Goal: Transaction & Acquisition: Purchase product/service

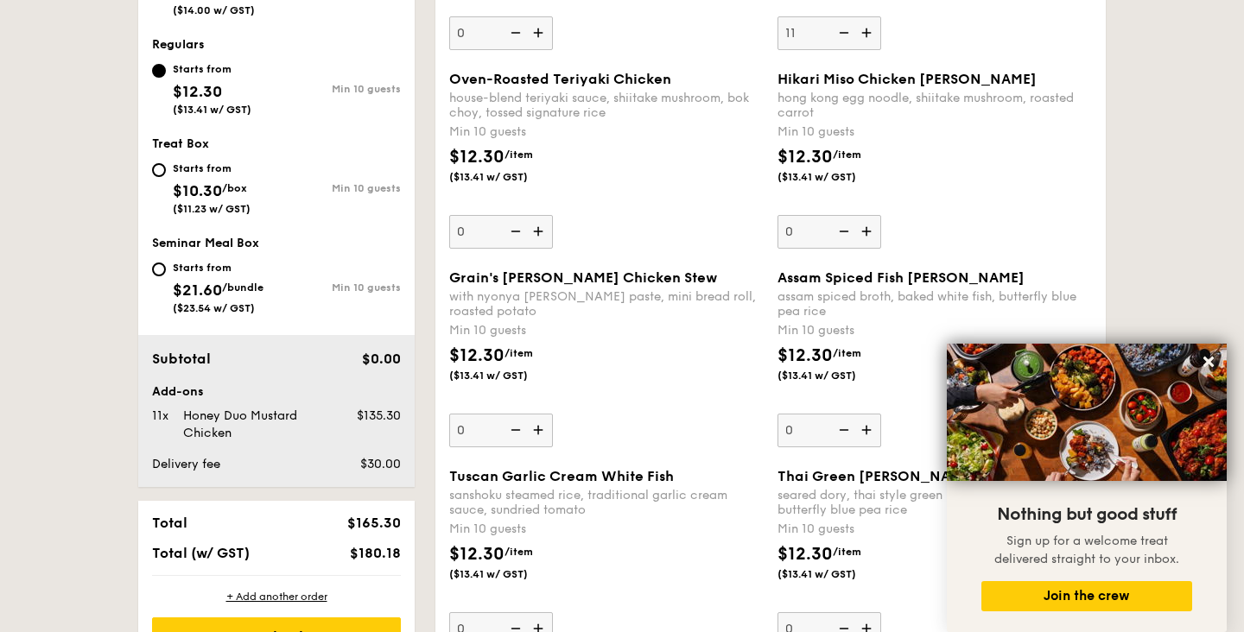
click at [936, 198] on div "$12.30 /item ($13.41 w/ GST)" at bounding box center [935, 174] width 328 height 60
click at [881, 215] on input "0" at bounding box center [830, 232] width 104 height 34
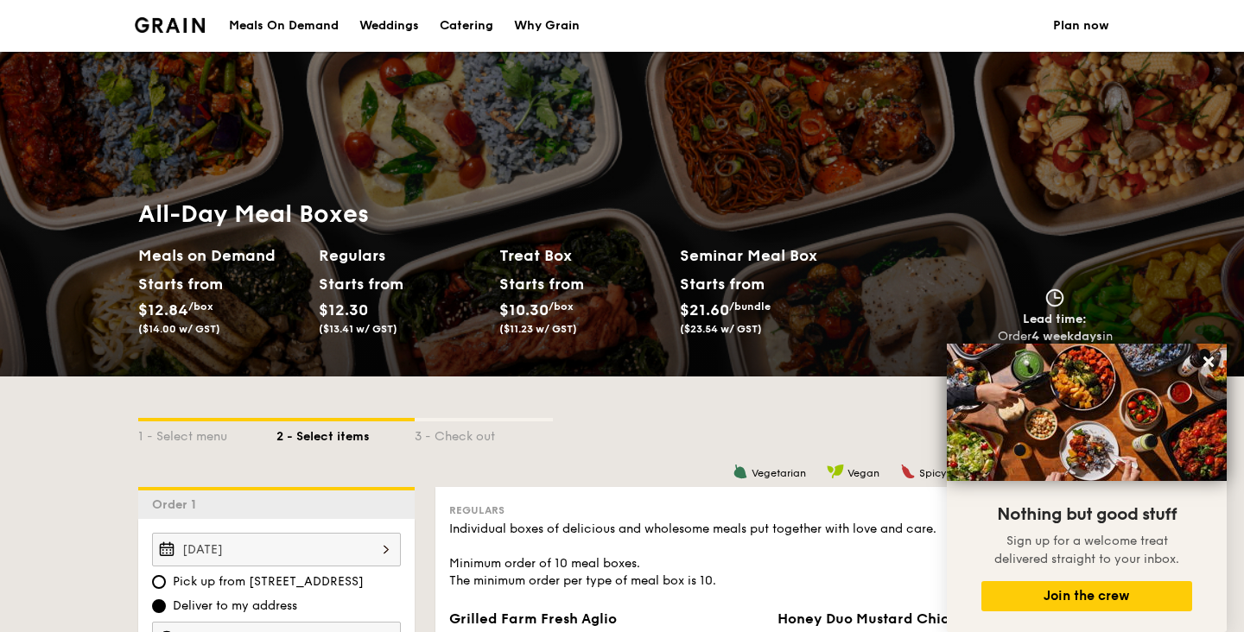
click at [784, 445] on div "1 - Select menu 2 - Select items 3 - Check out" at bounding box center [622, 432] width 968 height 28
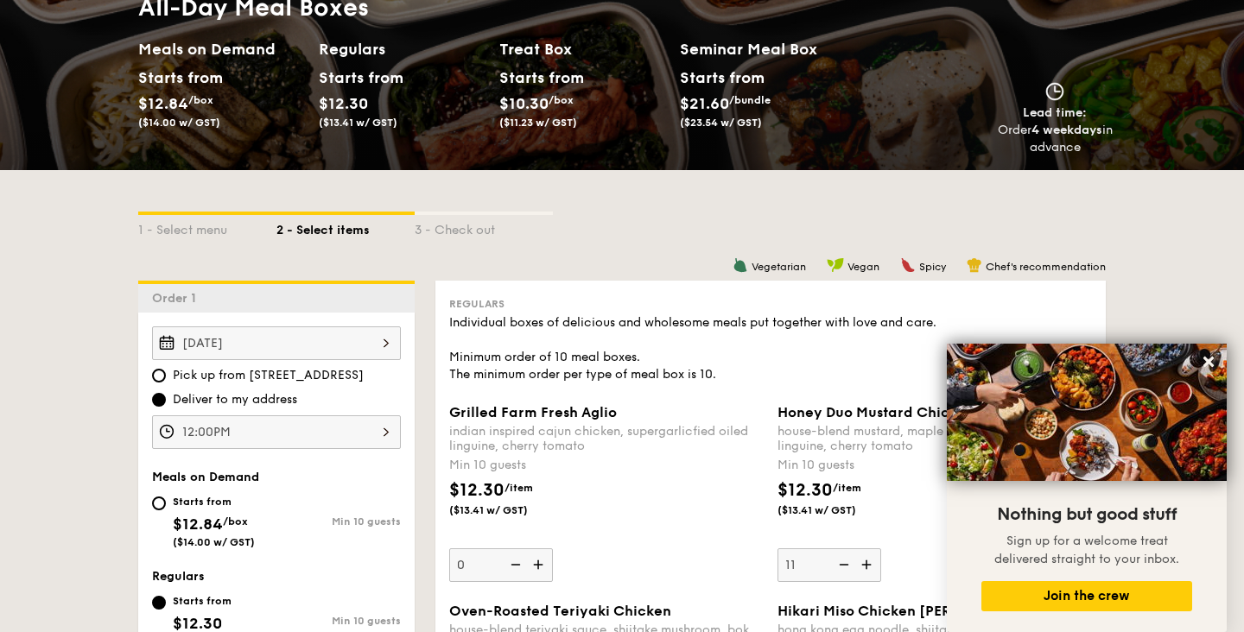
scroll to position [237, 0]
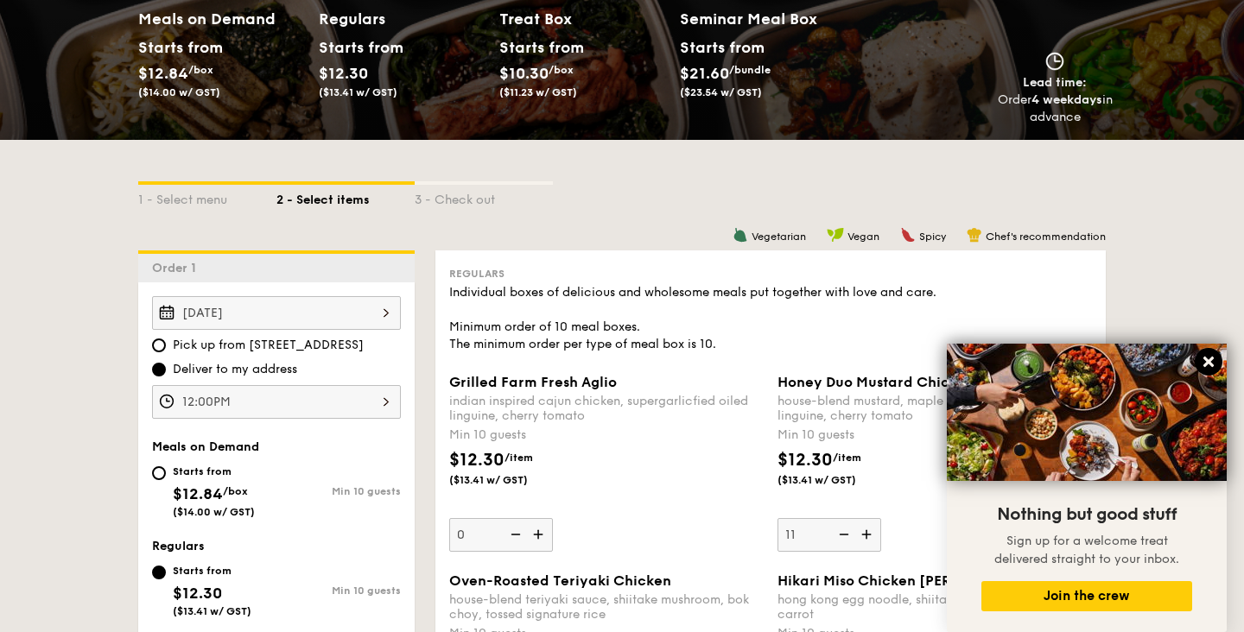
click at [1206, 363] on icon at bounding box center [1208, 362] width 10 height 10
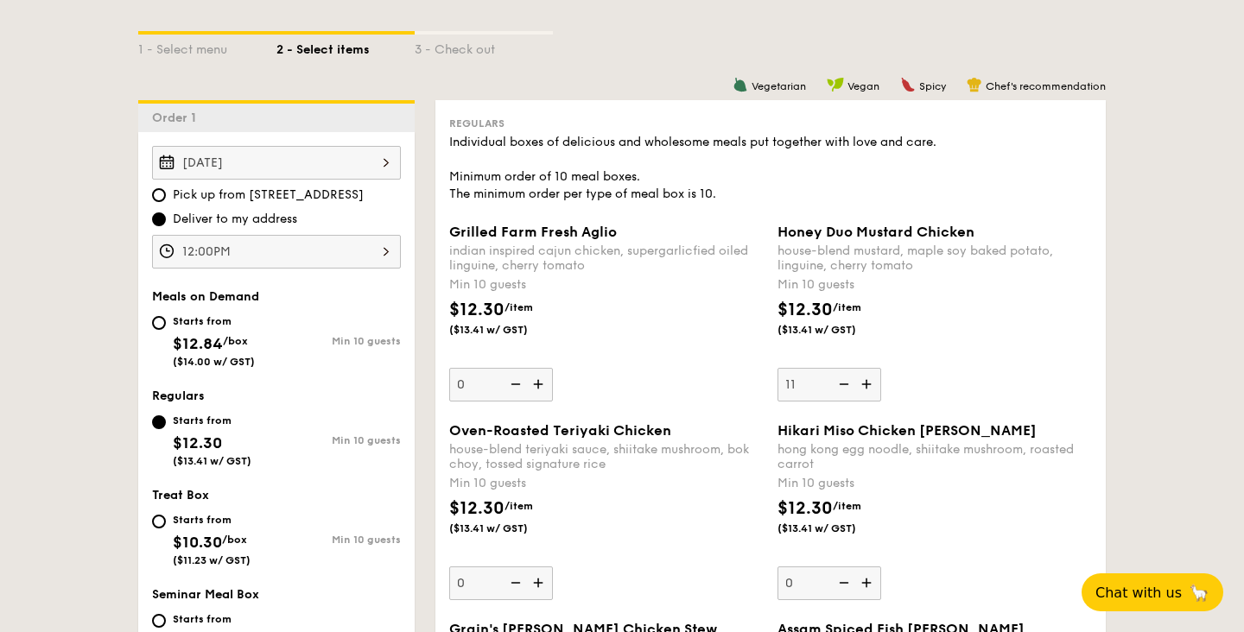
scroll to position [386, 0]
click at [238, 255] on div "12:00PM" at bounding box center [276, 253] width 249 height 34
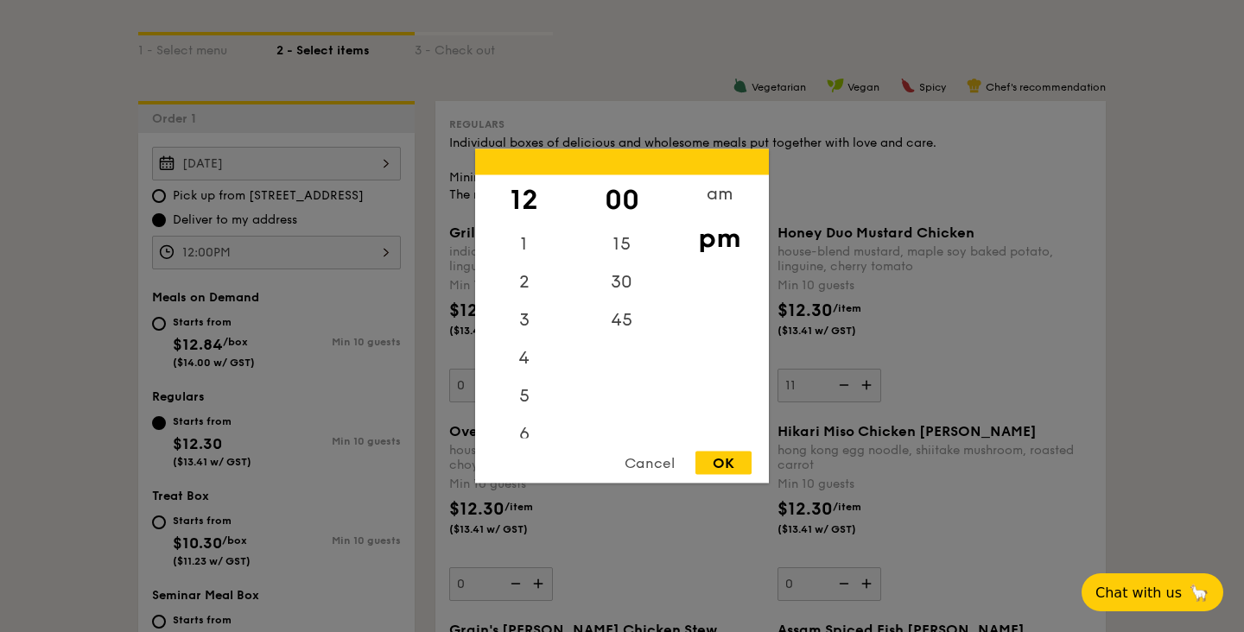
click at [726, 457] on div "OK" at bounding box center [723, 463] width 56 height 23
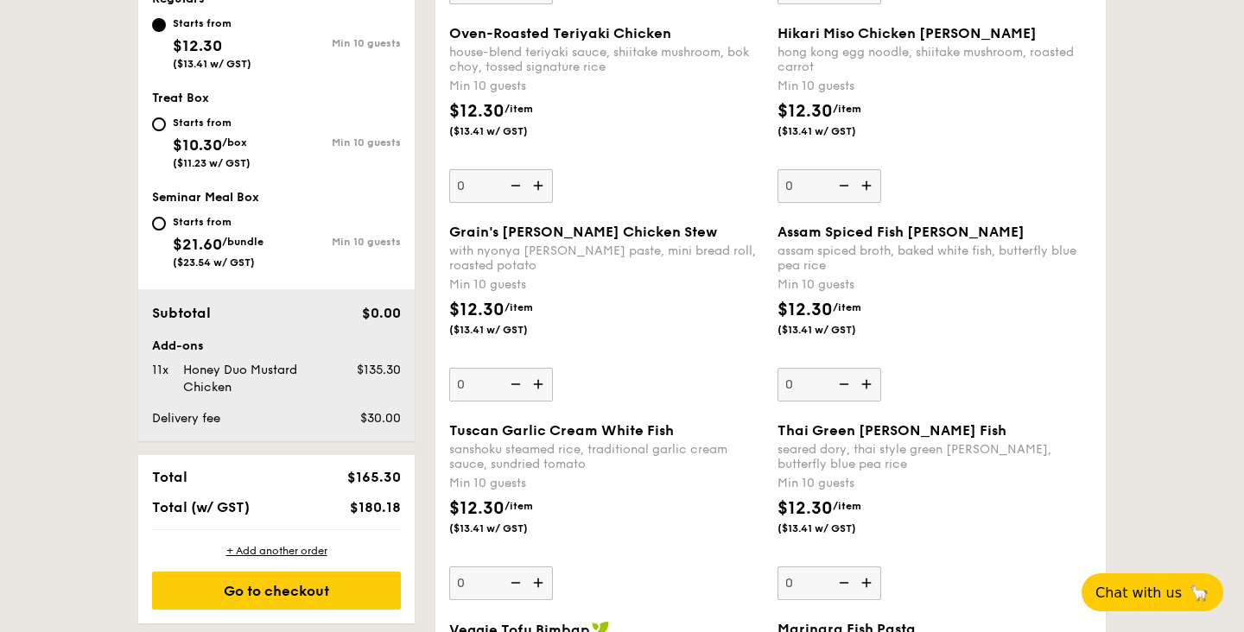
scroll to position [816, 0]
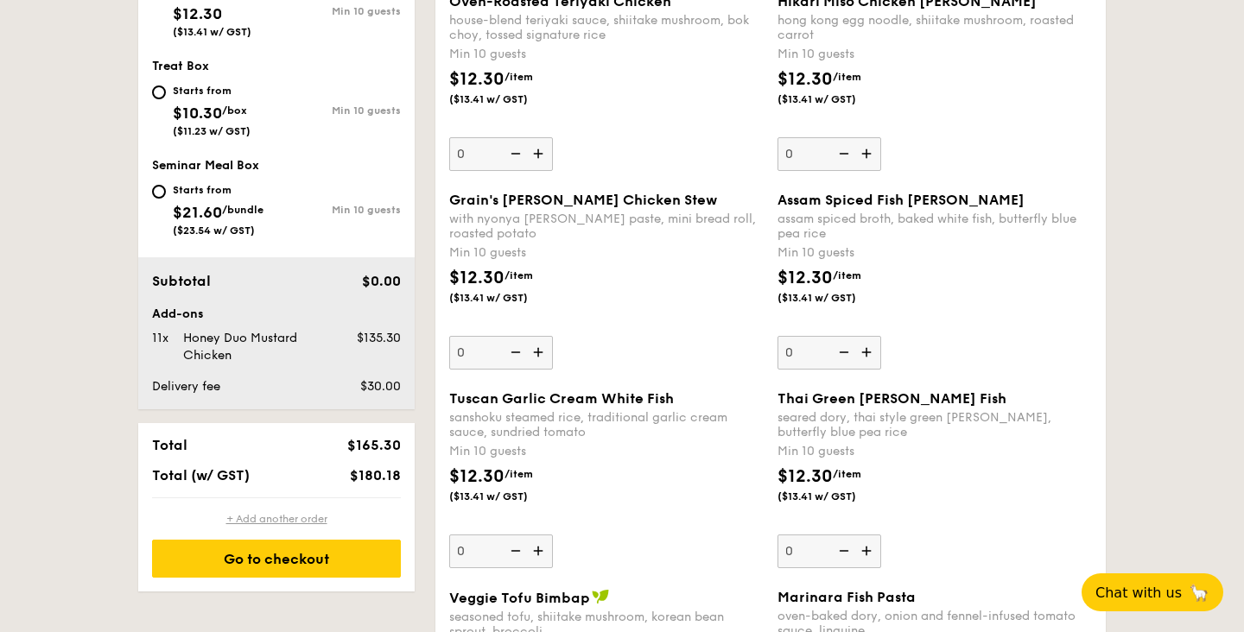
click at [367, 521] on div "+ Add another order" at bounding box center [276, 519] width 249 height 14
type input "0"
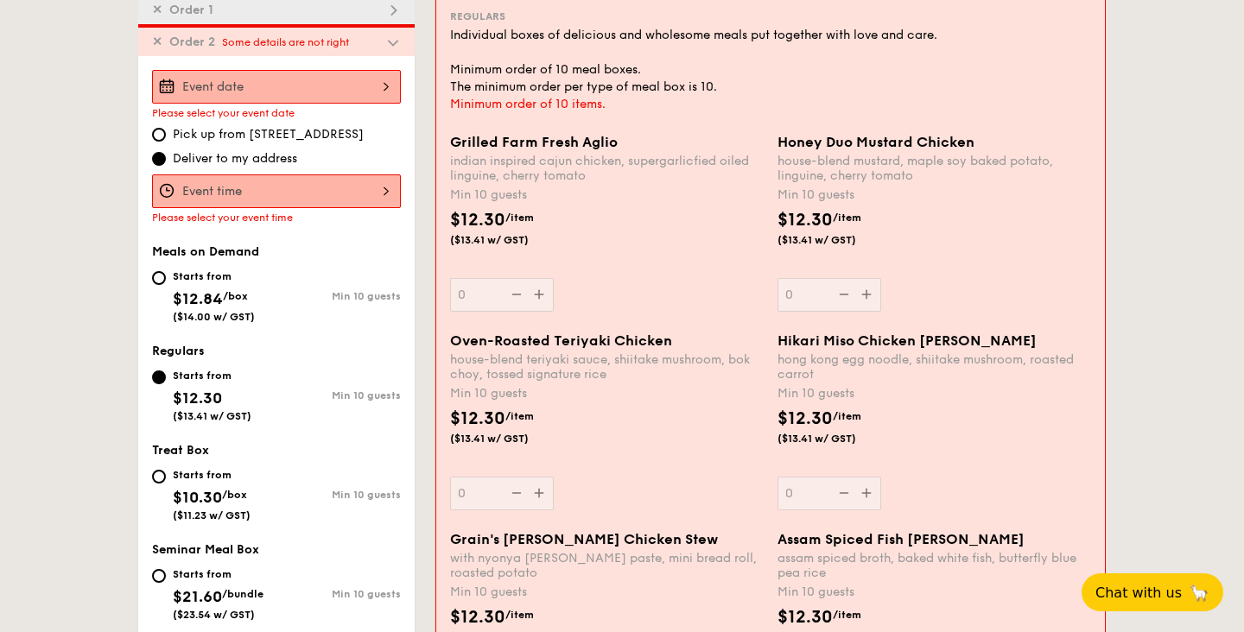
scroll to position [493, 0]
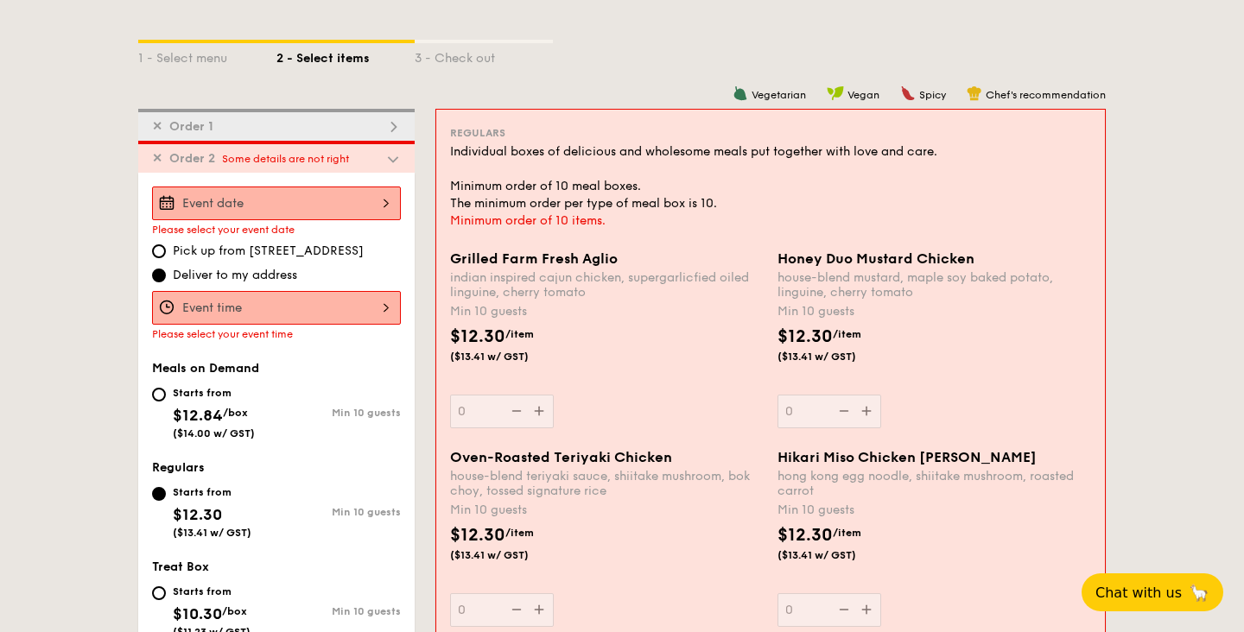
scroll to position [283, 0]
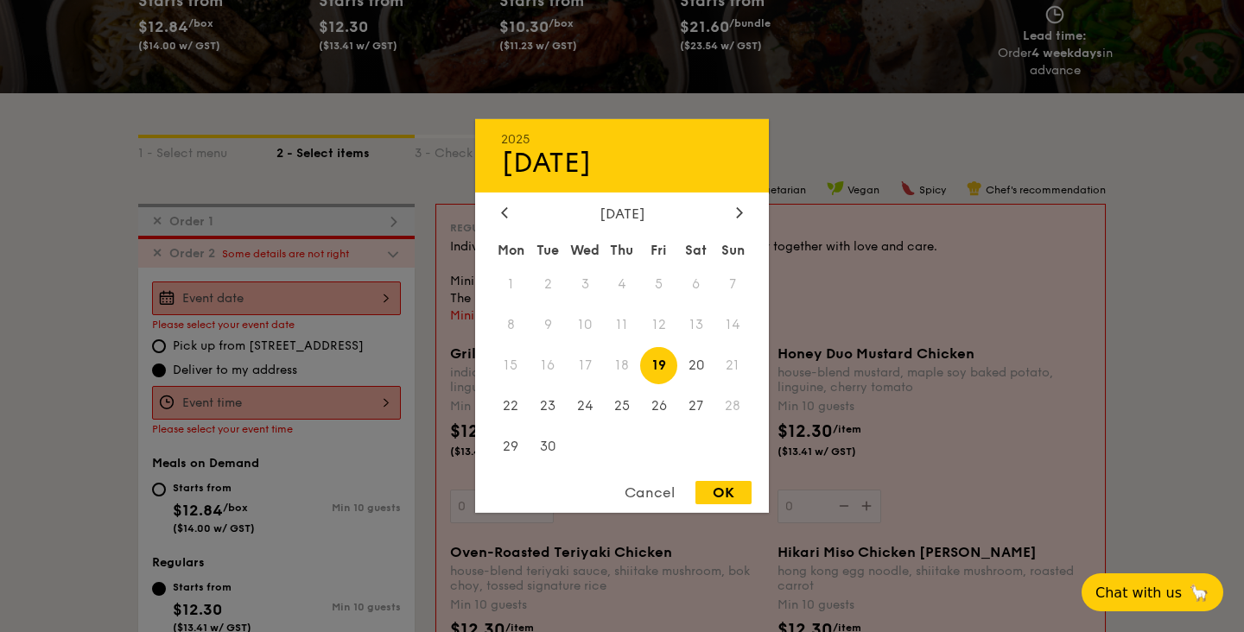
click at [194, 287] on div "2025 Sep [DATE] Tue Wed Thu Fri Sat Sun 1 2 3 4 5 6 7 8 9 10 11 12 13 14 15 16 …" at bounding box center [276, 299] width 249 height 34
click at [673, 367] on span "19" at bounding box center [658, 365] width 37 height 37
click at [736, 499] on div "OK" at bounding box center [723, 492] width 56 height 23
type input "[DATE]"
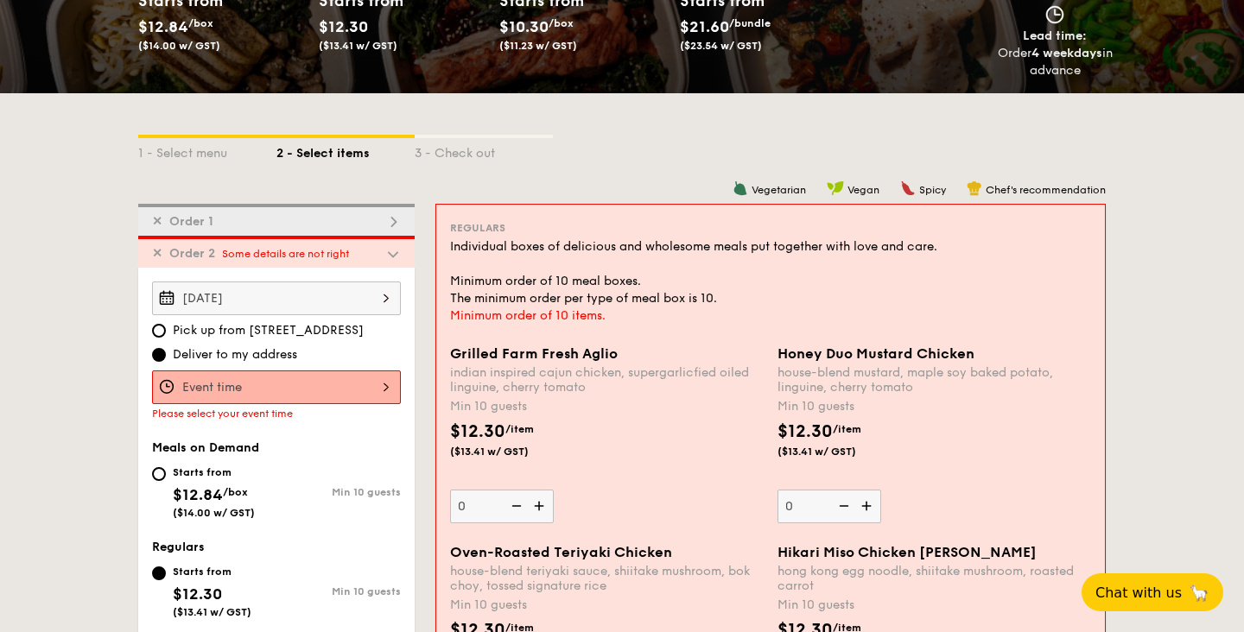
click at [302, 390] on div at bounding box center [276, 388] width 249 height 34
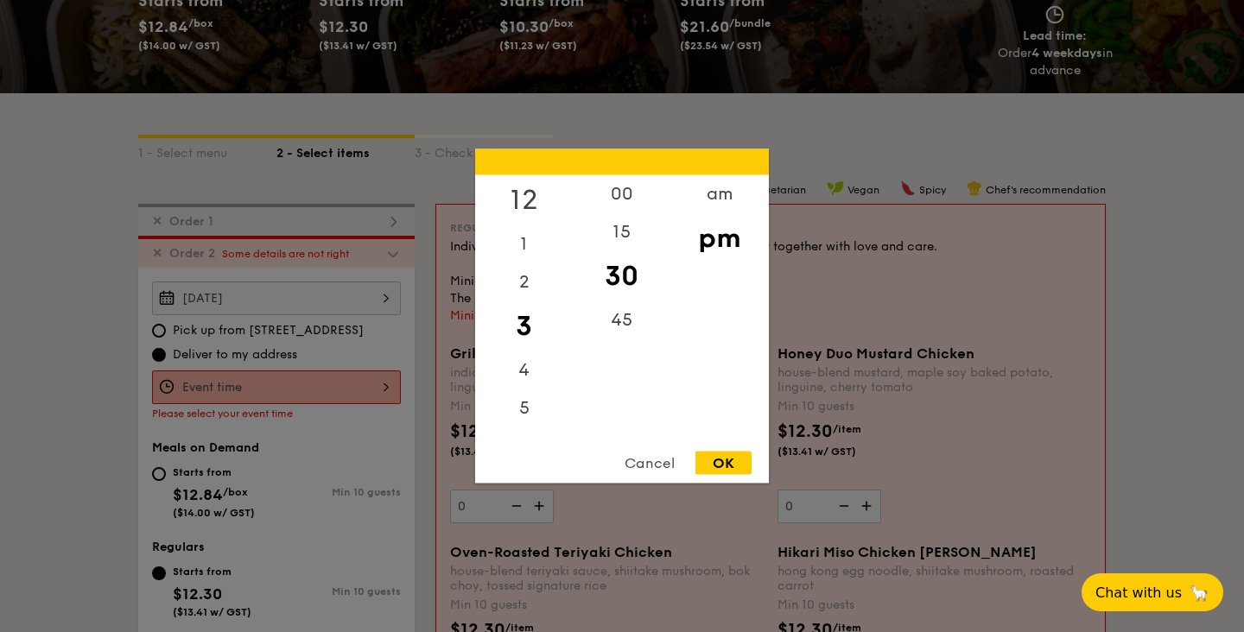
click at [535, 205] on div "12" at bounding box center [524, 200] width 98 height 50
click at [619, 192] on div "00" at bounding box center [622, 200] width 98 height 50
click at [723, 452] on div "OK" at bounding box center [723, 463] width 56 height 23
type input "12:00PM"
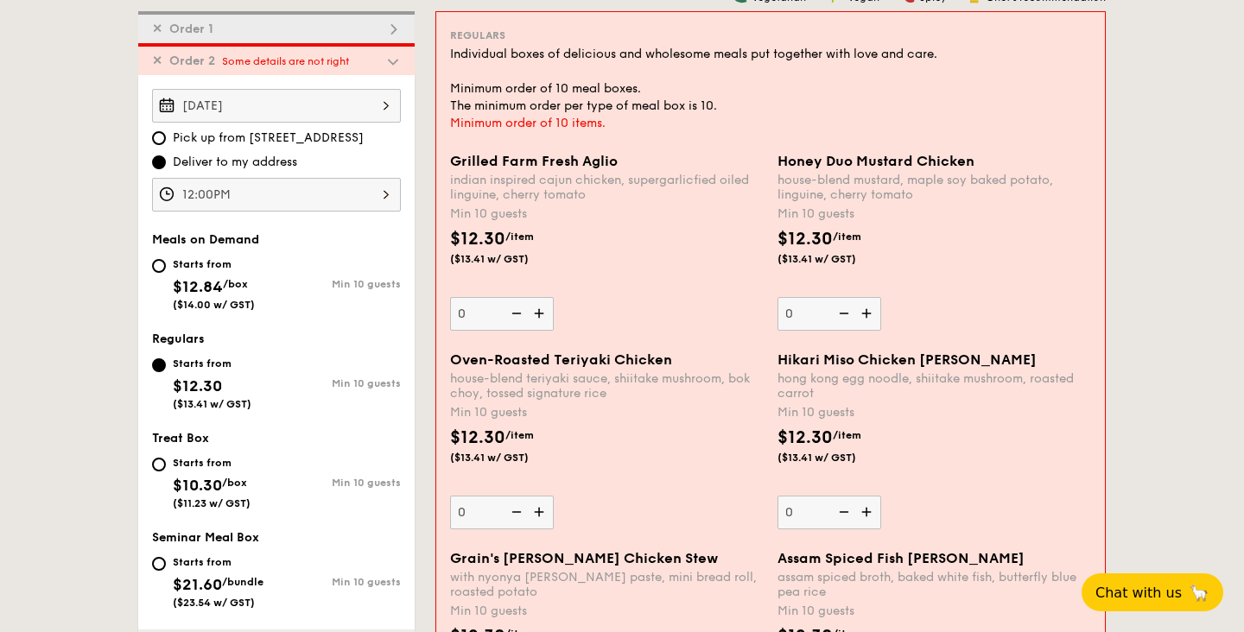
scroll to position [426, 0]
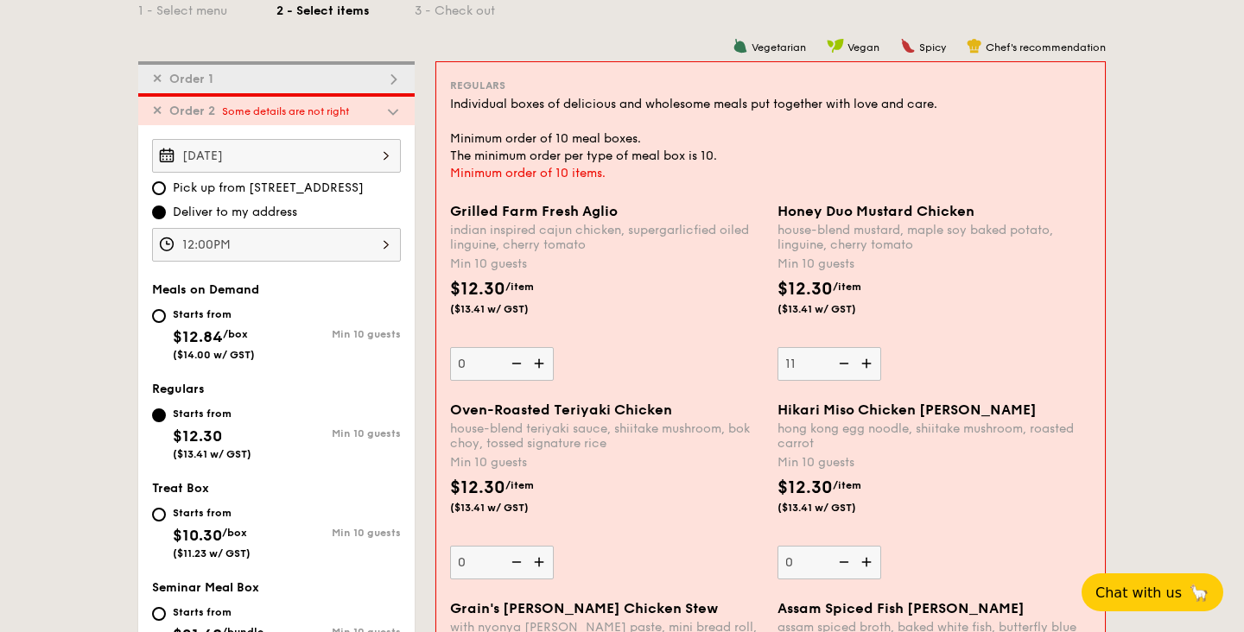
type input "11"
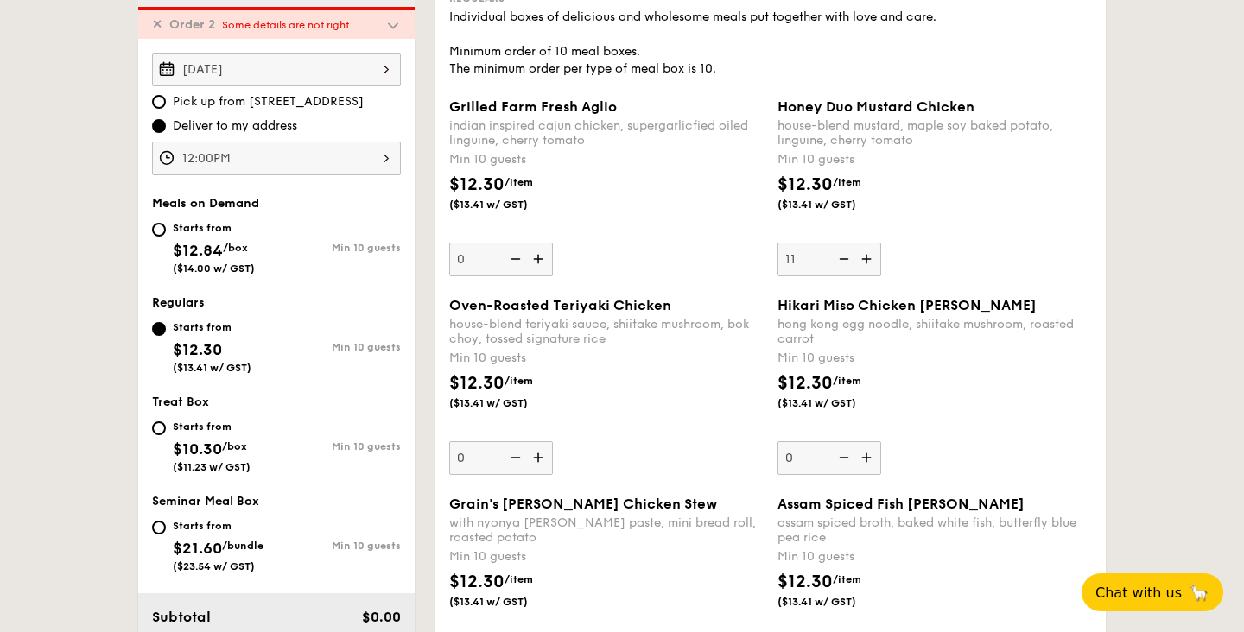
scroll to position [472, 0]
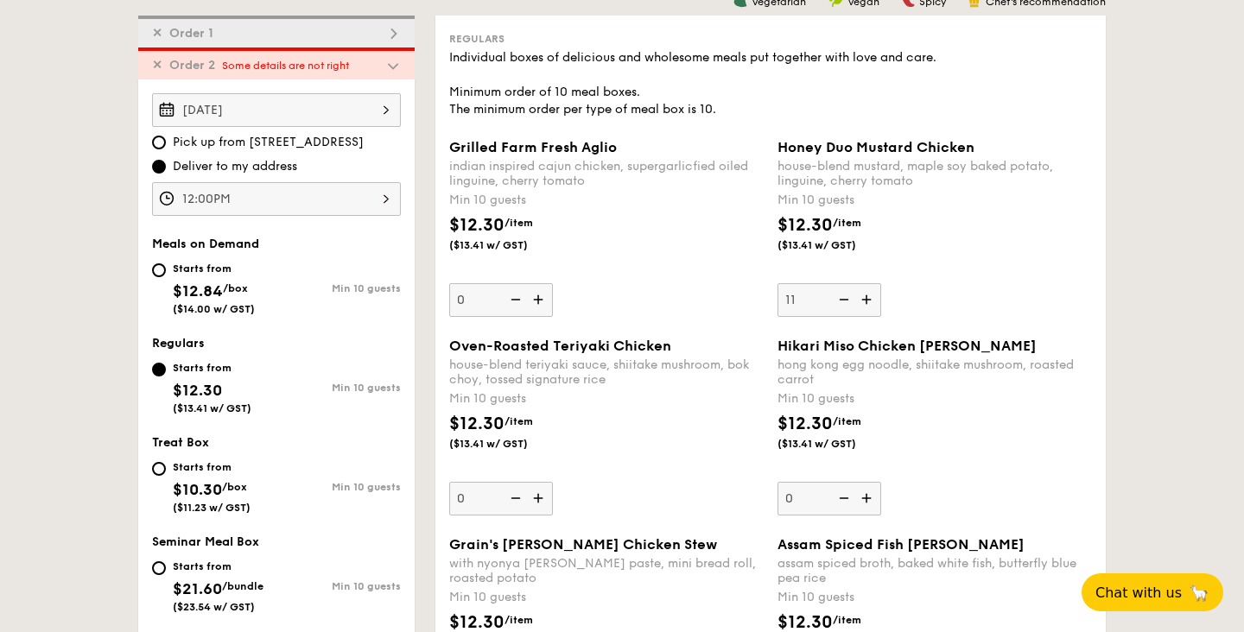
click at [155, 60] on span "✕" at bounding box center [157, 65] width 10 height 15
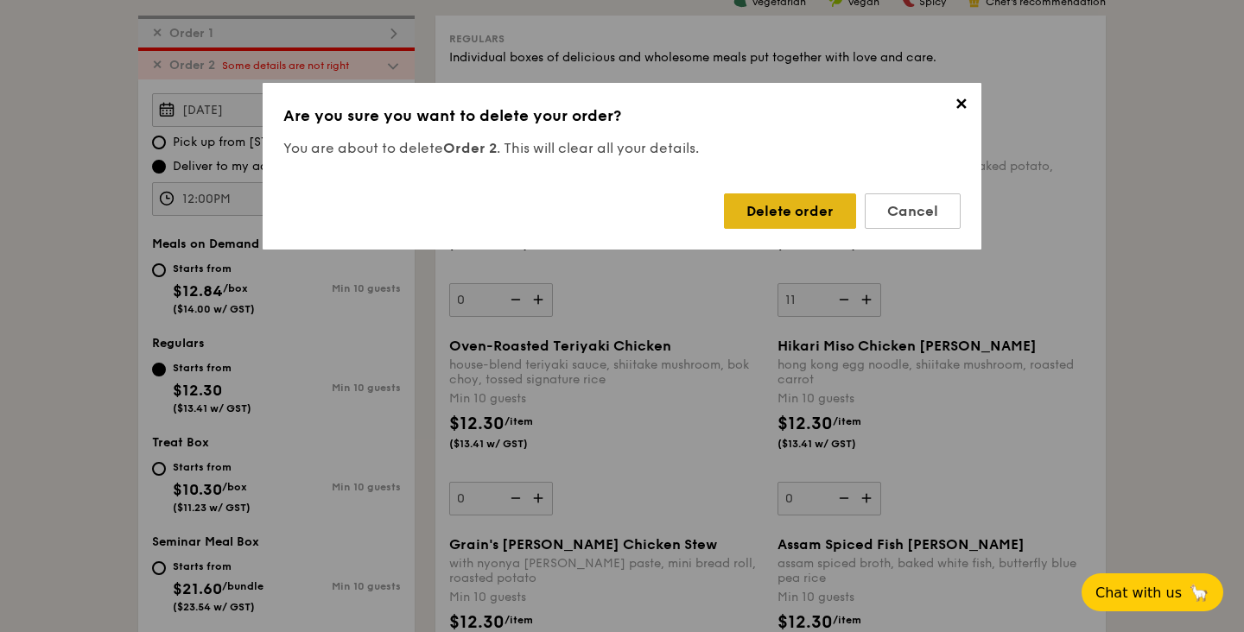
click at [764, 202] on div "Delete order" at bounding box center [790, 211] width 132 height 35
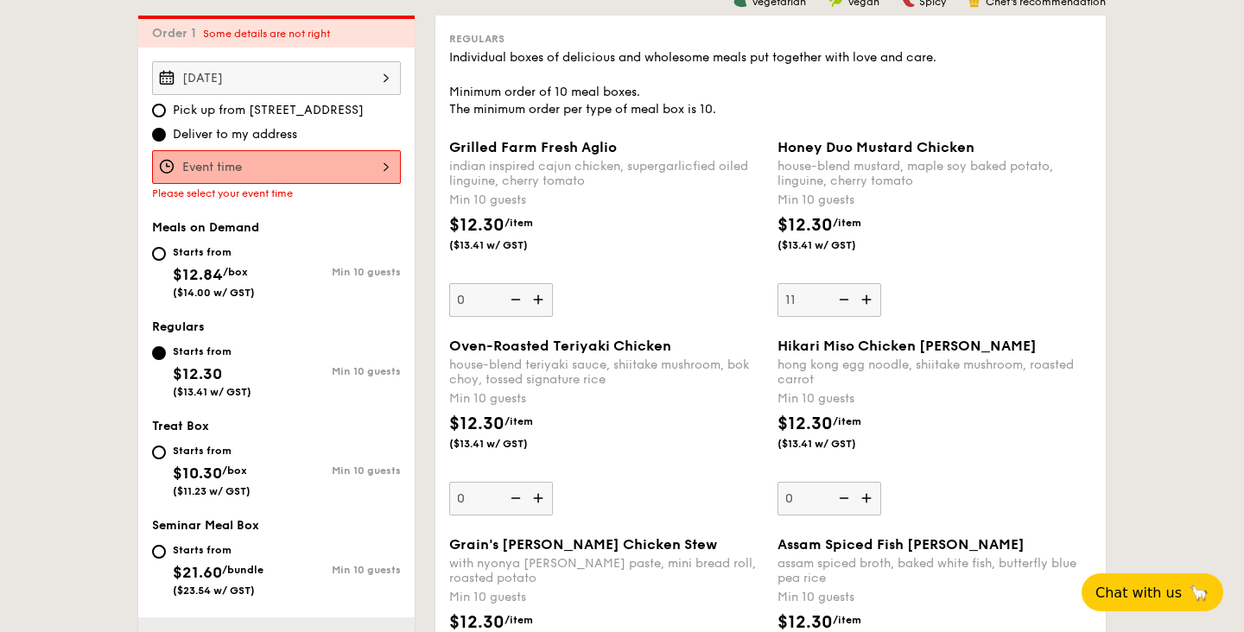
scroll to position [444, 0]
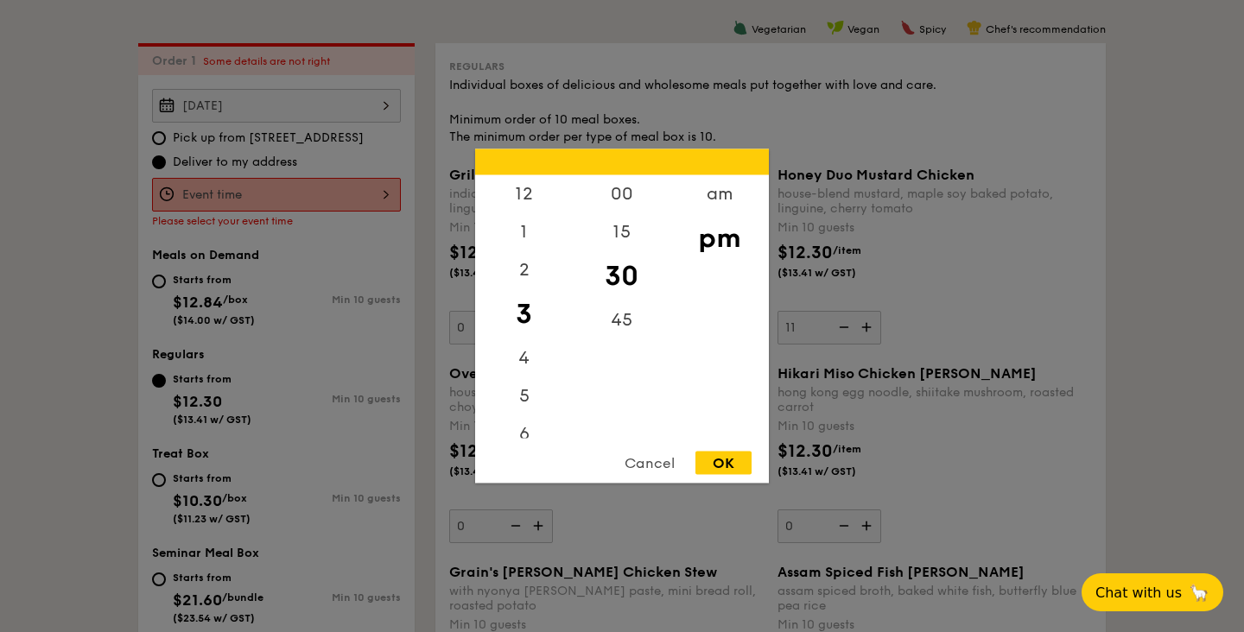
click at [251, 194] on div "12 1 2 3 4 5 6 7 8 9 10 11 00 15 30 45 am pm Cancel OK" at bounding box center [276, 195] width 249 height 34
click at [530, 207] on div "12" at bounding box center [524, 200] width 98 height 50
click at [622, 194] on div "00" at bounding box center [622, 200] width 98 height 50
click at [735, 456] on div "OK" at bounding box center [723, 463] width 56 height 23
type input "12:00PM"
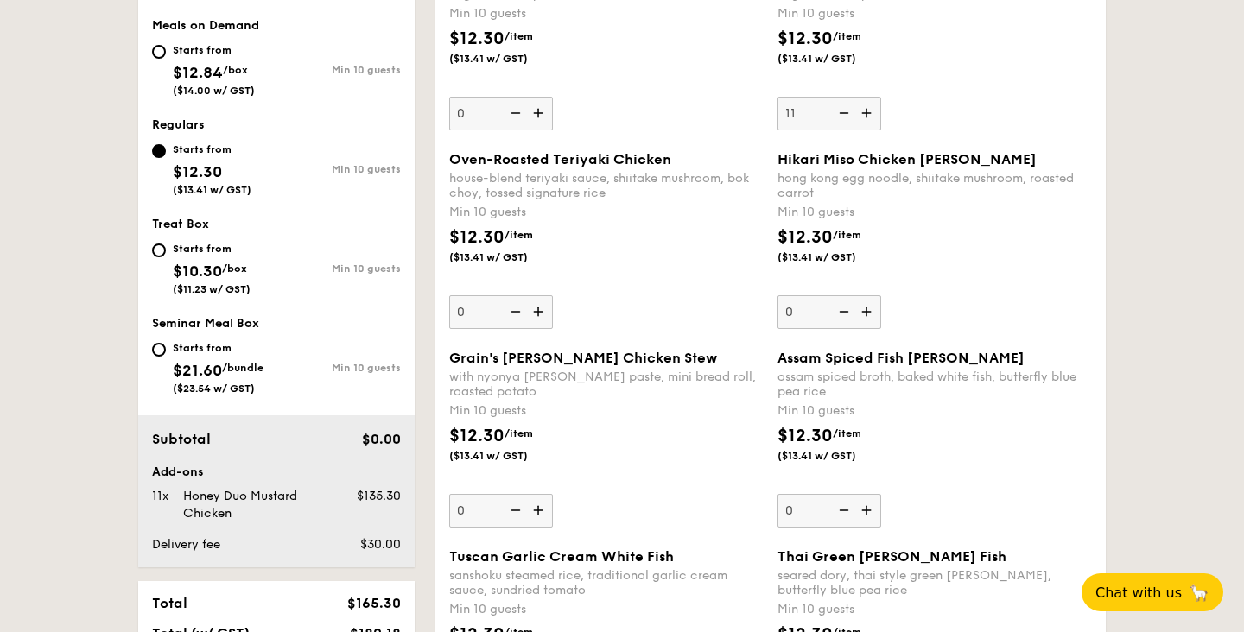
scroll to position [373, 0]
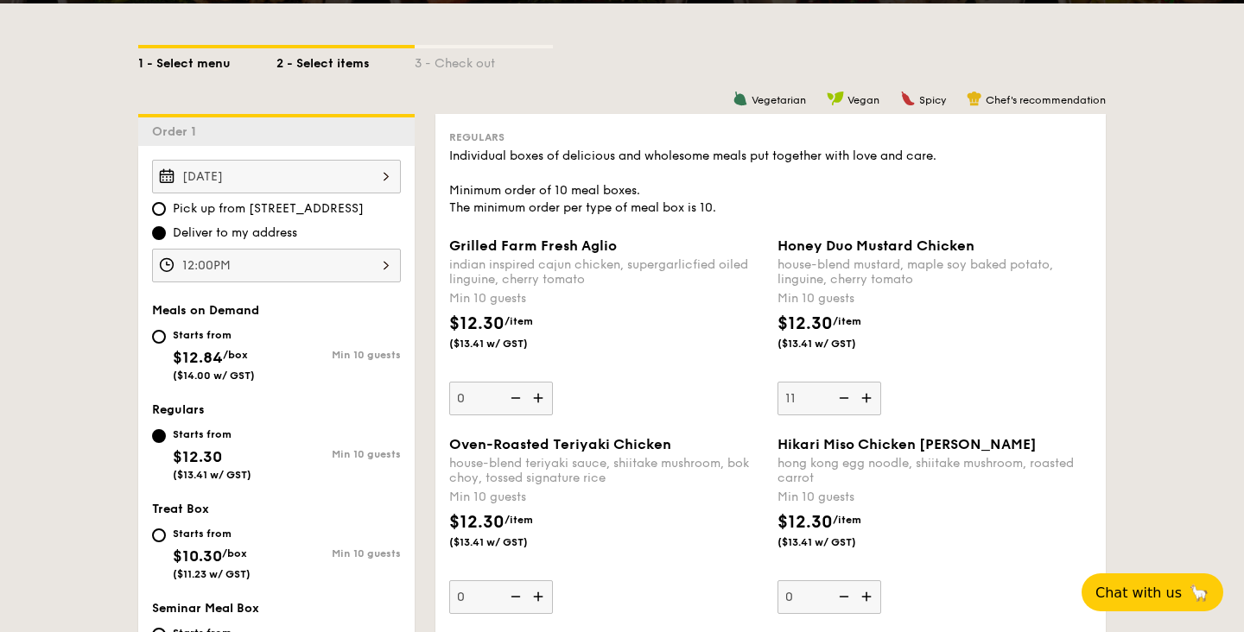
click at [168, 55] on div "1 - Select menu" at bounding box center [207, 60] width 138 height 24
select select
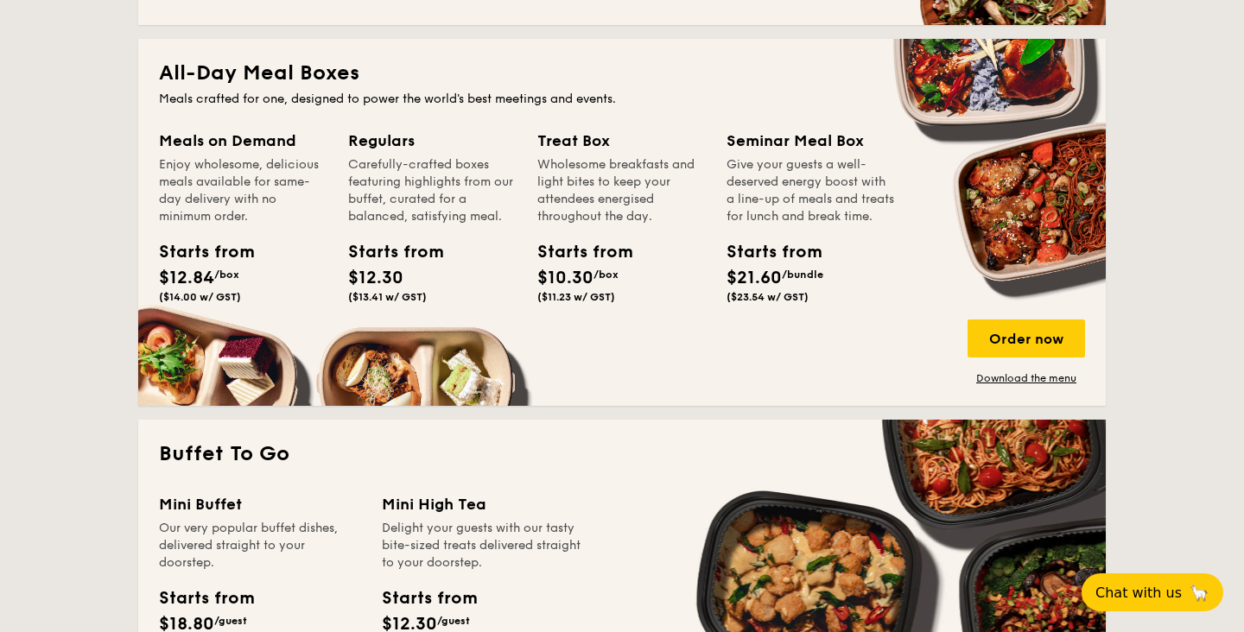
scroll to position [723, 0]
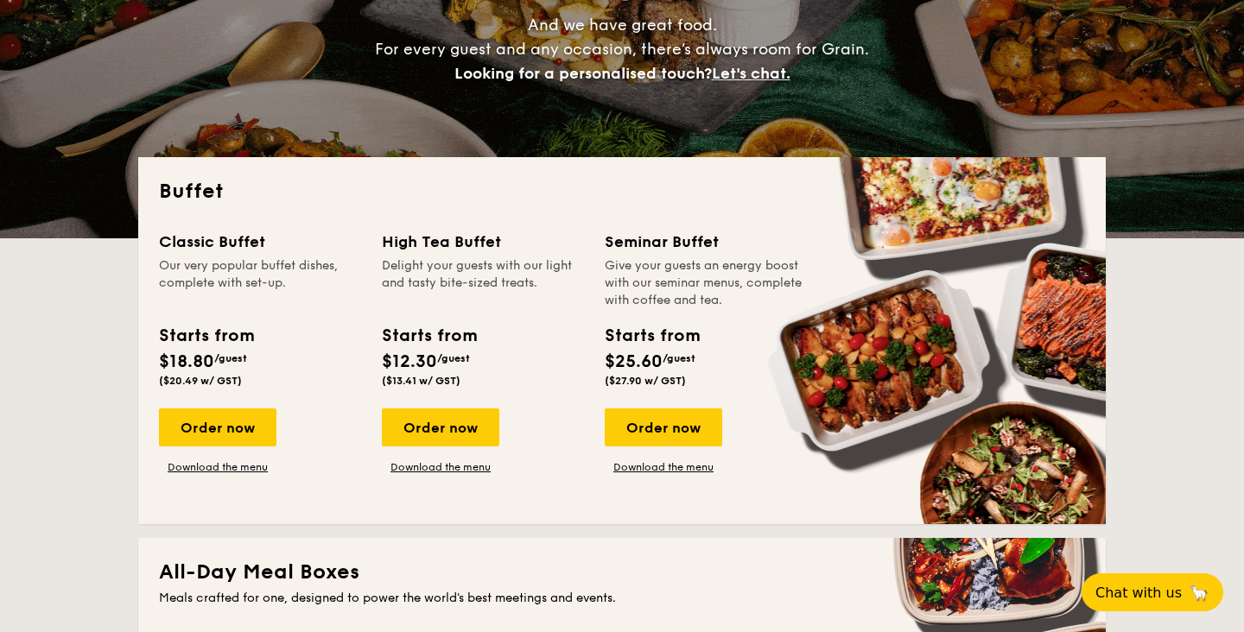
scroll to position [219, 0]
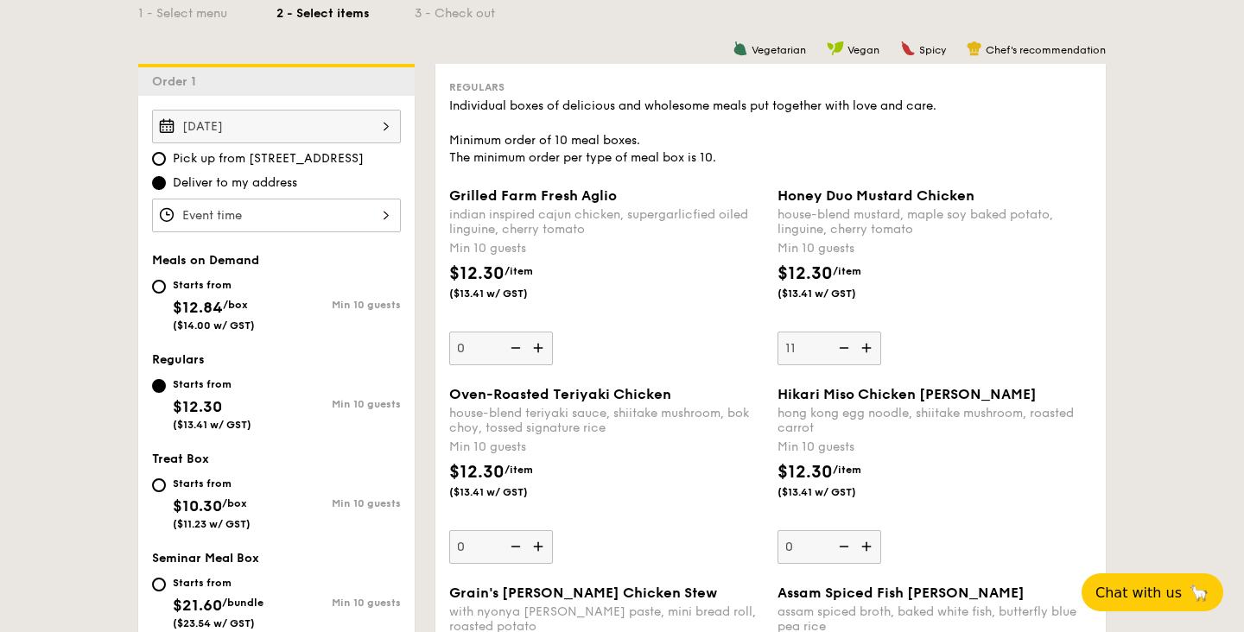
scroll to position [379, 0]
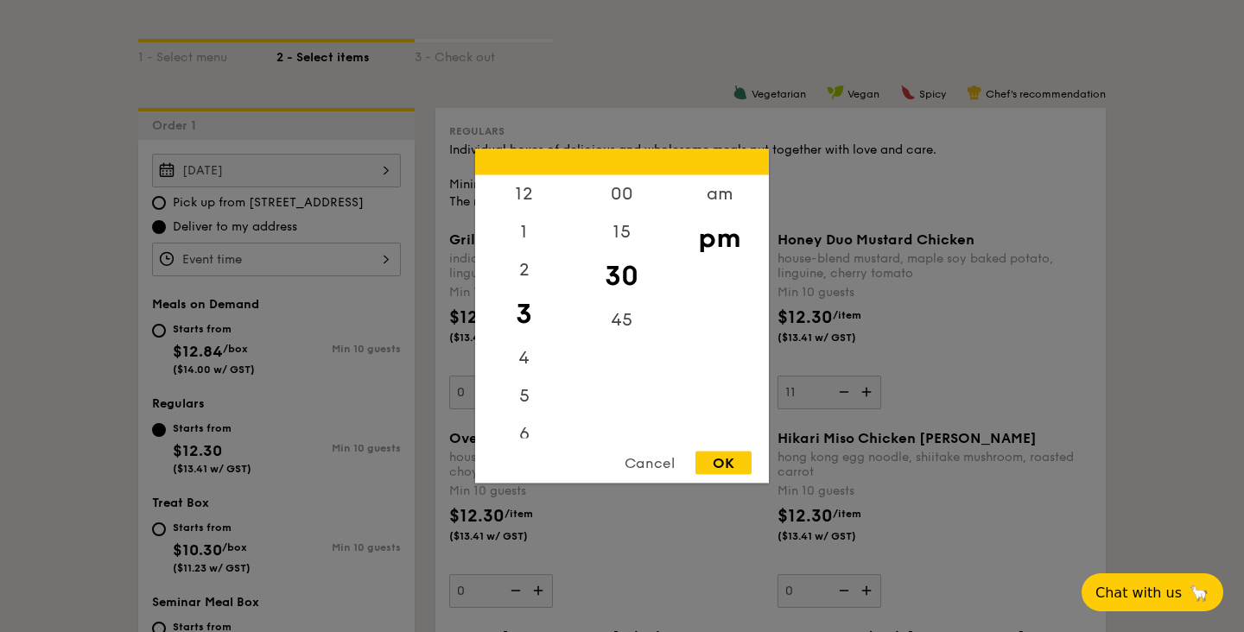
click at [318, 256] on div "12 1 2 3 4 5 6 7 8 9 10 11 00 15 30 45 am pm Cancel OK" at bounding box center [276, 260] width 249 height 34
click at [519, 180] on div "12" at bounding box center [524, 200] width 98 height 50
click at [632, 206] on div "00" at bounding box center [622, 200] width 98 height 50
click at [720, 465] on div "OK" at bounding box center [723, 463] width 56 height 23
type input "12:00PM"
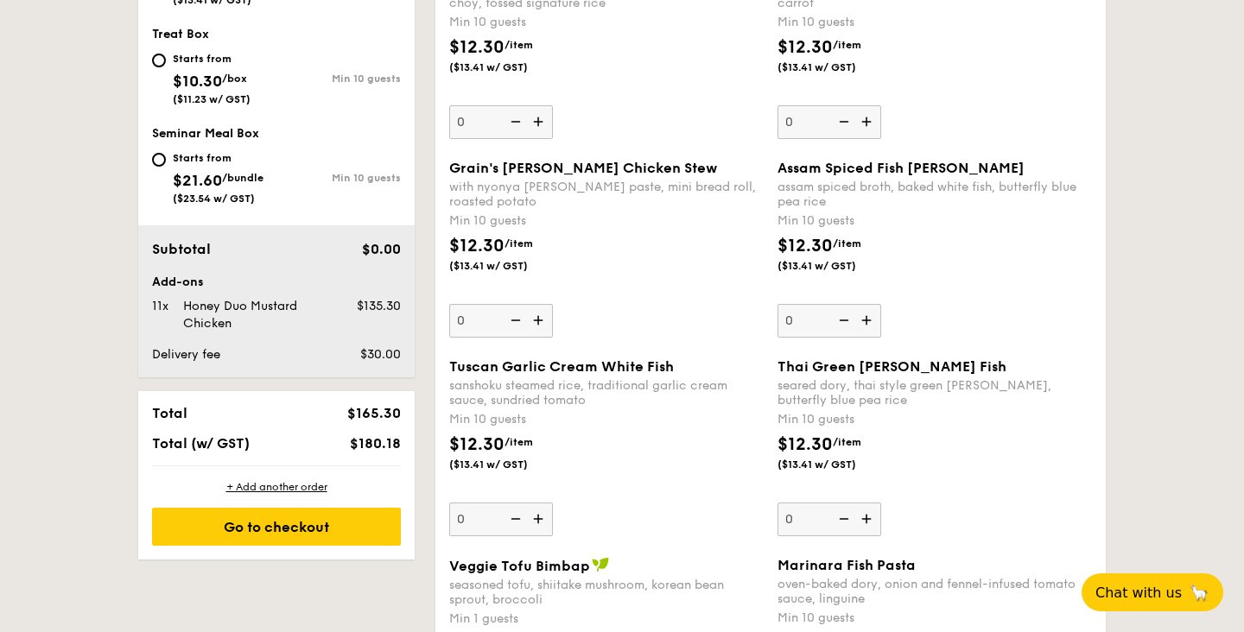
scroll to position [852, 0]
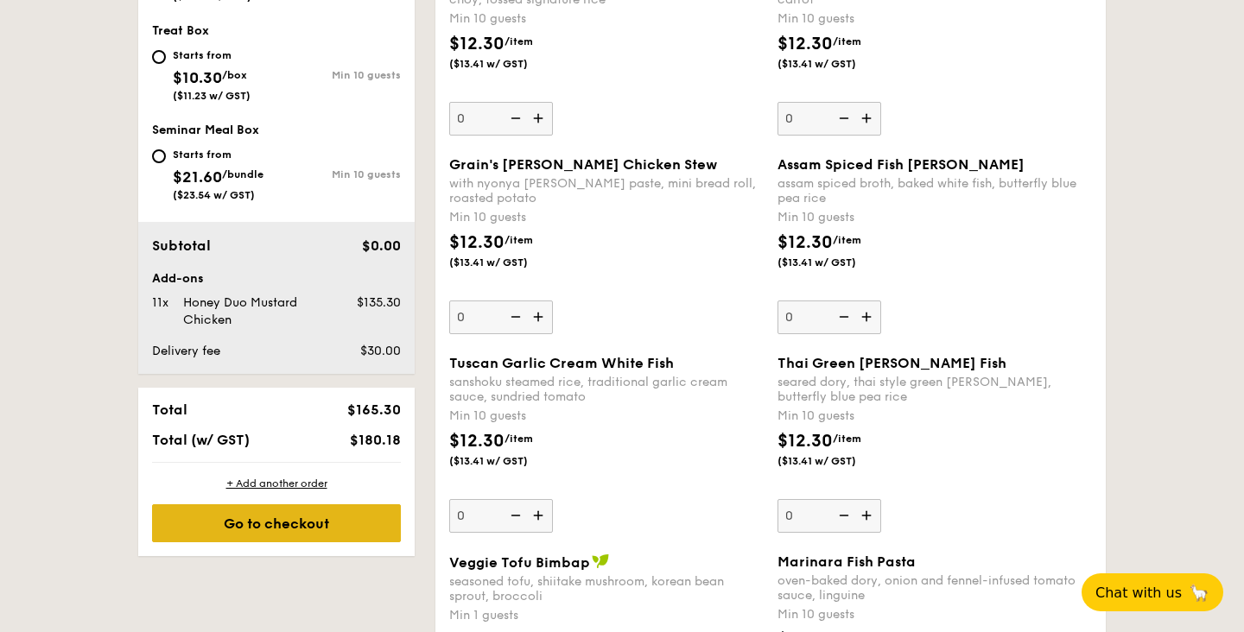
click at [308, 523] on div "Go to checkout" at bounding box center [276, 524] width 249 height 38
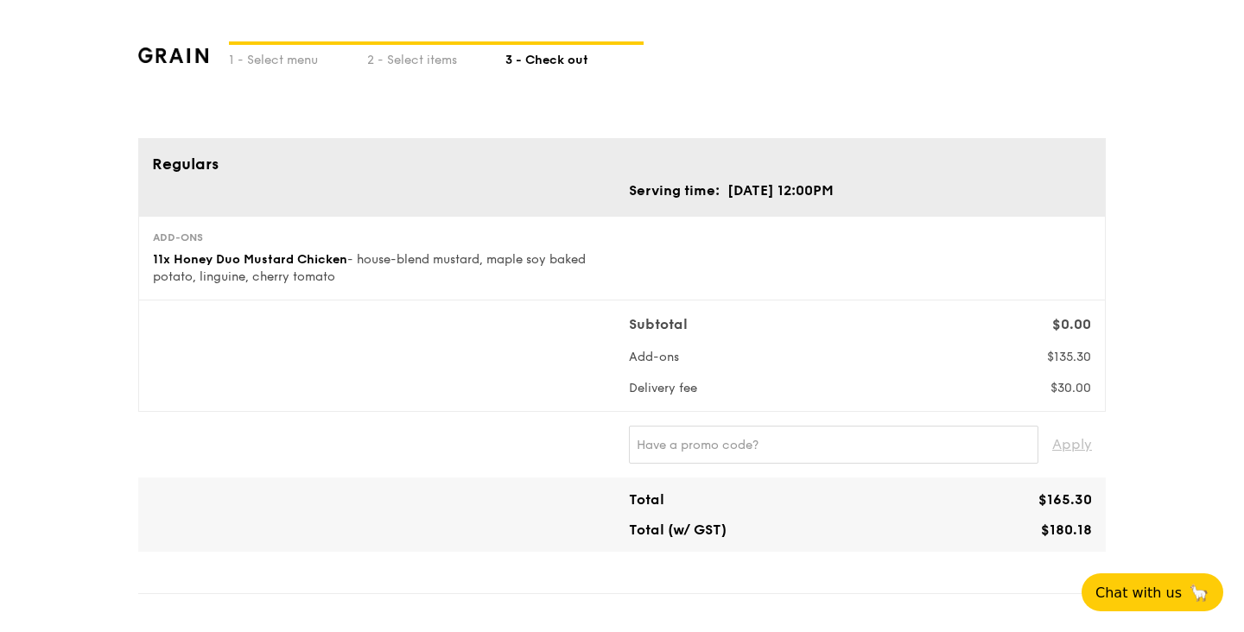
scroll to position [22, 0]
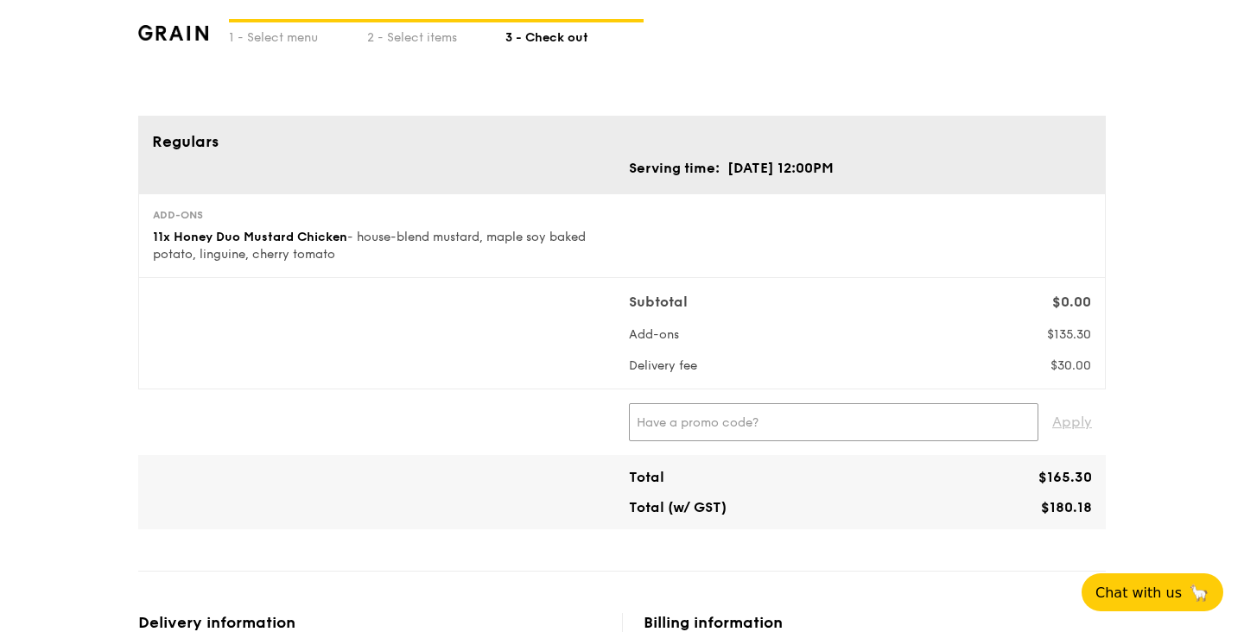
click at [728, 421] on input "text" at bounding box center [834, 422] width 410 height 38
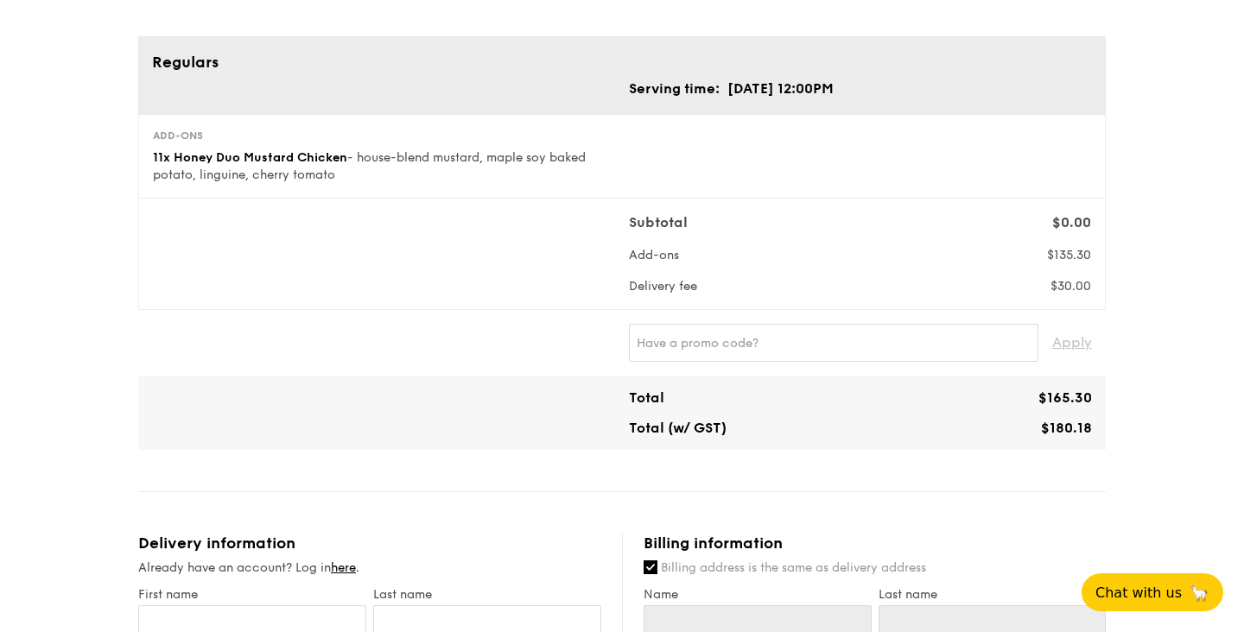
click at [618, 417] on div "Total $165.30 Total (w/ GST) $180.18" at bounding box center [622, 413] width 954 height 47
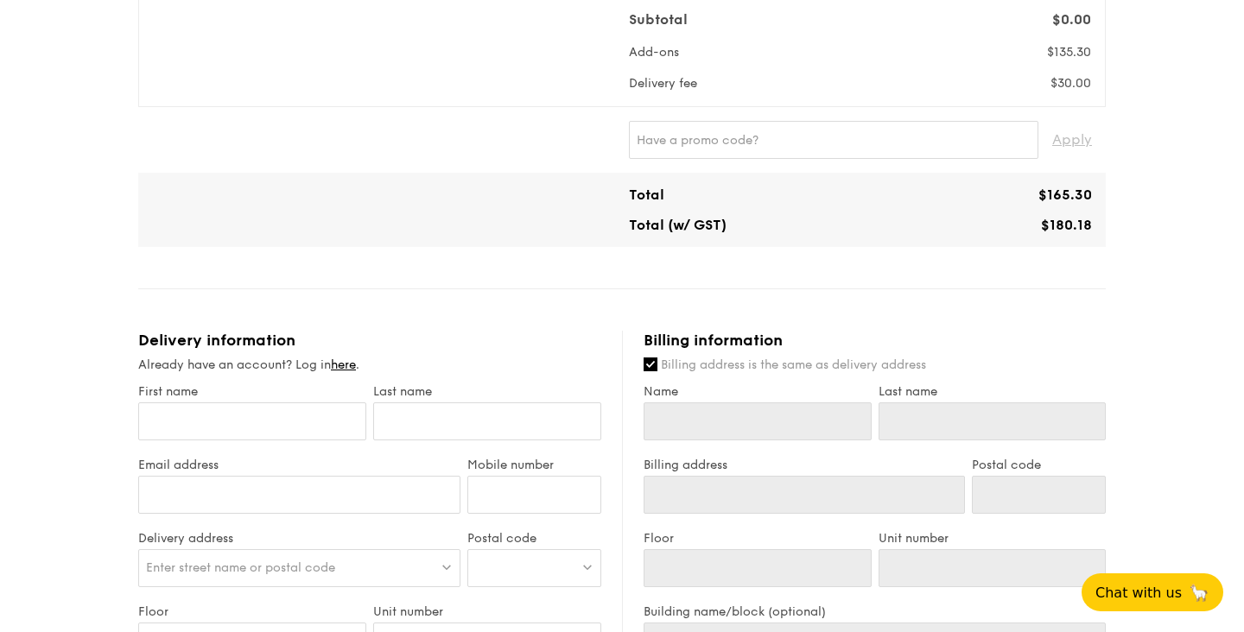
scroll to position [334, 0]
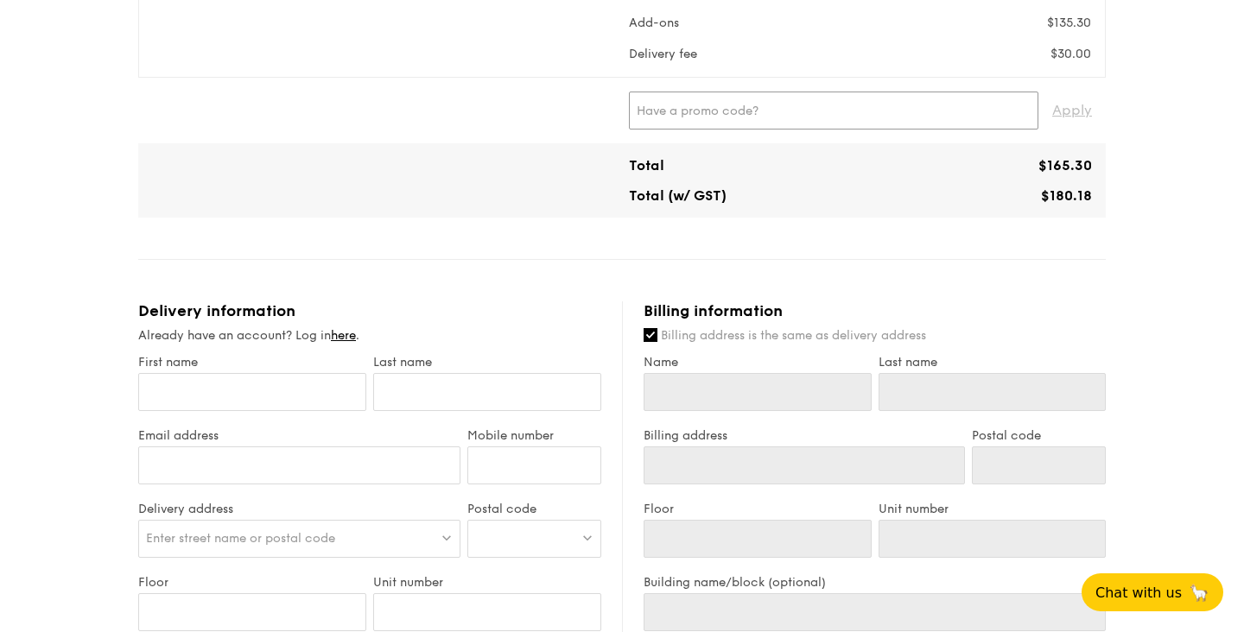
click at [800, 103] on input "text" at bounding box center [834, 111] width 410 height 38
paste input "GENECO16CA"
type input "GENECO16CA"
click at [1076, 104] on span "Apply" at bounding box center [1072, 111] width 40 height 38
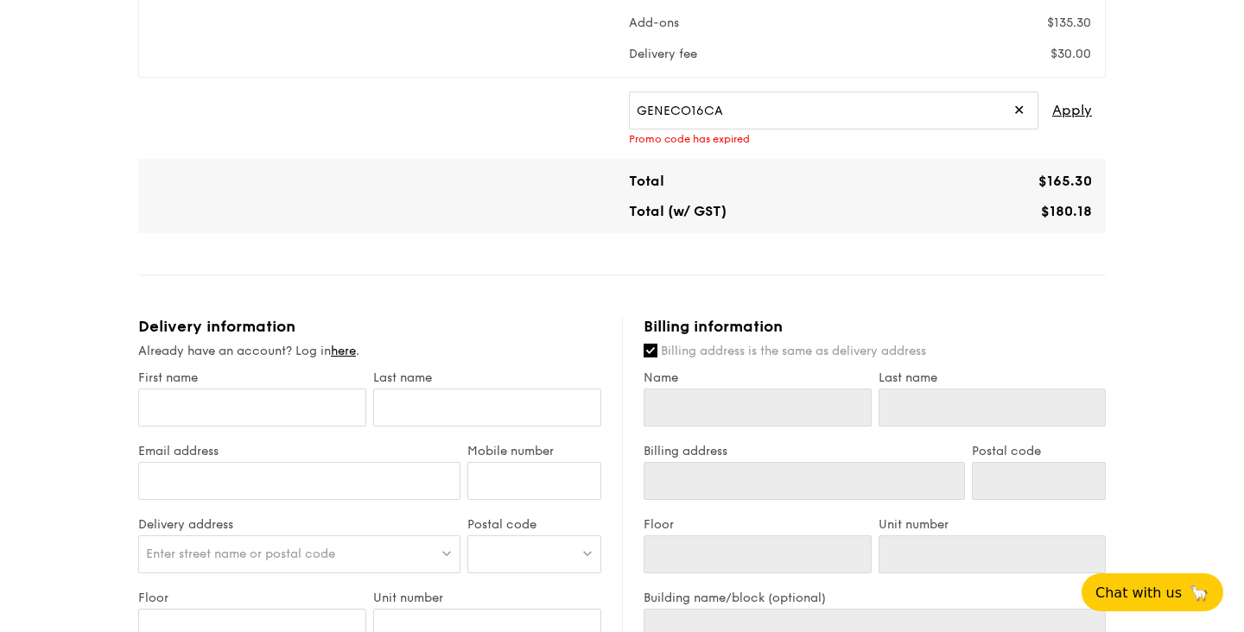
click at [1019, 104] on span "✕" at bounding box center [1018, 111] width 11 height 38
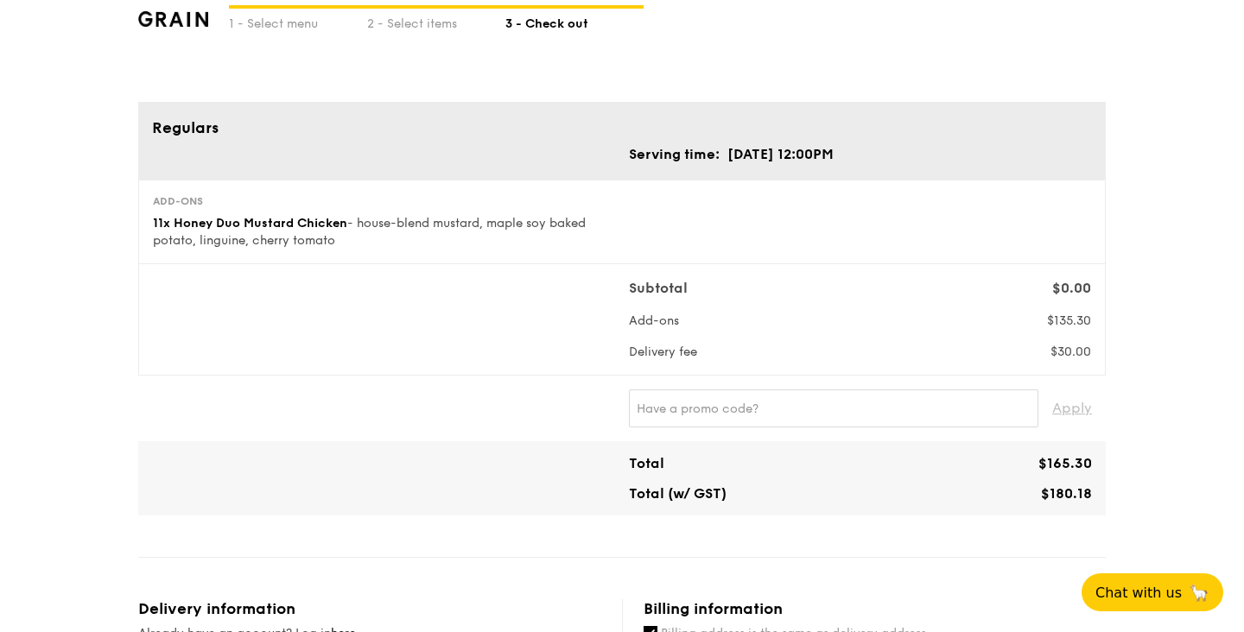
scroll to position [0, 0]
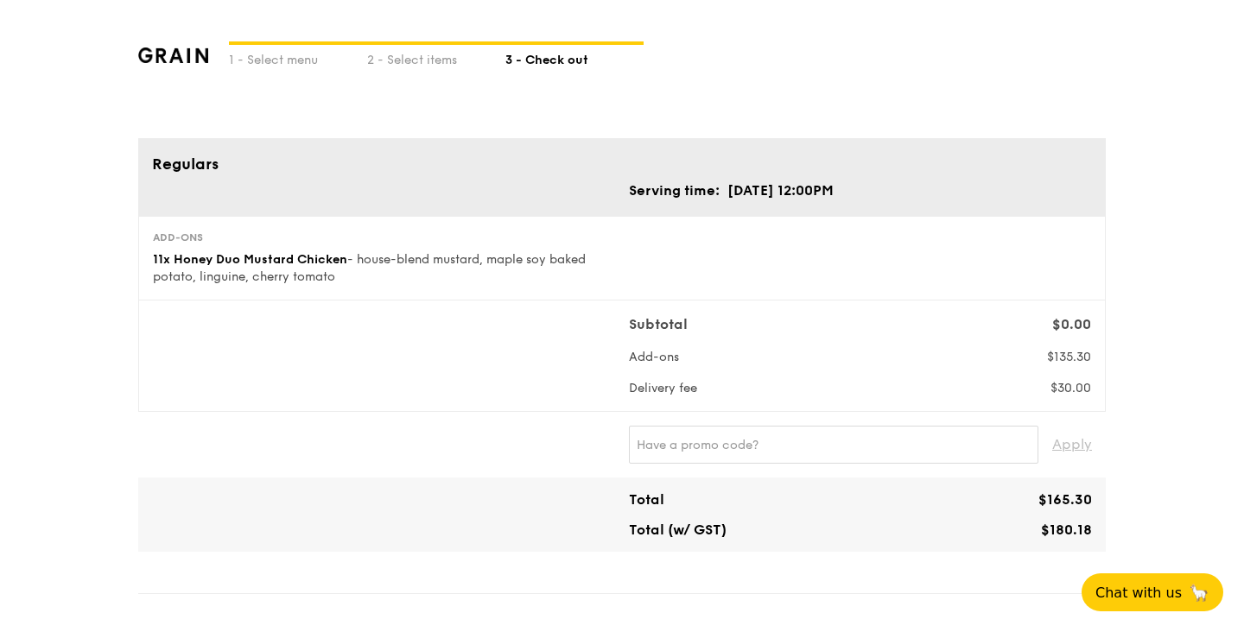
click at [1067, 287] on div "Add-ons 11x Honey Duo Mustard Chicken - house-blend mustard, maple soy baked po…" at bounding box center [622, 258] width 968 height 85
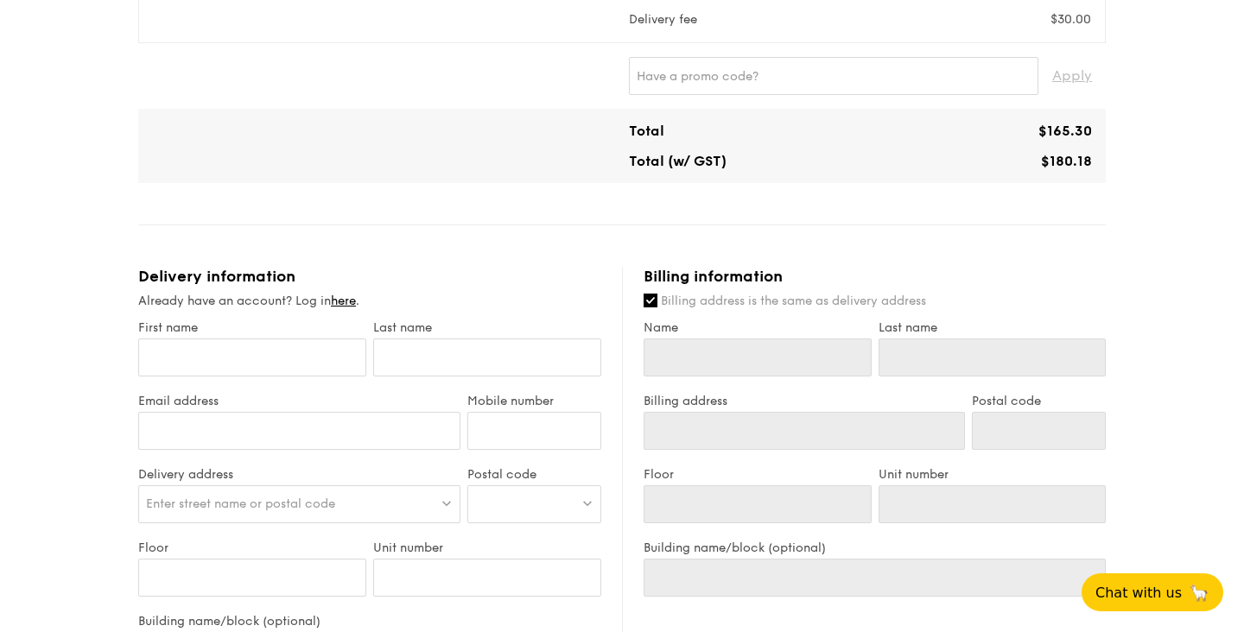
scroll to position [449, 0]
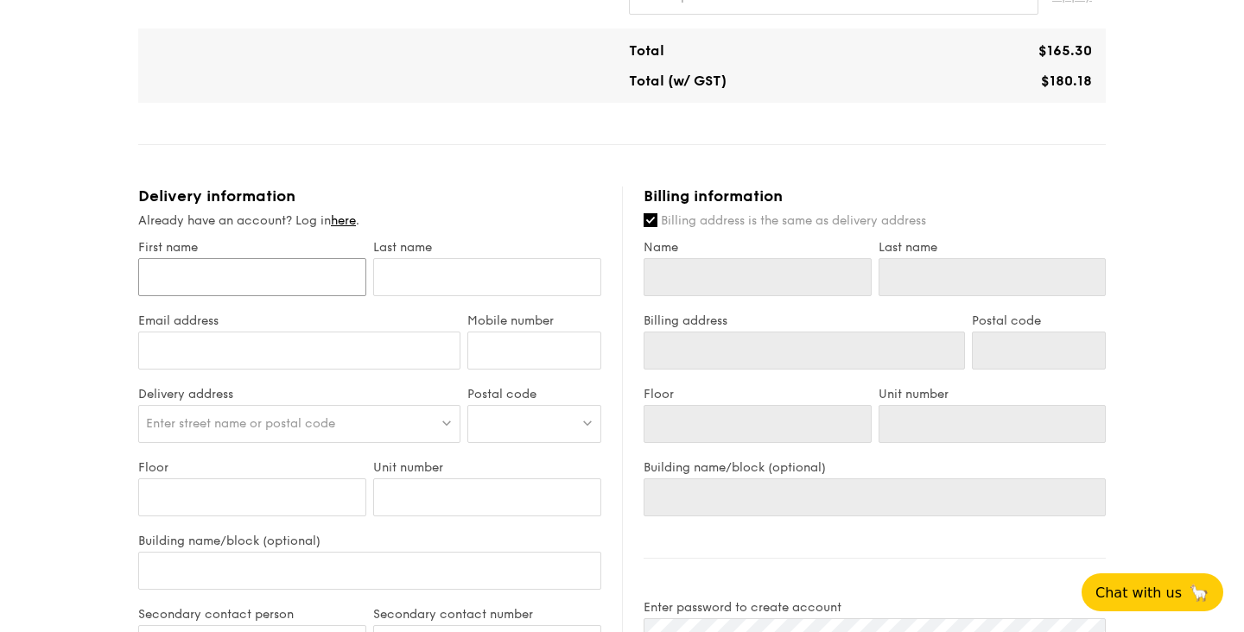
click at [242, 285] on input "First name" at bounding box center [252, 277] width 228 height 38
click at [292, 276] on input "First name" at bounding box center [252, 277] width 228 height 38
type input "[PERSON_NAME]"
type input "HANSEL"
type input "[EMAIL_ADDRESS][DOMAIN_NAME]"
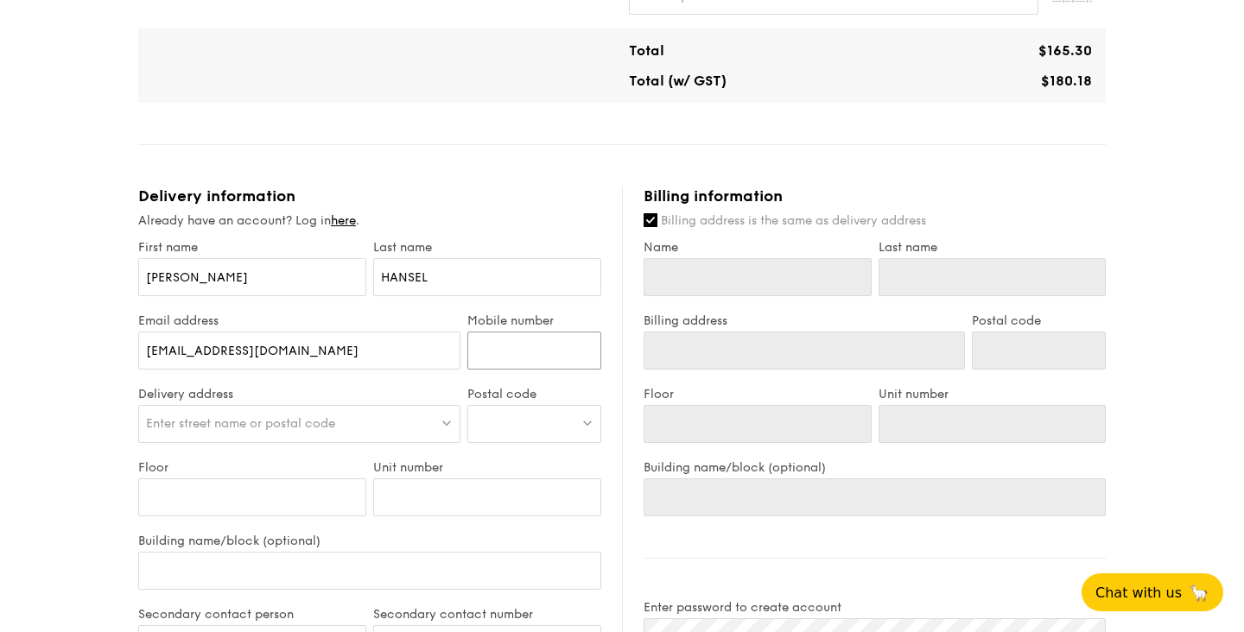
type input "84903004"
type input "[PERSON_NAME]"
type input "HANSEL"
click at [286, 422] on span "Enter street name or postal code" at bounding box center [240, 423] width 189 height 15
click at [331, 419] on input "search" at bounding box center [299, 425] width 321 height 38
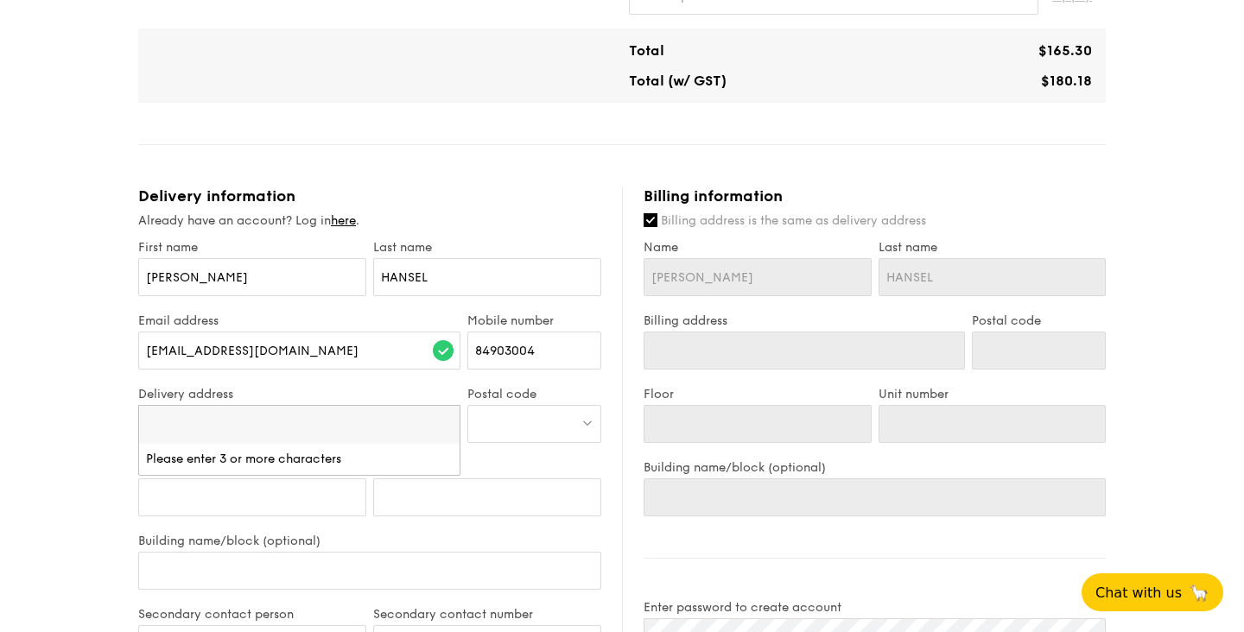
paste input "[STREET_ADDRESS]"
drag, startPoint x: 373, startPoint y: 426, endPoint x: 283, endPoint y: 422, distance: 90.8
click at [283, 422] on input "[STREET_ADDRESS]" at bounding box center [299, 425] width 321 height 38
type input "[STREET_ADDRESS]"
click at [543, 418] on div at bounding box center [534, 424] width 134 height 38
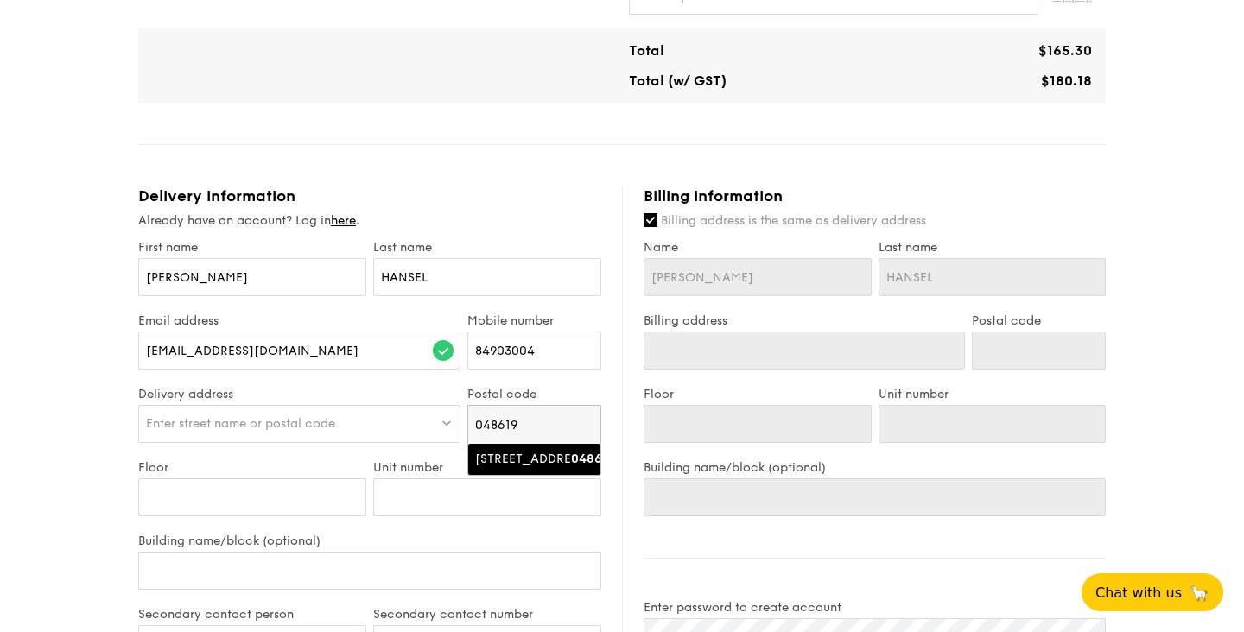
type input "048619"
click at [490, 462] on div "[STREET_ADDRESS]" at bounding box center [519, 459] width 89 height 17
type input "[STREET_ADDRESS]"
type input "048619"
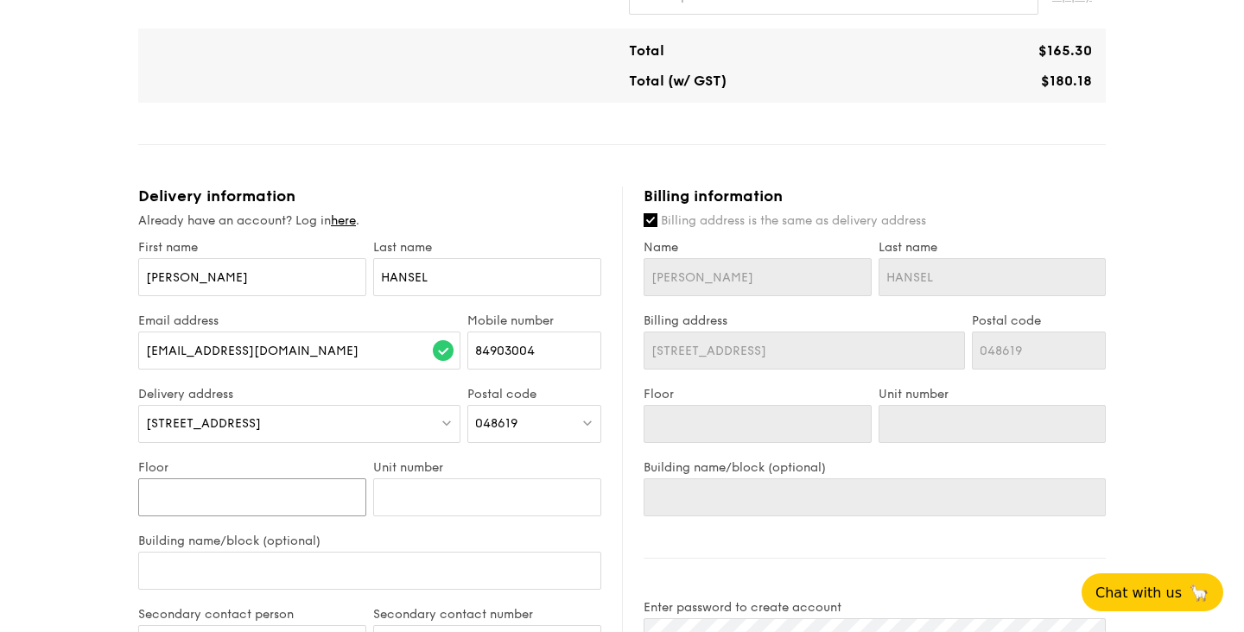
click at [213, 486] on input "Floor" at bounding box center [252, 498] width 228 height 38
type input "9"
click at [505, 465] on label "Unit number" at bounding box center [487, 467] width 228 height 15
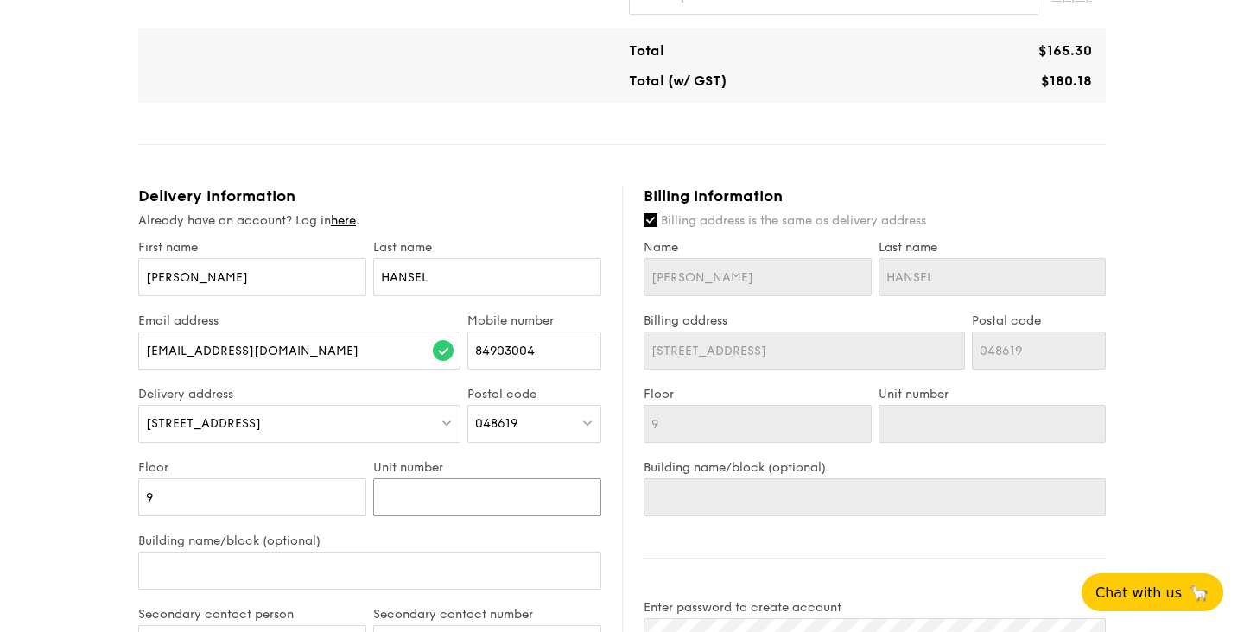
click at [505, 479] on input "Unit number" at bounding box center [487, 498] width 228 height 38
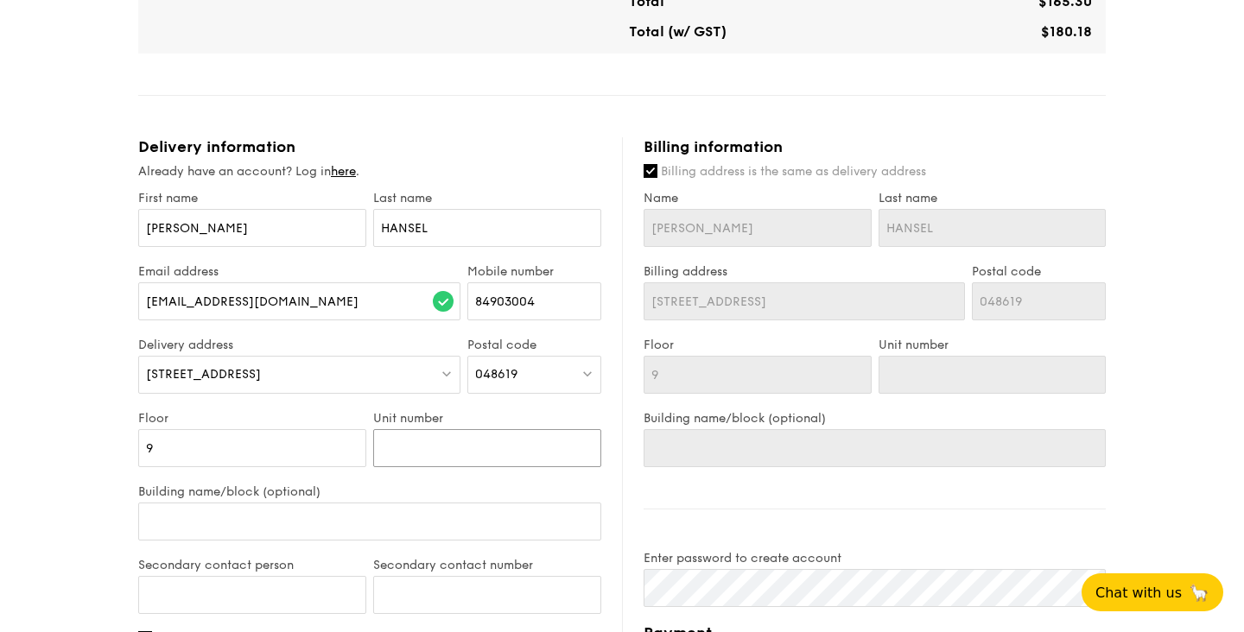
scroll to position [499, 0]
click at [392, 442] on input "Unit number" at bounding box center [487, 448] width 228 height 38
click at [395, 468] on div "Unit number" at bounding box center [487, 446] width 235 height 73
click at [397, 450] on input "Unit number" at bounding box center [487, 448] width 228 height 38
click at [311, 523] on input "Building name/block (optional)" at bounding box center [369, 521] width 463 height 38
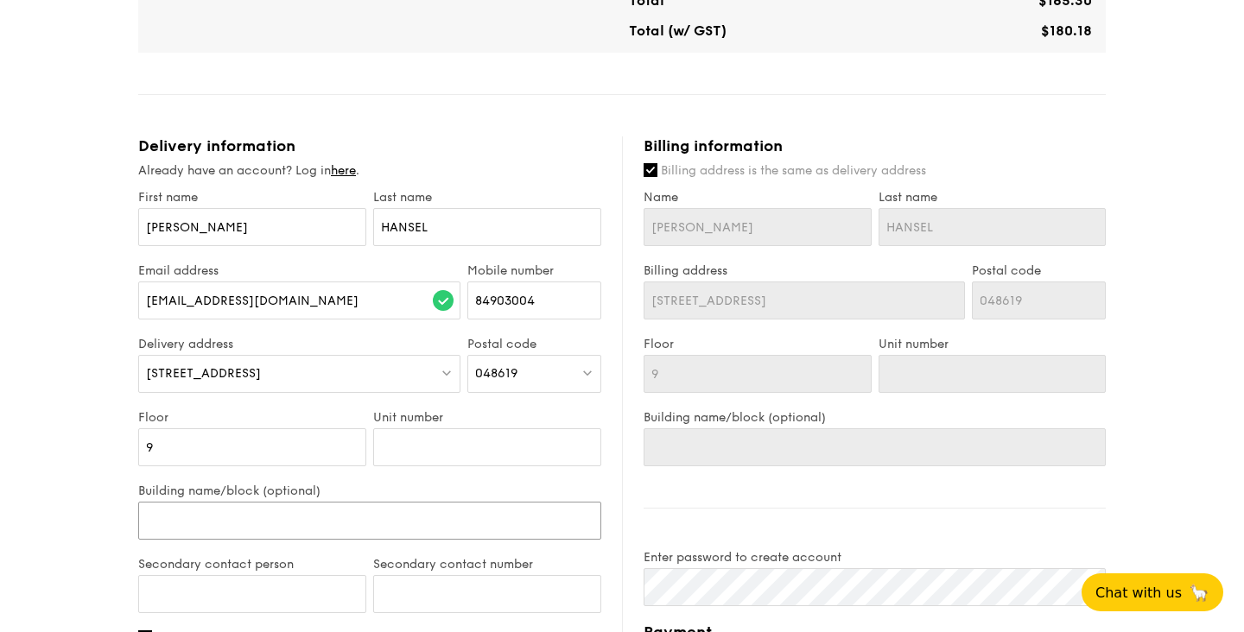
type input "T"
type input "To"
type input "Tow"
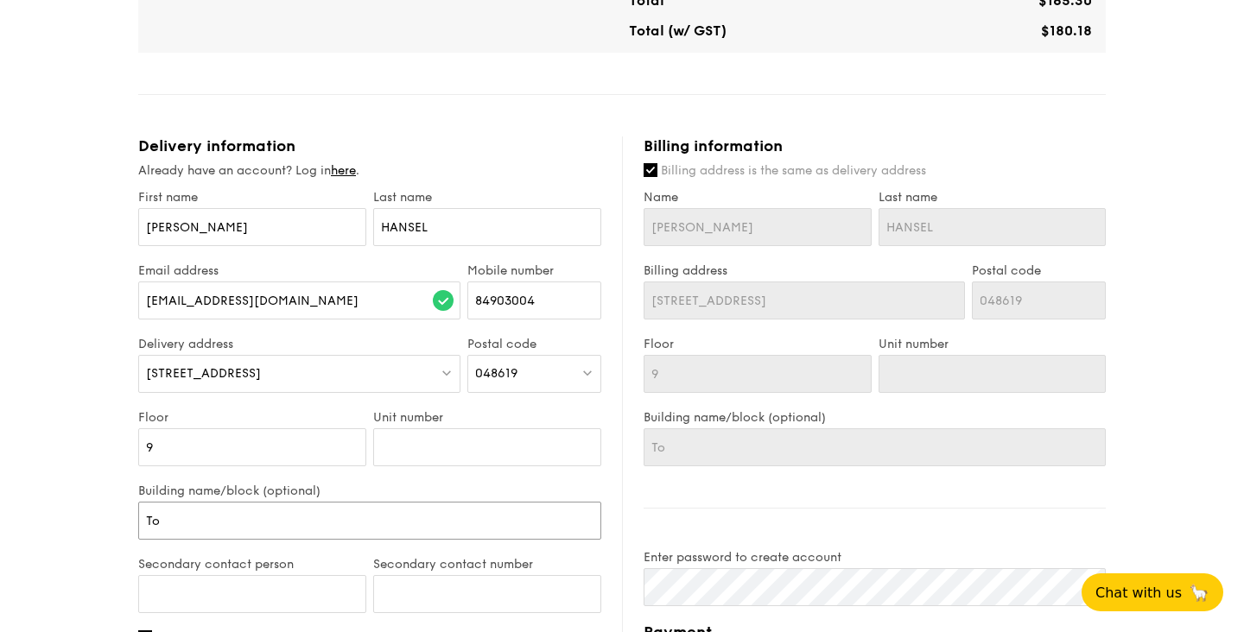
type input "Tow"
type input "[PERSON_NAME]"
type input "Tower"
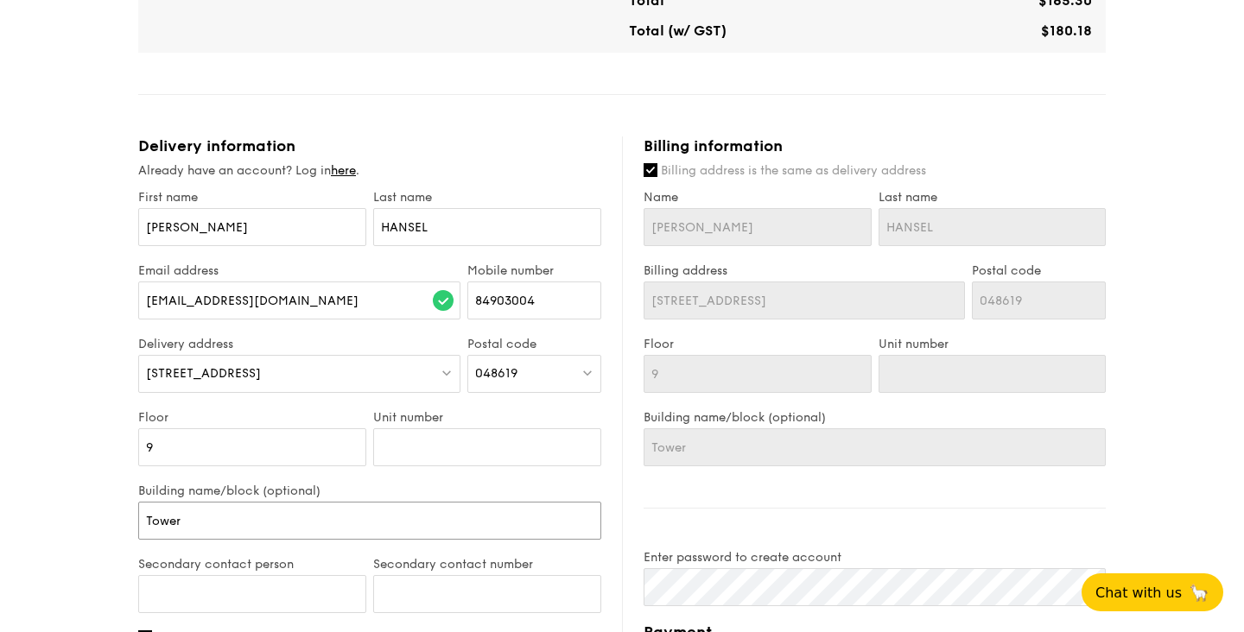
type input "Tower"
type input "Tower o"
type input "Tower on"
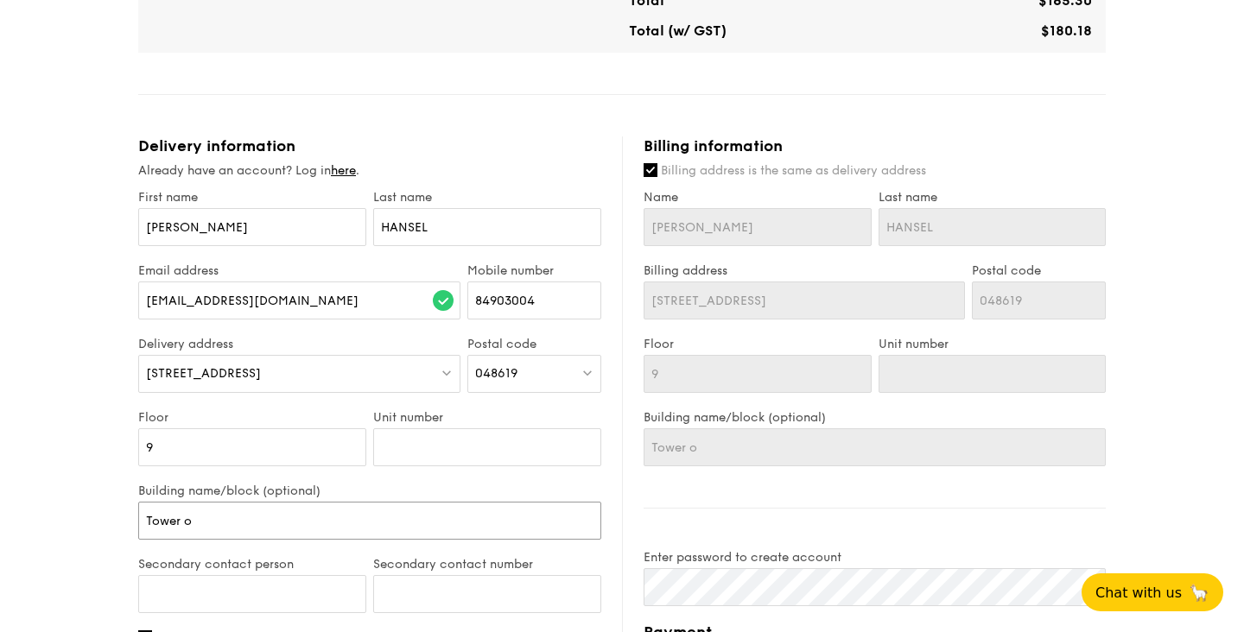
type input "Tower on"
type input "Tower one"
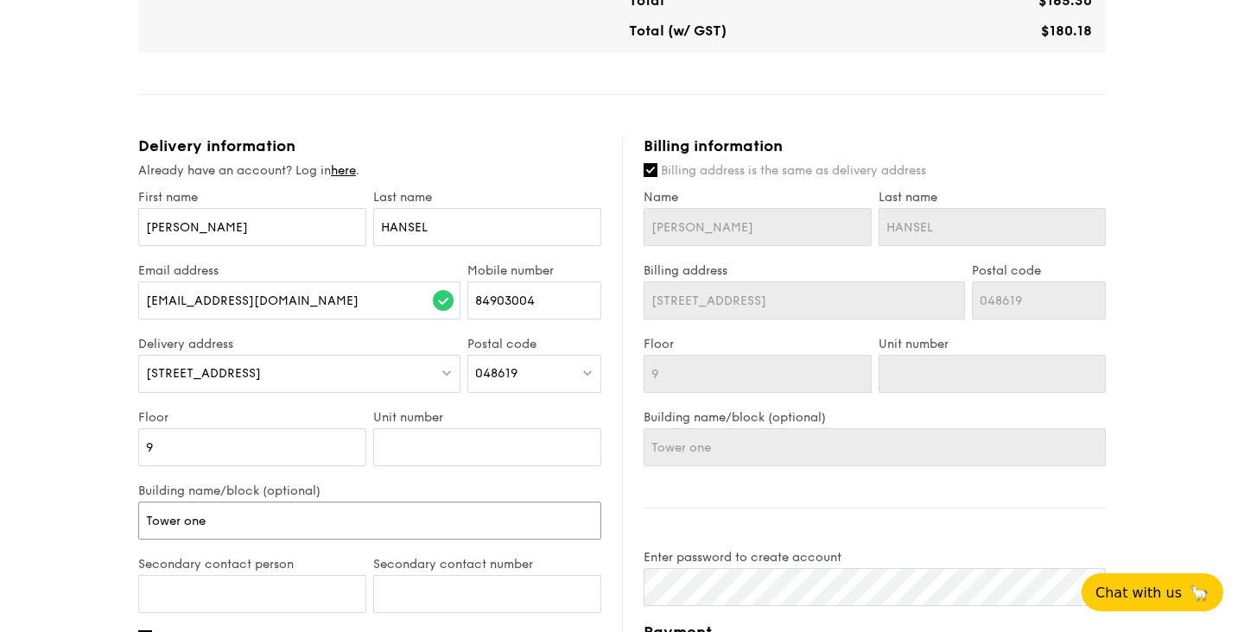
type input "Tower one"
type input "Tower one,"
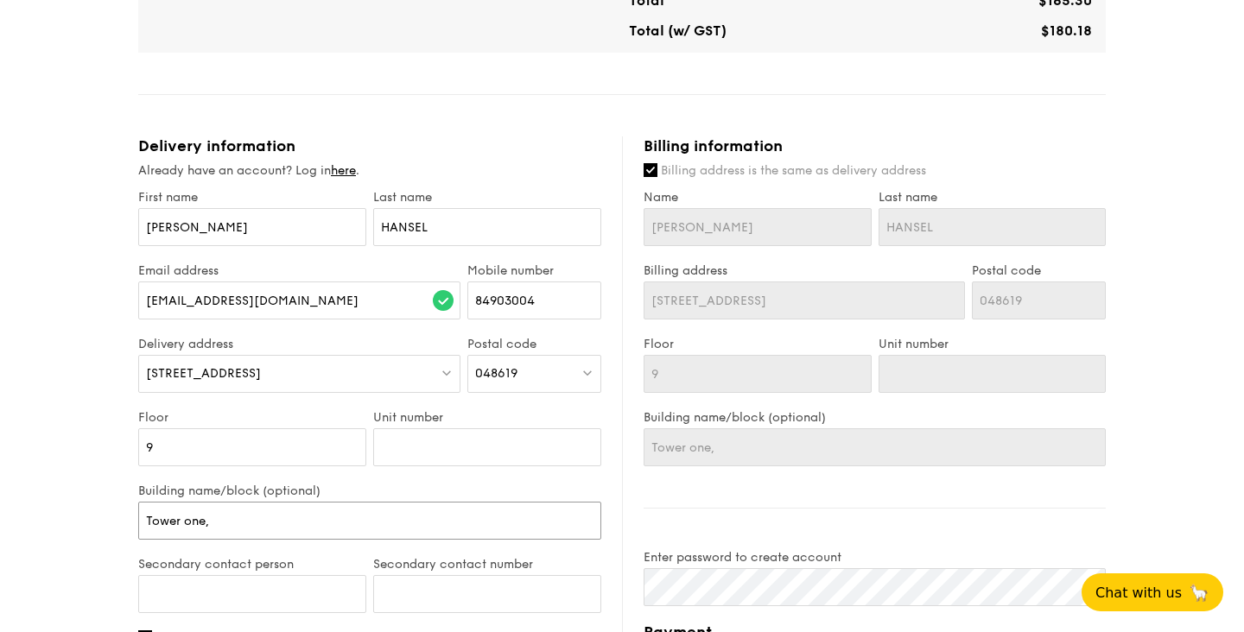
type input "Tower one,"
type input "Tower one, C"
type input "Tower one, Ci"
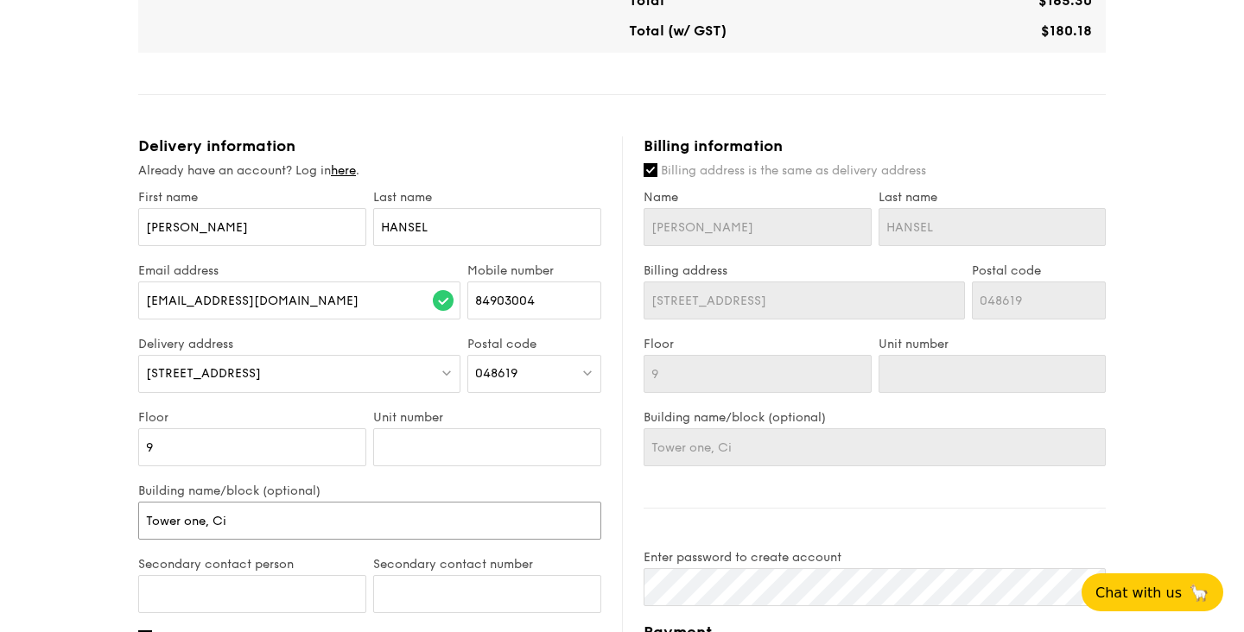
type input "Tower one, Cit"
type input "[GEOGRAPHIC_DATA]"
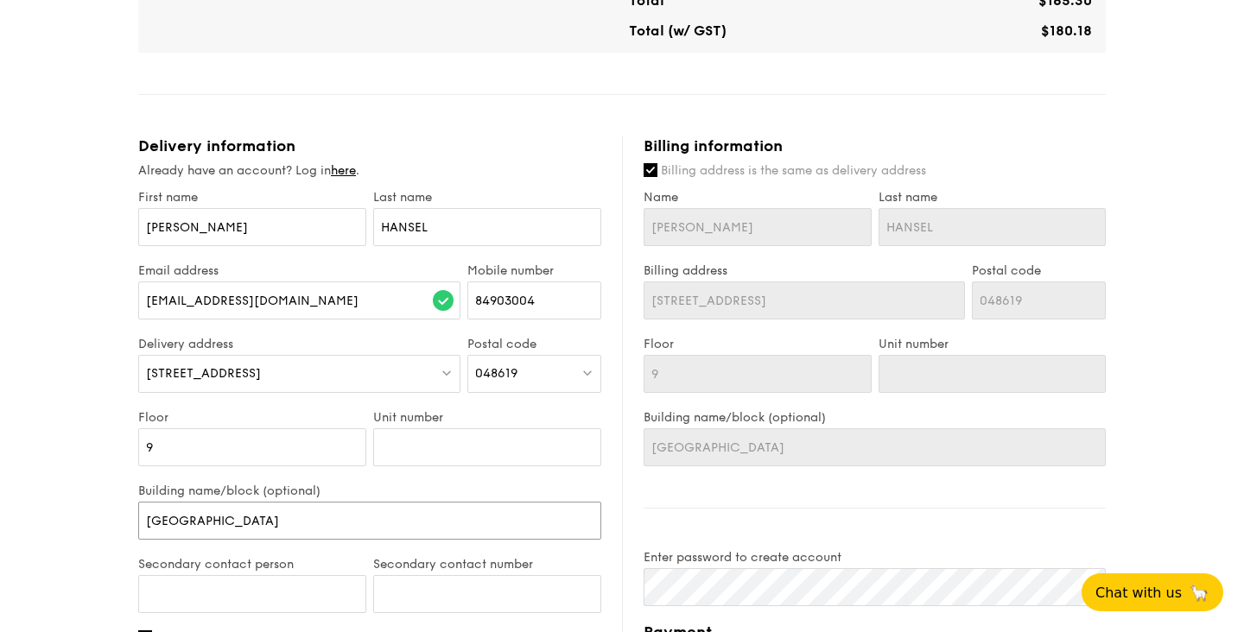
type input "[GEOGRAPHIC_DATA]"
type input "Tower one, City S"
type input "[GEOGRAPHIC_DATA], [GEOGRAPHIC_DATA]"
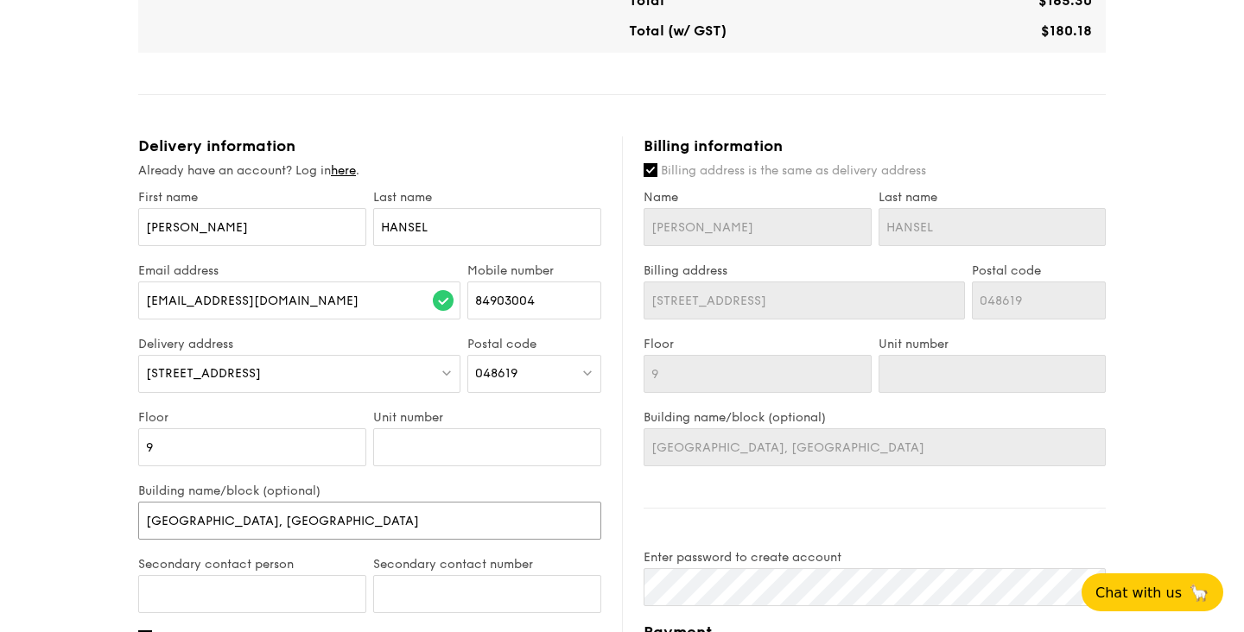
type input "Tower one, City Ser"
type input "Tower one, City Serv"
type input "Tower one, City Servi"
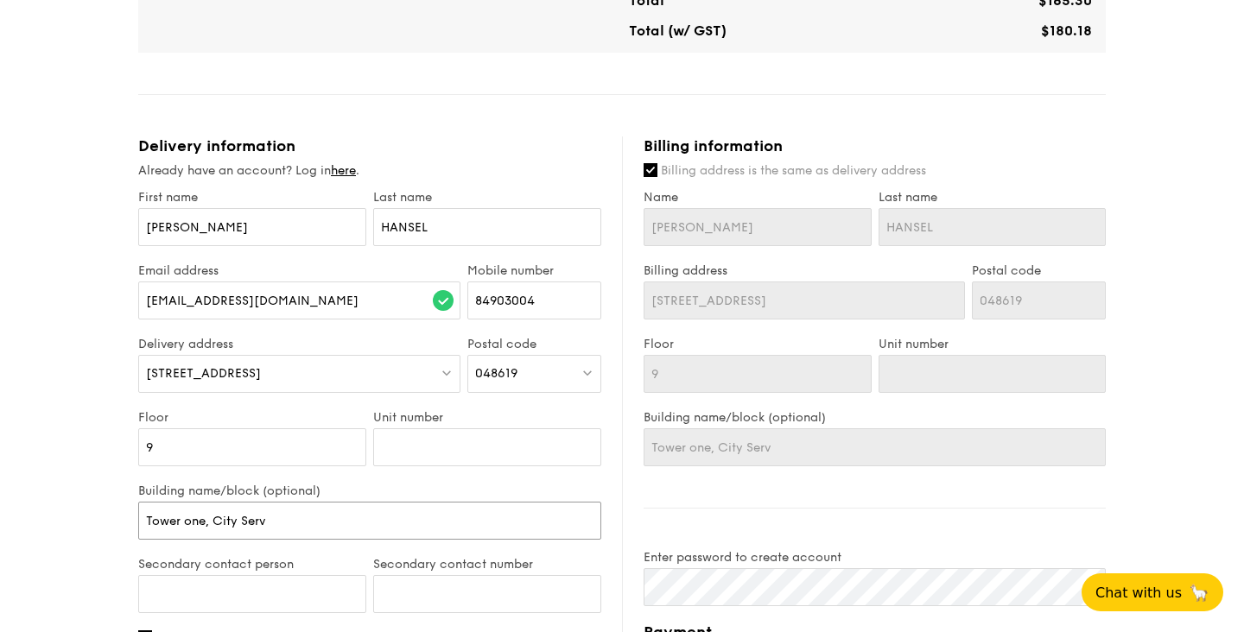
type input "Tower one, City Servi"
type input "Tower one, City Servic"
type input "Tower one, City Service"
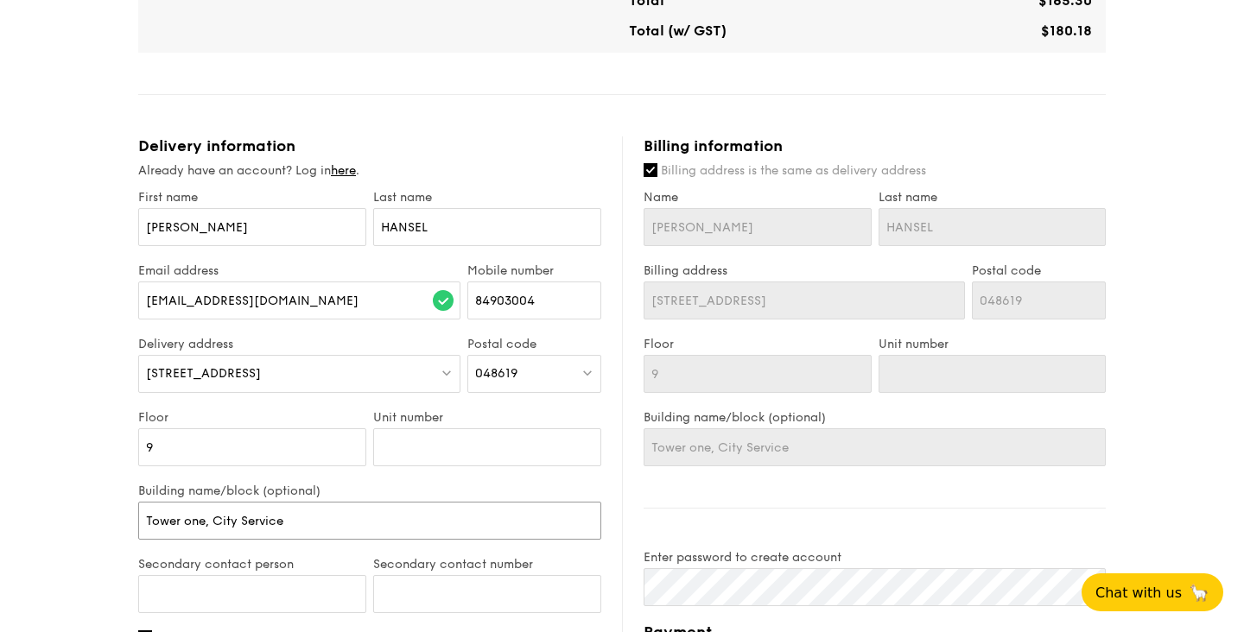
type input "Tower one, City Serviced"
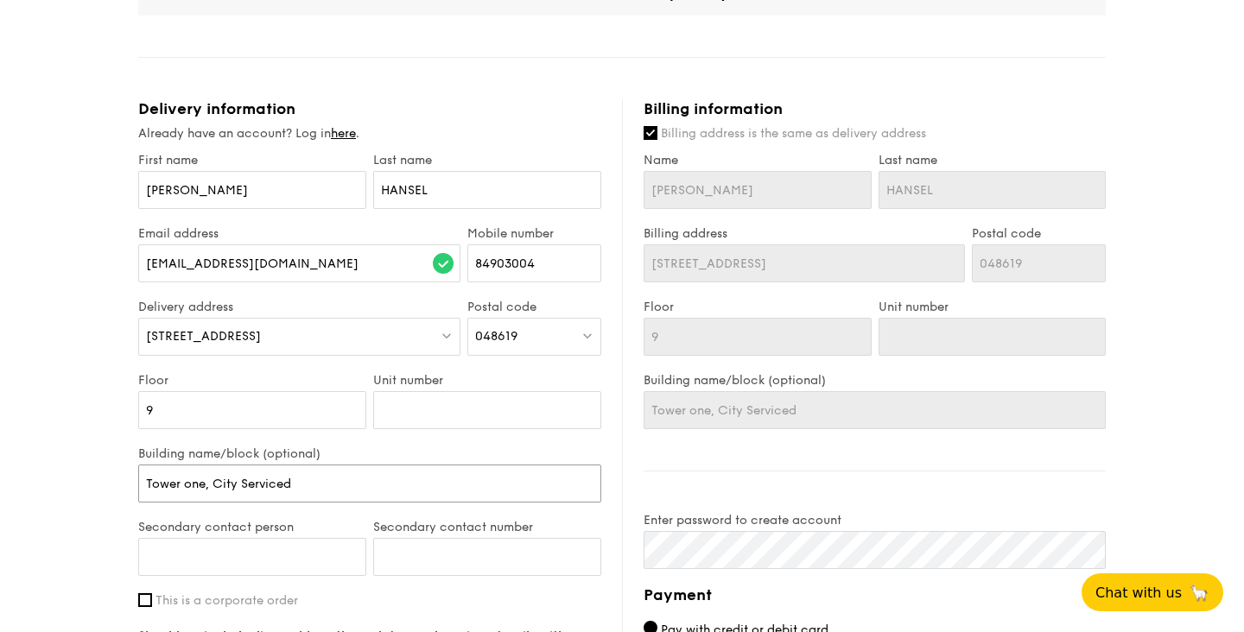
scroll to position [538, 0]
drag, startPoint x: 314, startPoint y: 479, endPoint x: 216, endPoint y: 477, distance: 98.5
click at [216, 477] on input "Tower one, City Serviced" at bounding box center [369, 482] width 463 height 38
paste input "city serviced offices [GEOGRAPHIC_DATA]"
type input "Tower one, city serviced offices [GEOGRAPHIC_DATA]"
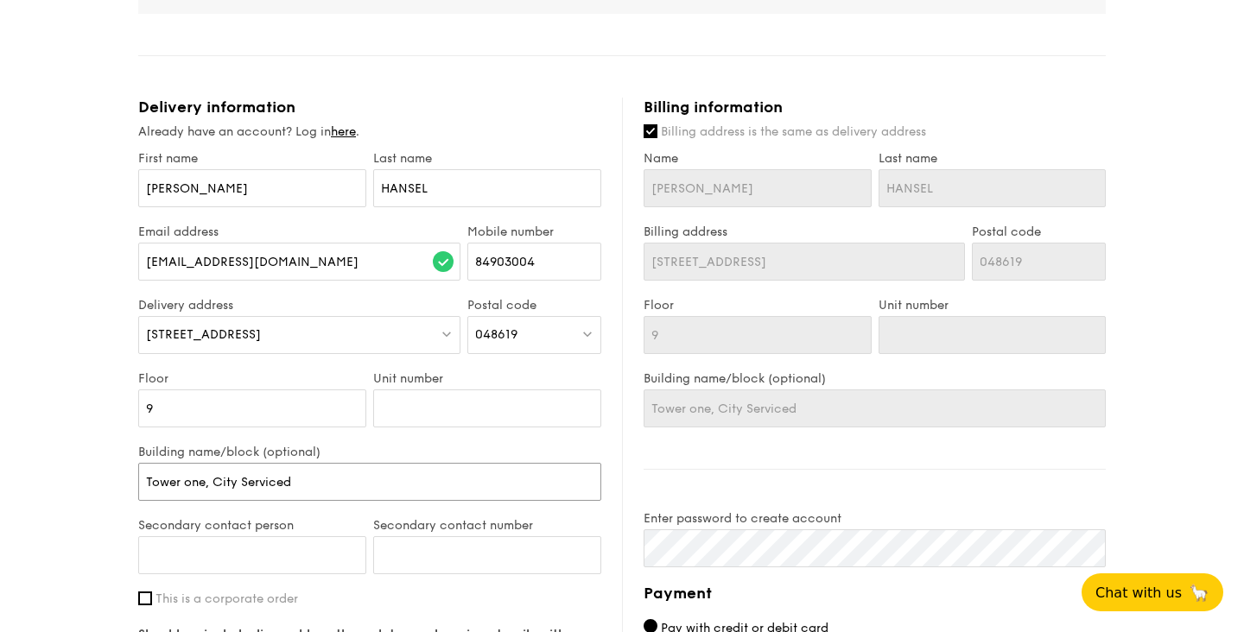
type input "Tower one, city serviced offices [GEOGRAPHIC_DATA]"
click at [465, 507] on div "Building name/block (optional) Tower one, city serviced offices [GEOGRAPHIC_DAT…" at bounding box center [369, 481] width 463 height 73
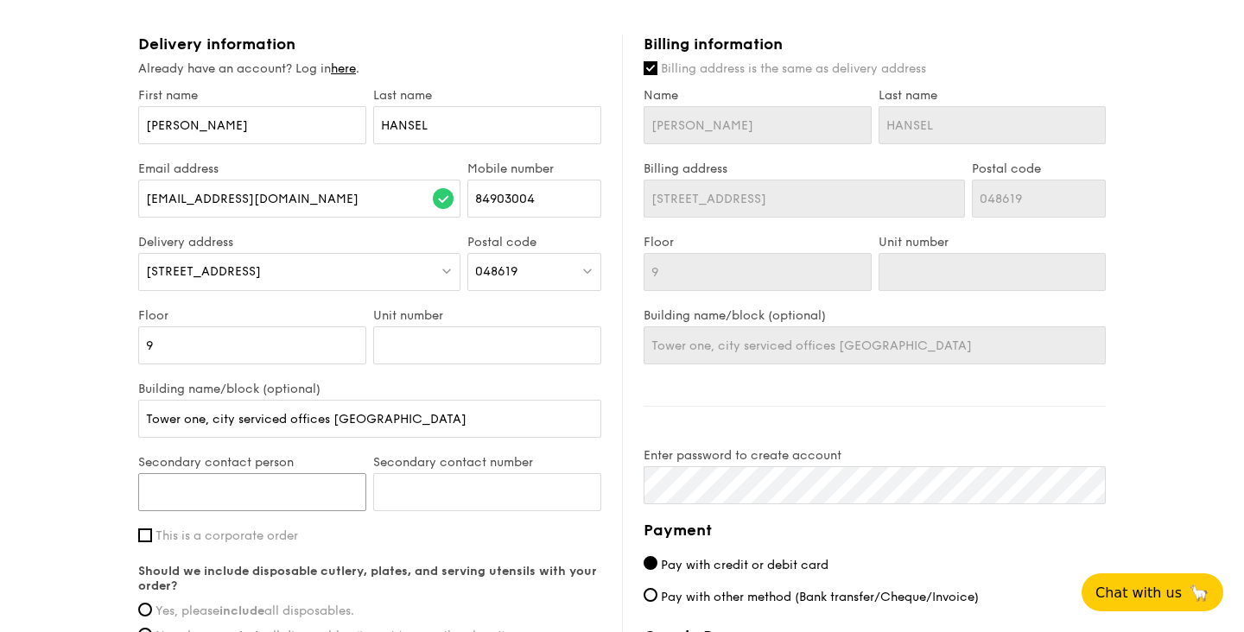
click at [339, 483] on input "Secondary contact person" at bounding box center [252, 492] width 228 height 38
click at [291, 481] on input "Secondary contact person" at bounding box center [252, 492] width 228 height 38
click at [263, 500] on input "Secondary contact person" at bounding box center [252, 492] width 228 height 38
type input "[PERSON_NAME]"
click at [422, 497] on input "Secondary contact number" at bounding box center [487, 492] width 228 height 38
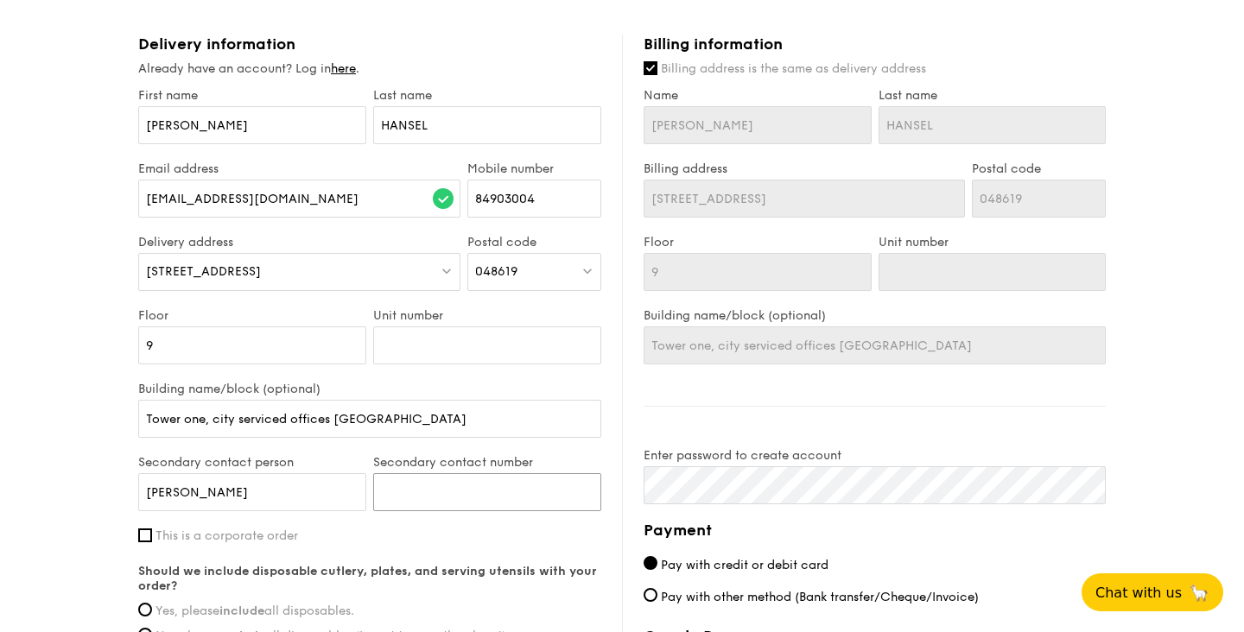
click at [431, 500] on input "Secondary contact number" at bounding box center [487, 492] width 228 height 38
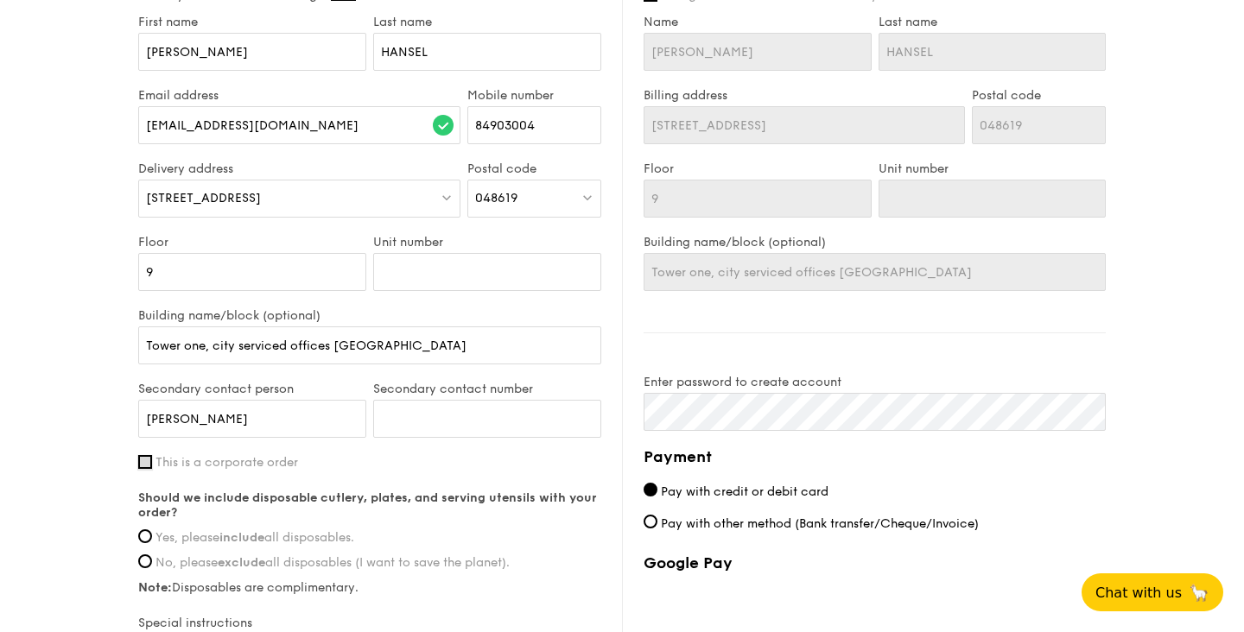
click at [146, 459] on input "This is a corporate order" at bounding box center [145, 462] width 14 height 14
checkbox input "true"
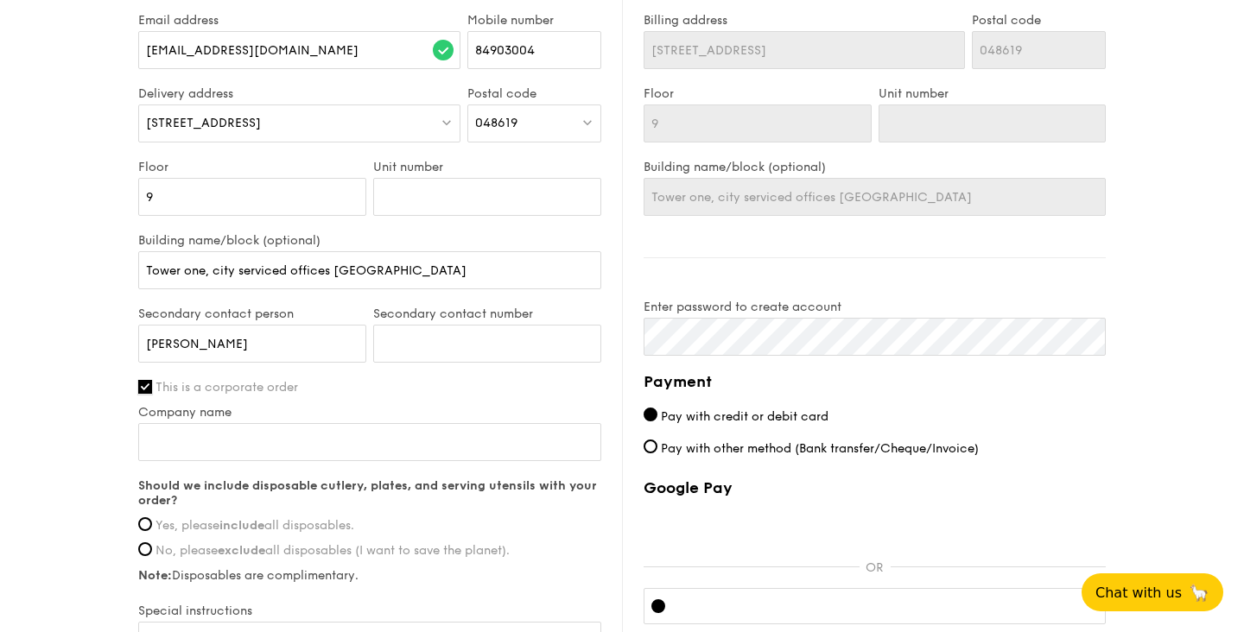
scroll to position [752, 0]
click at [171, 445] on input "Company name" at bounding box center [369, 441] width 463 height 38
type input "Nextplay"
click at [355, 381] on label "This is a corporate order" at bounding box center [369, 385] width 463 height 15
click at [152, 381] on input "This is a corporate order" at bounding box center [145, 385] width 14 height 14
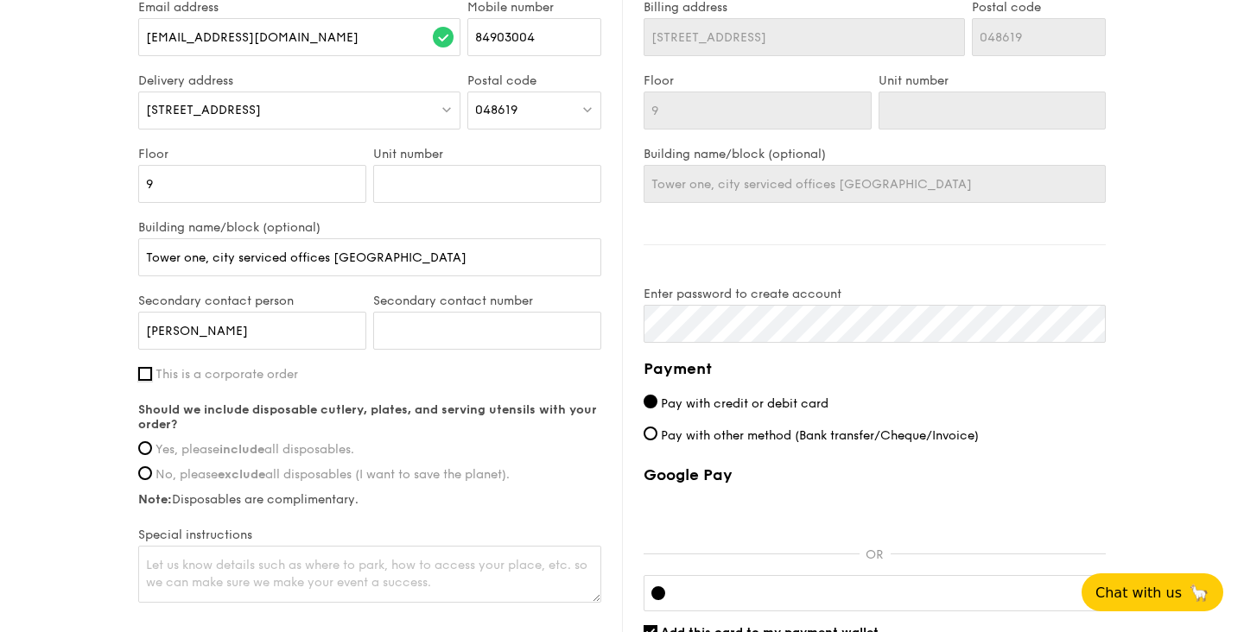
scroll to position [765, 0]
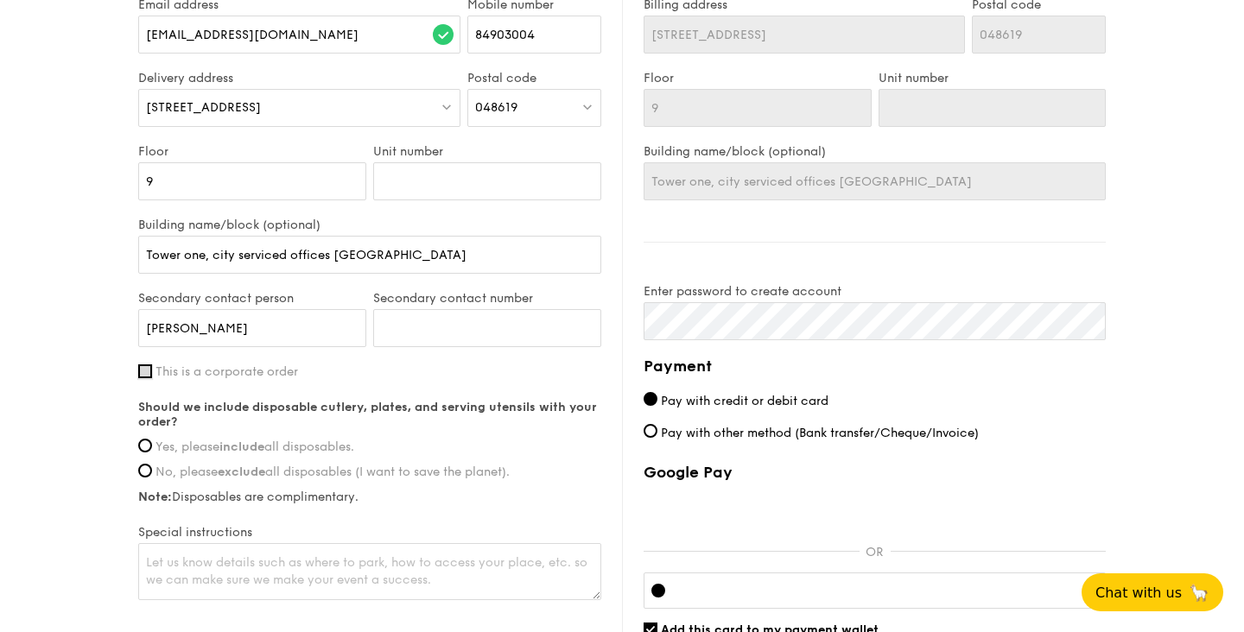
click at [142, 365] on input "This is a corporate order" at bounding box center [145, 372] width 14 height 14
checkbox input "true"
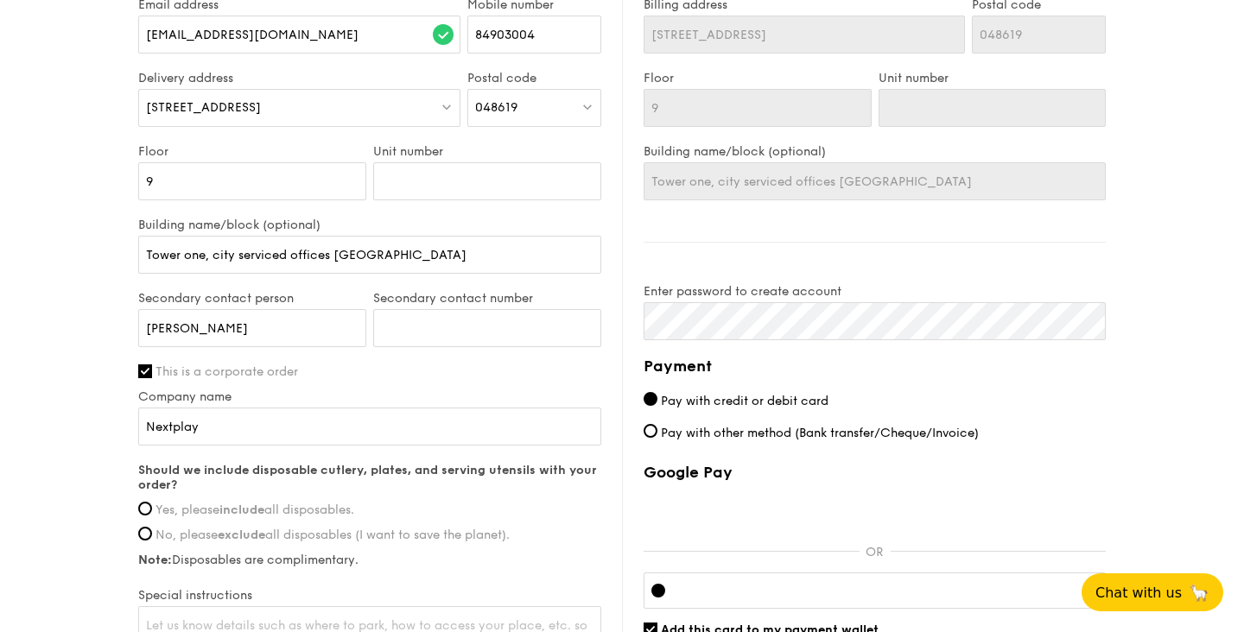
click at [336, 385] on div "First name [PERSON_NAME] Last name [PERSON_NAME] address [EMAIL_ADDRESS][DOMAIN…" at bounding box center [369, 295] width 463 height 743
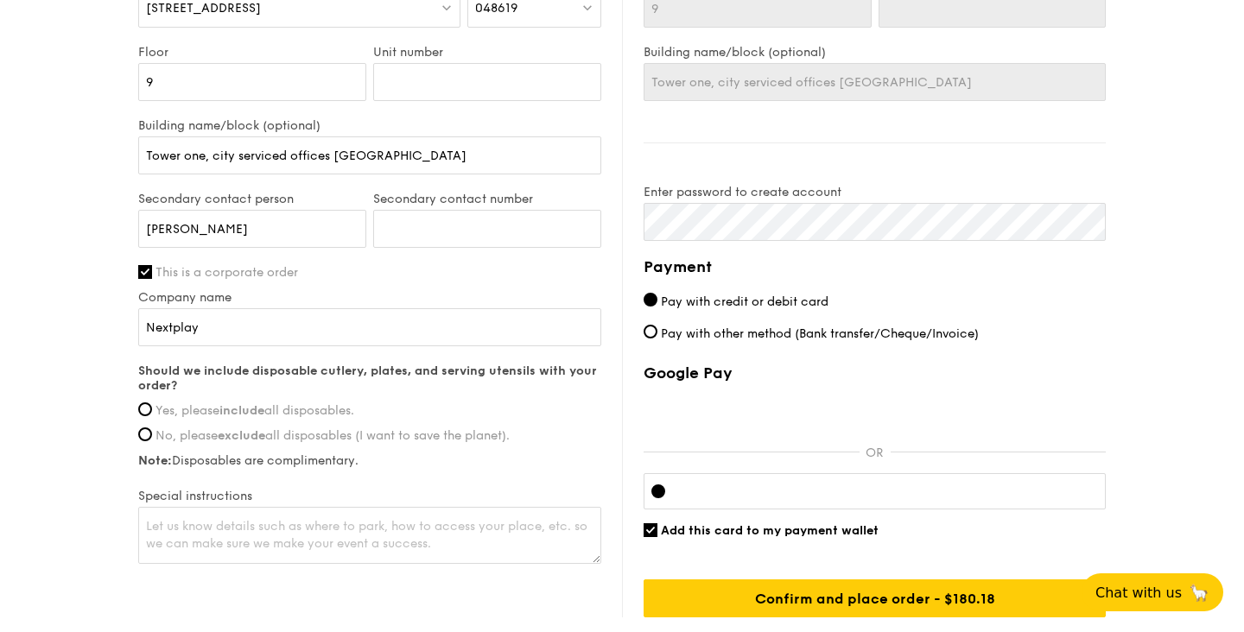
scroll to position [925, 0]
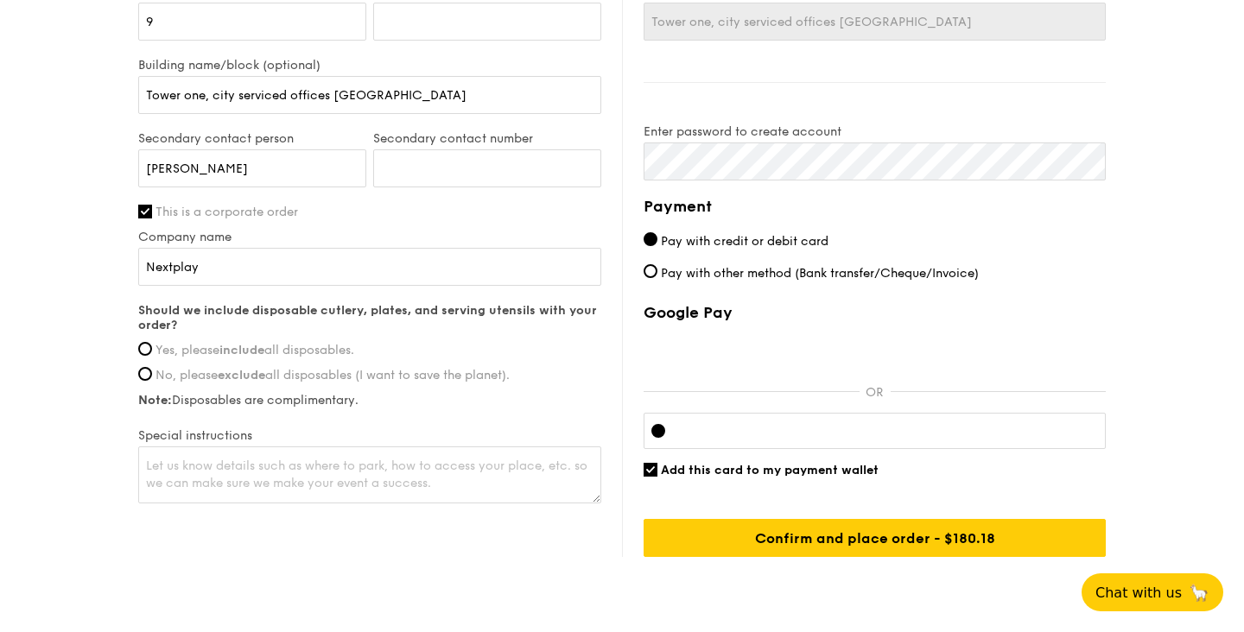
click at [149, 343] on label "Yes, please include all disposables." at bounding box center [369, 350] width 463 height 15
click at [149, 342] on input "Yes, please include all disposables." at bounding box center [145, 349] width 14 height 14
radio input "true"
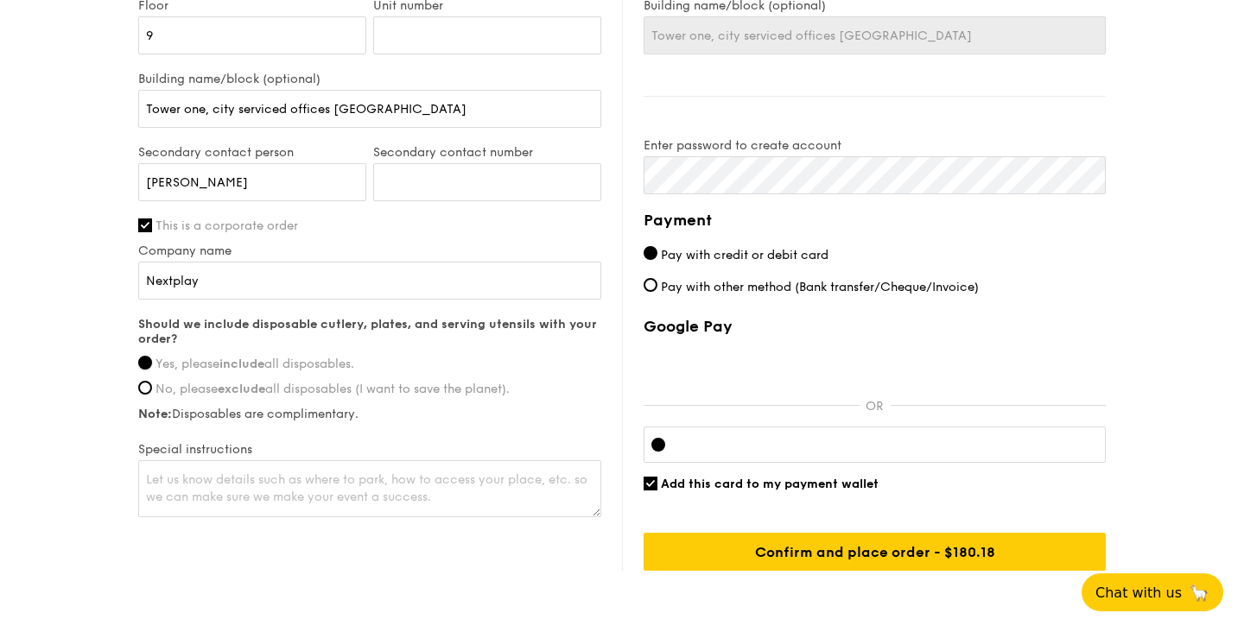
scroll to position [909, 0]
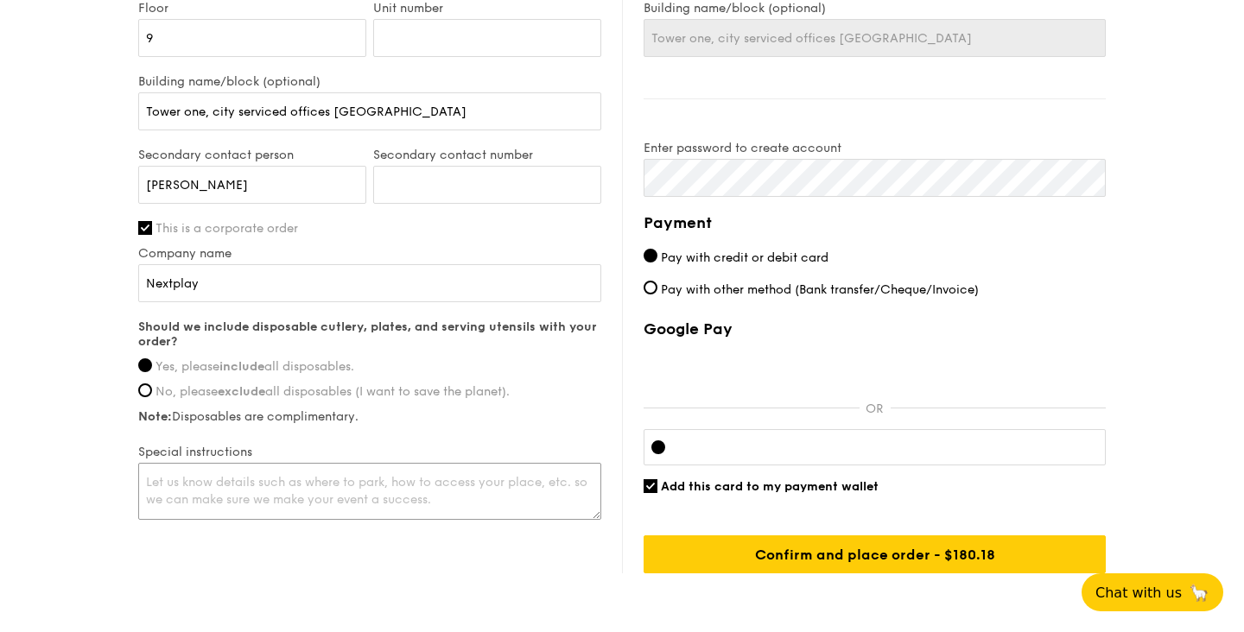
click at [289, 505] on textarea at bounding box center [369, 491] width 463 height 57
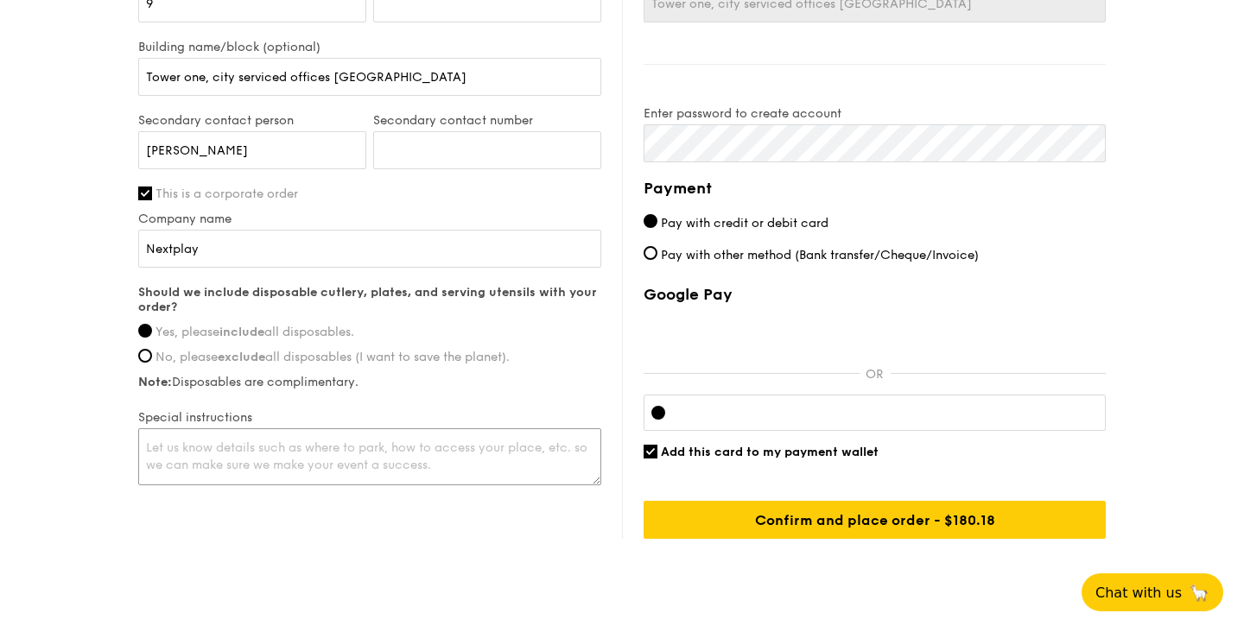
click at [283, 456] on textarea at bounding box center [369, 457] width 463 height 57
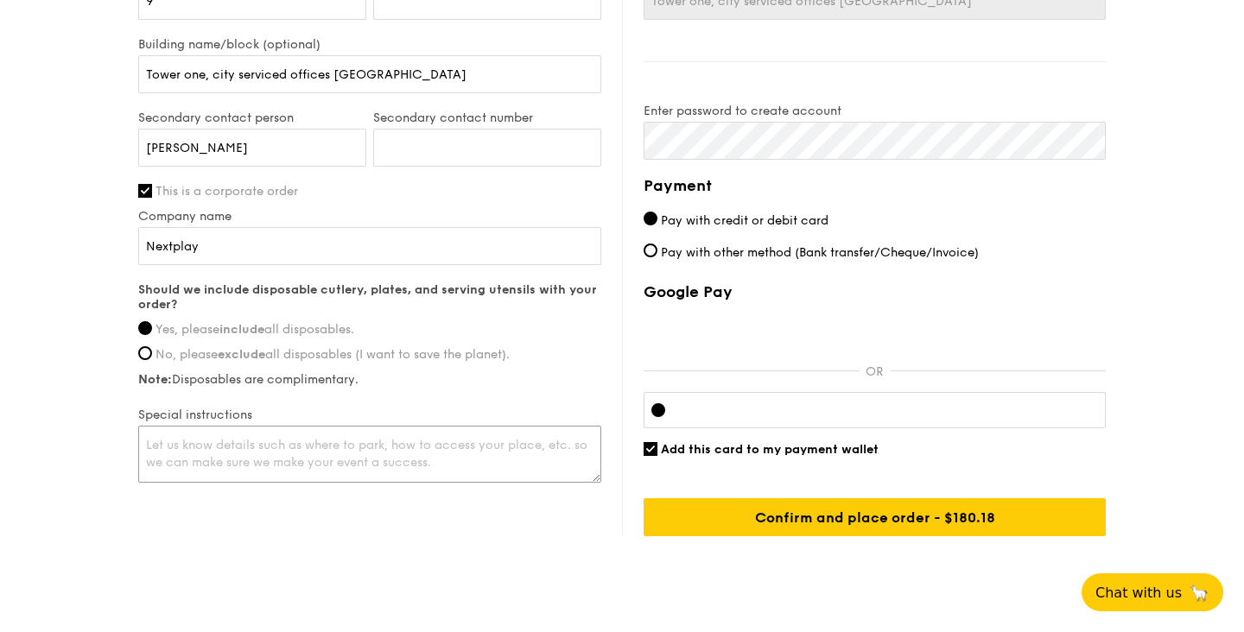
scroll to position [947, 0]
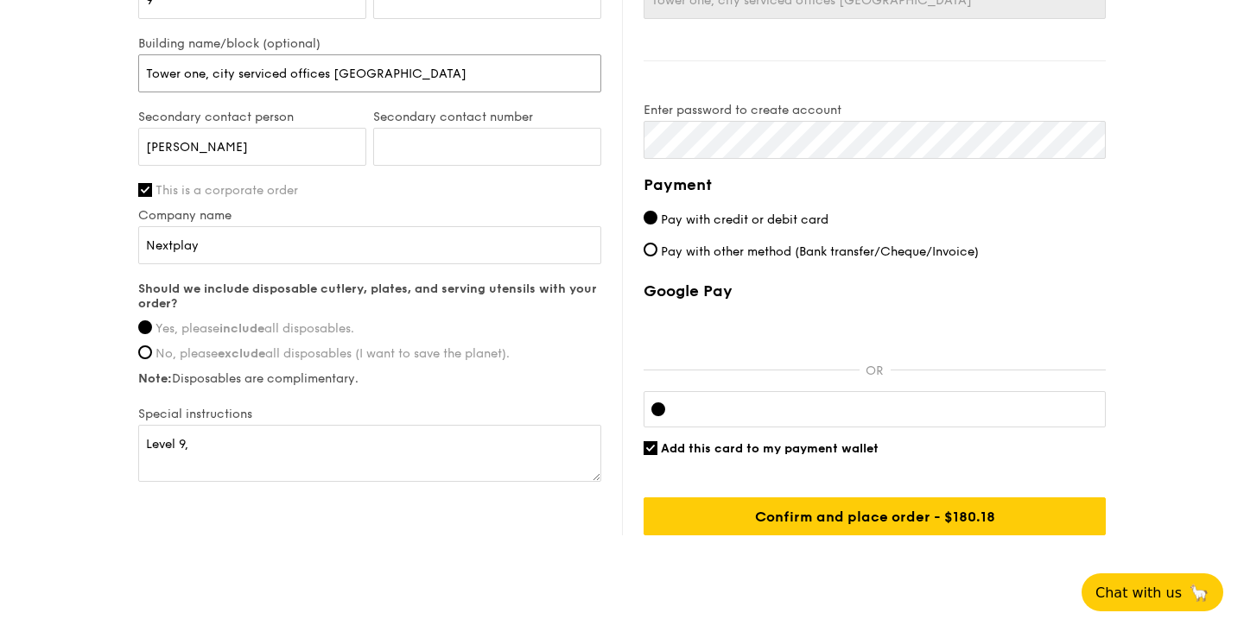
drag, startPoint x: 449, startPoint y: 73, endPoint x: 121, endPoint y: 74, distance: 328.3
click at [224, 430] on textarea "Level 9," at bounding box center [369, 453] width 463 height 57
click at [233, 452] on textarea "Level 9," at bounding box center [369, 453] width 463 height 57
paste textarea "Tower one, city serviced offices [GEOGRAPHIC_DATA]"
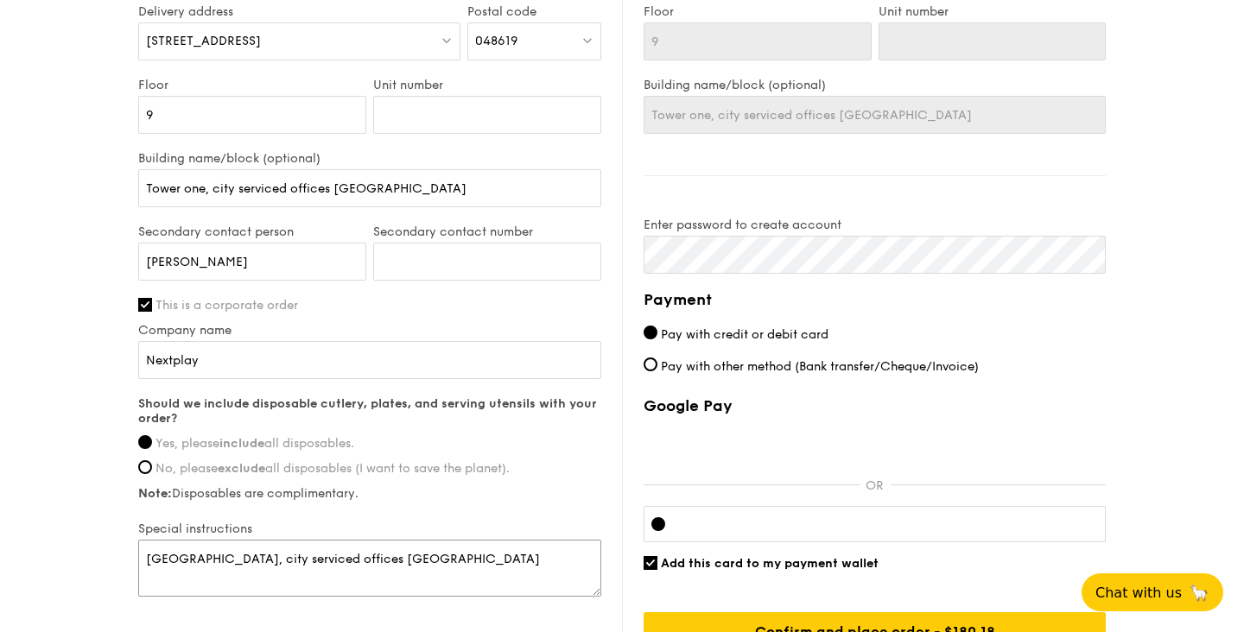
scroll to position [793, 0]
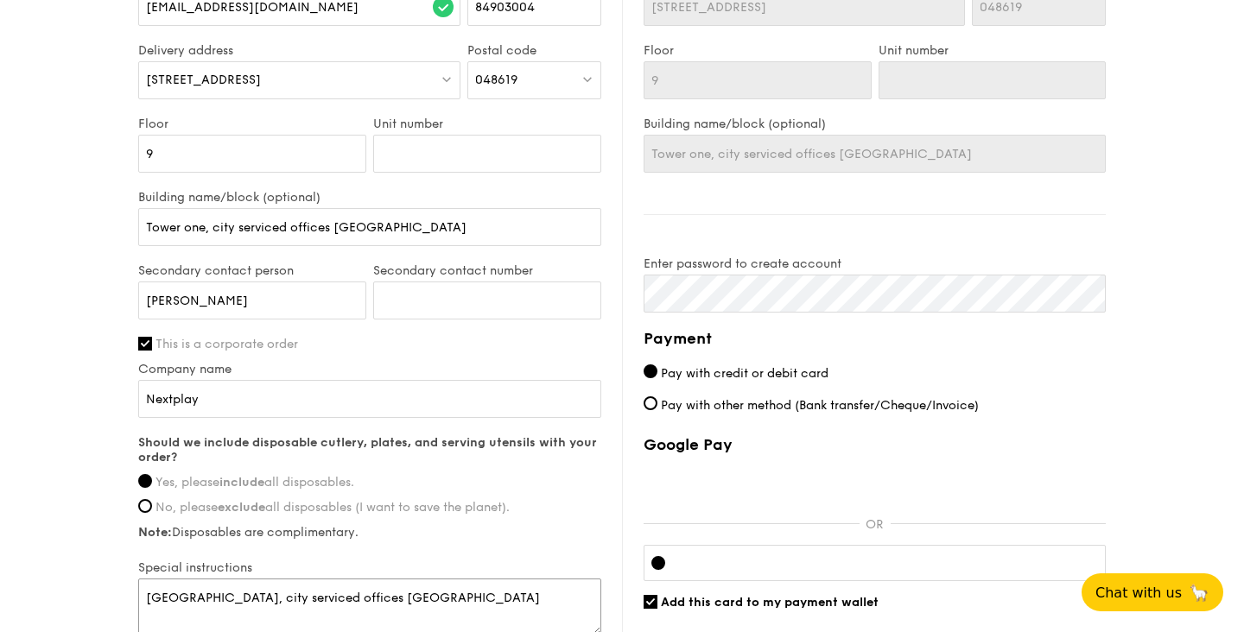
type textarea "[GEOGRAPHIC_DATA], city serviced offices [GEOGRAPHIC_DATA]"
click at [516, 543] on div "First name [PERSON_NAME] Last name [PERSON_NAME] address [EMAIL_ADDRESS][DOMAIN…" at bounding box center [369, 267] width 463 height 743
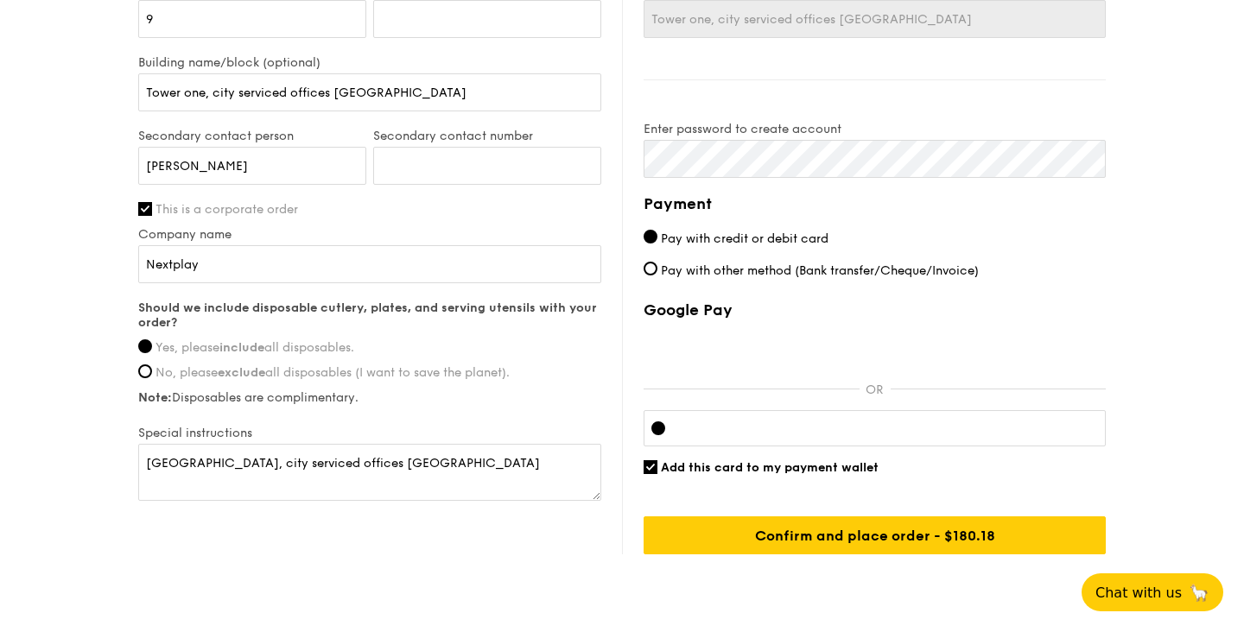
scroll to position [935, 0]
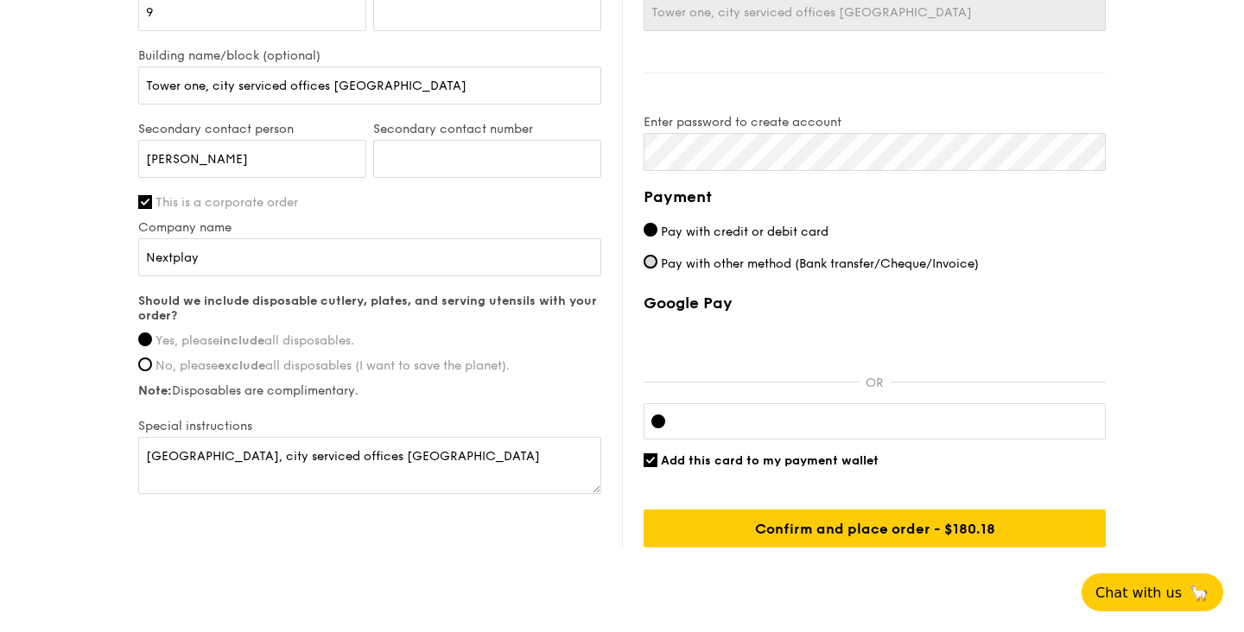
click at [654, 261] on input "Pay with other method (Bank transfer/Cheque/Invoice)" at bounding box center [651, 262] width 14 height 14
radio input "true"
click at [653, 237] on label "Pay with credit or debit card" at bounding box center [875, 232] width 462 height 18
click at [653, 237] on input "Pay with credit or debit card" at bounding box center [651, 230] width 14 height 14
radio input "true"
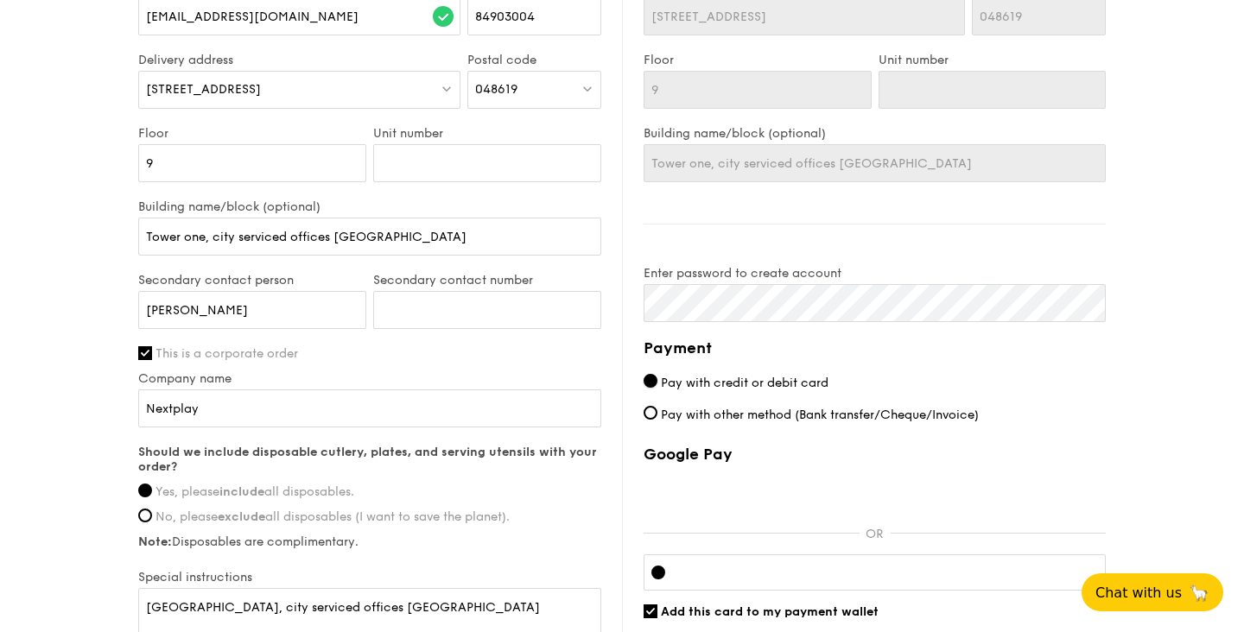
scroll to position [779, 0]
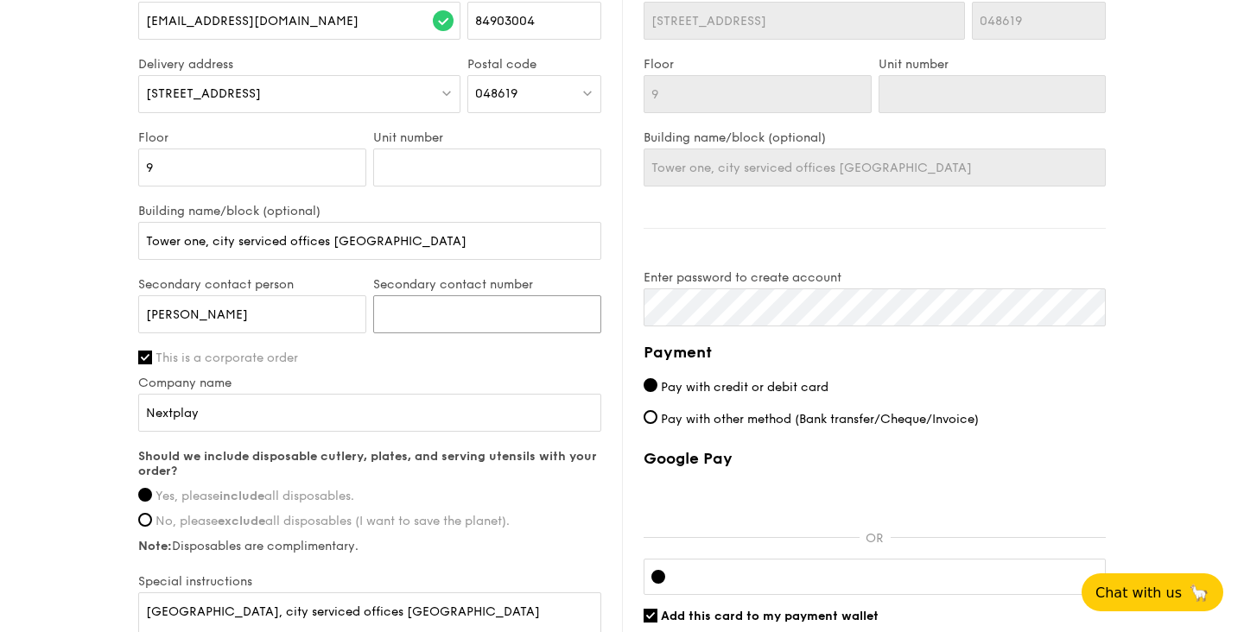
click at [426, 325] on input "Secondary contact number" at bounding box center [487, 314] width 228 height 38
type input "88829002"
click at [476, 363] on label "This is a corporate order" at bounding box center [369, 358] width 463 height 15
click at [152, 363] on input "This is a corporate order" at bounding box center [145, 358] width 14 height 14
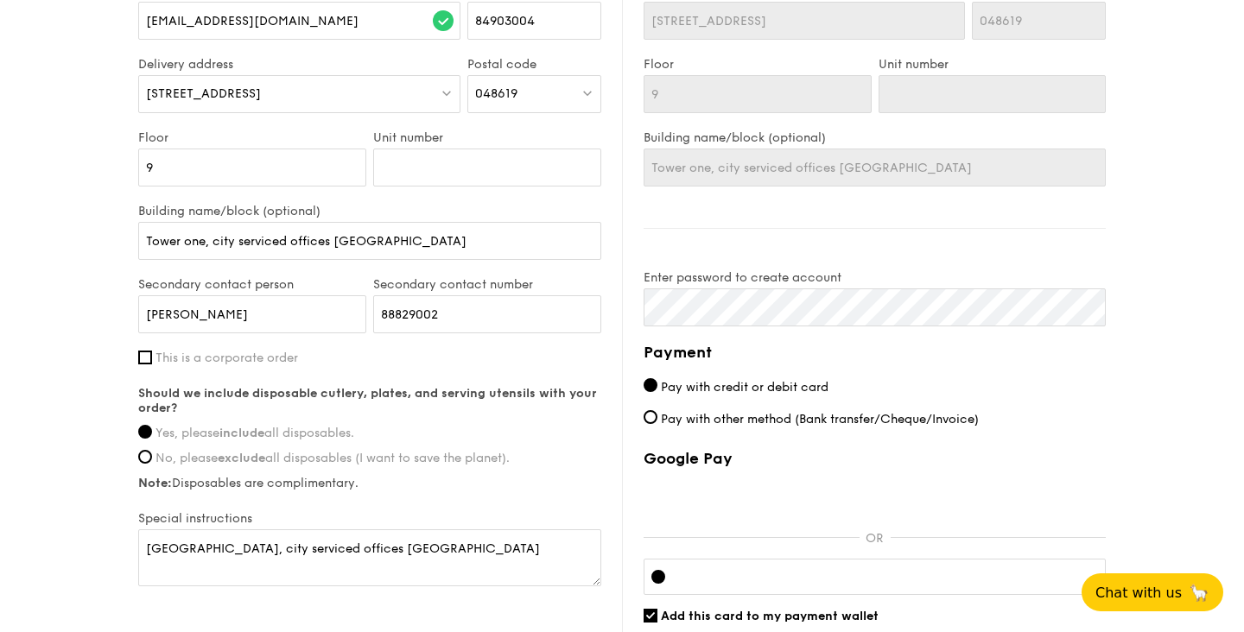
click at [159, 360] on span "This is a corporate order" at bounding box center [227, 358] width 143 height 15
click at [152, 360] on input "This is a corporate order" at bounding box center [145, 358] width 14 height 14
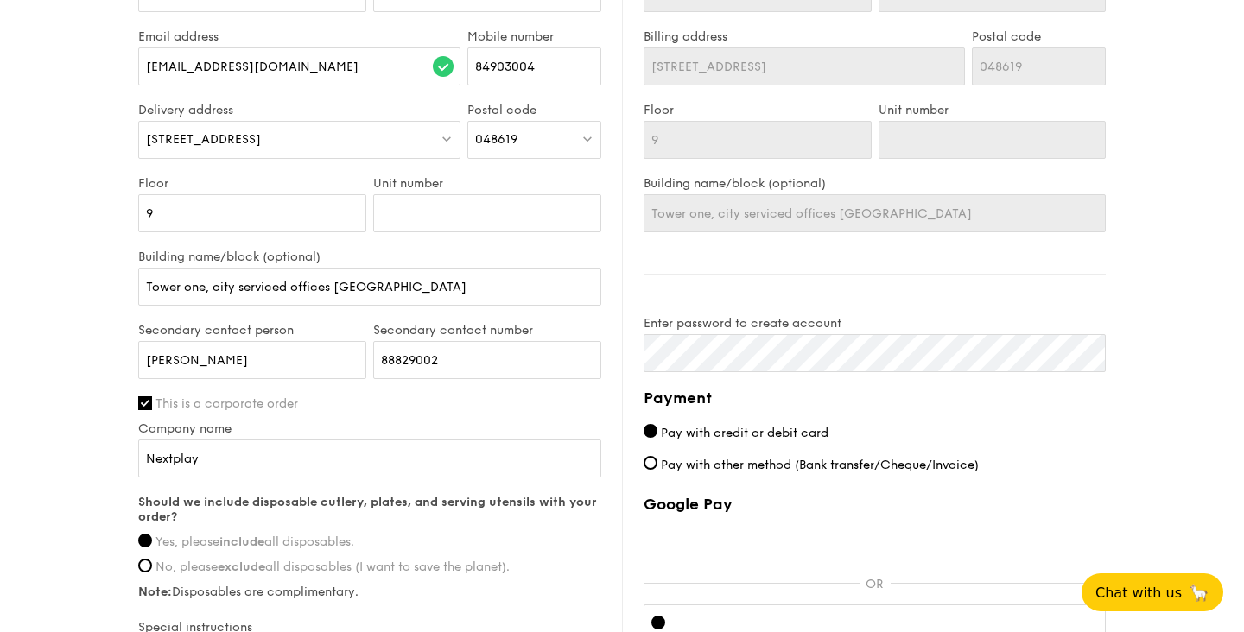
scroll to position [726, 0]
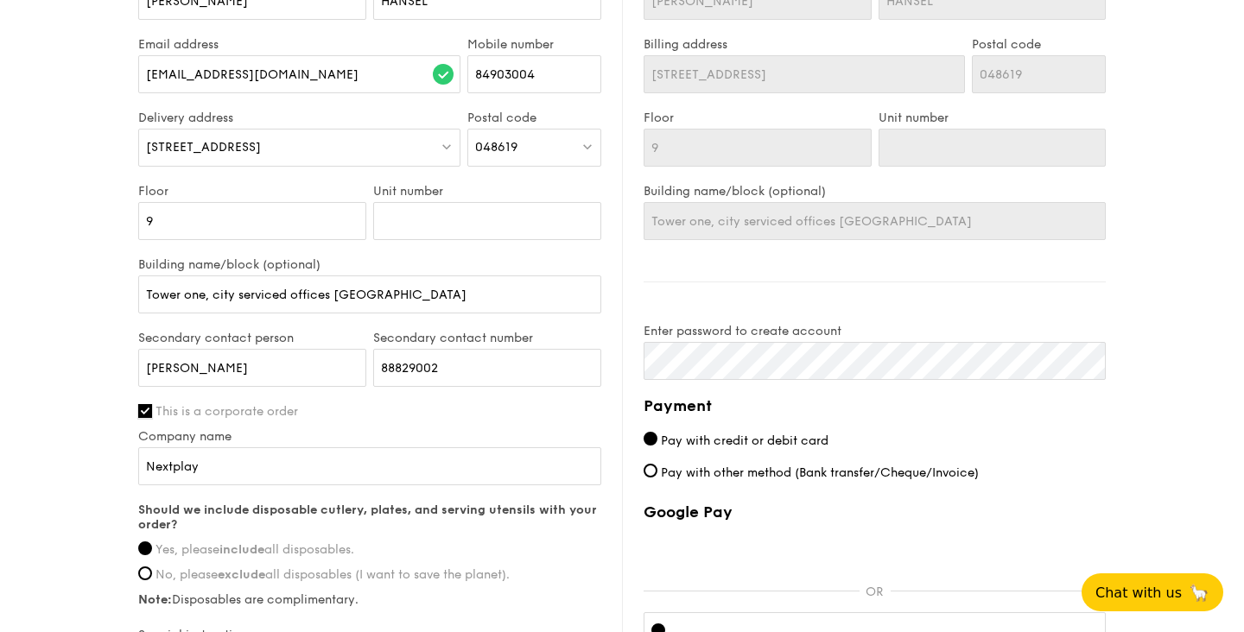
click at [146, 411] on input "This is a corporate order" at bounding box center [145, 411] width 14 height 14
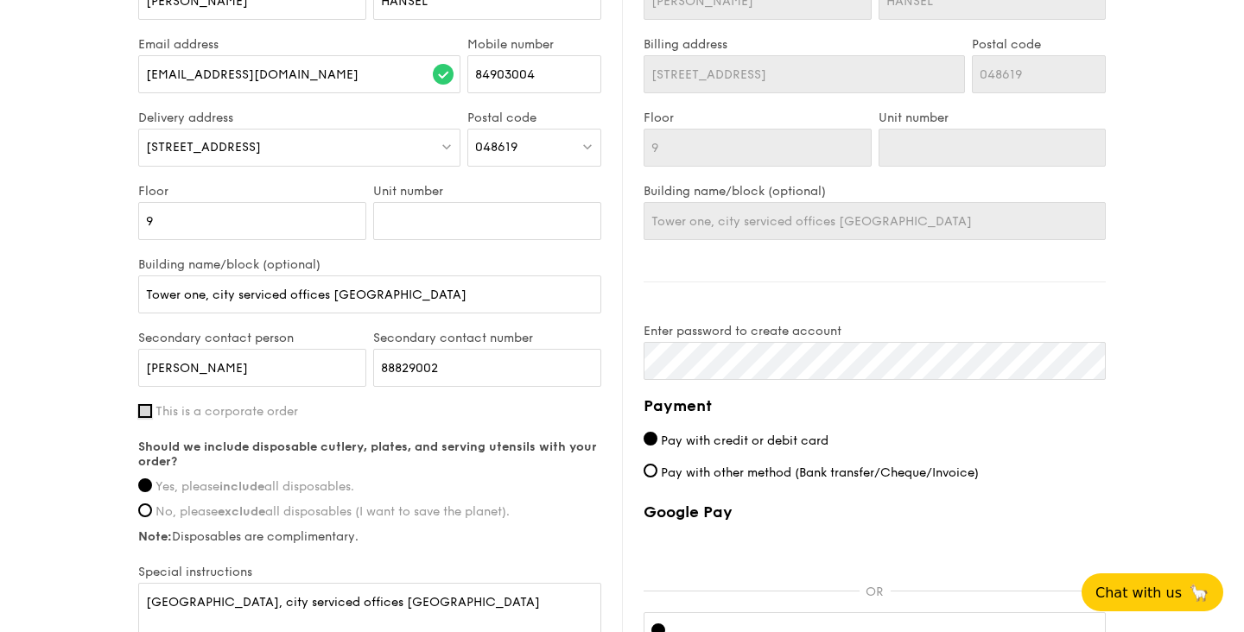
click at [146, 411] on input "This is a corporate order" at bounding box center [145, 411] width 14 height 14
checkbox input "true"
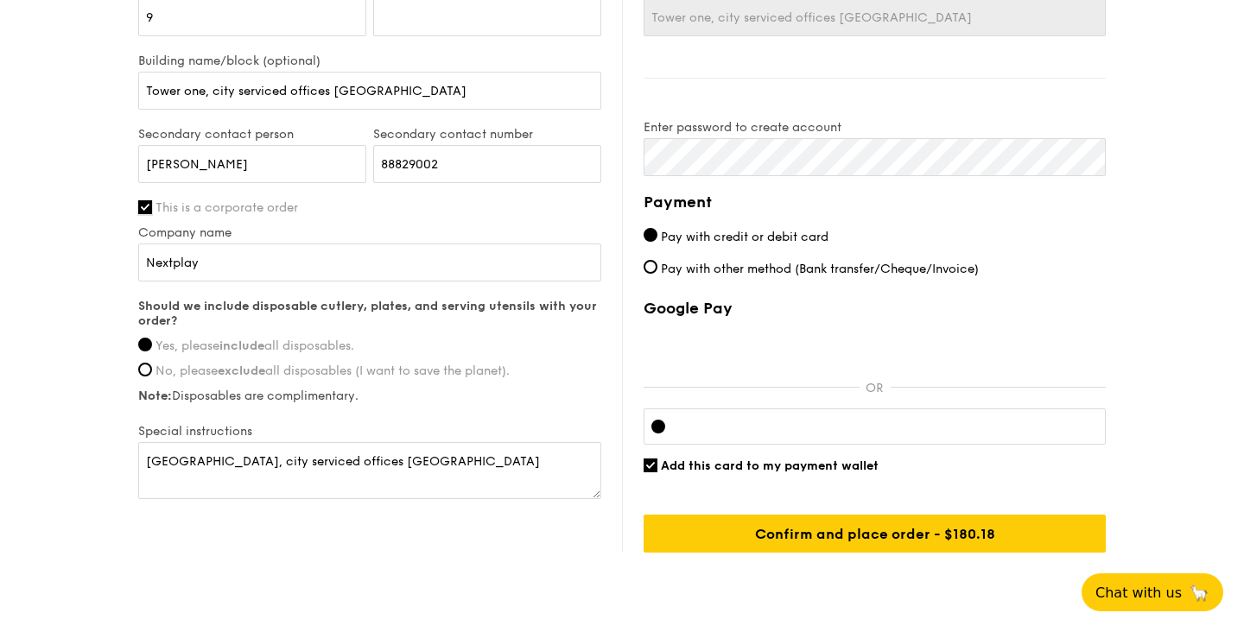
scroll to position [927, 0]
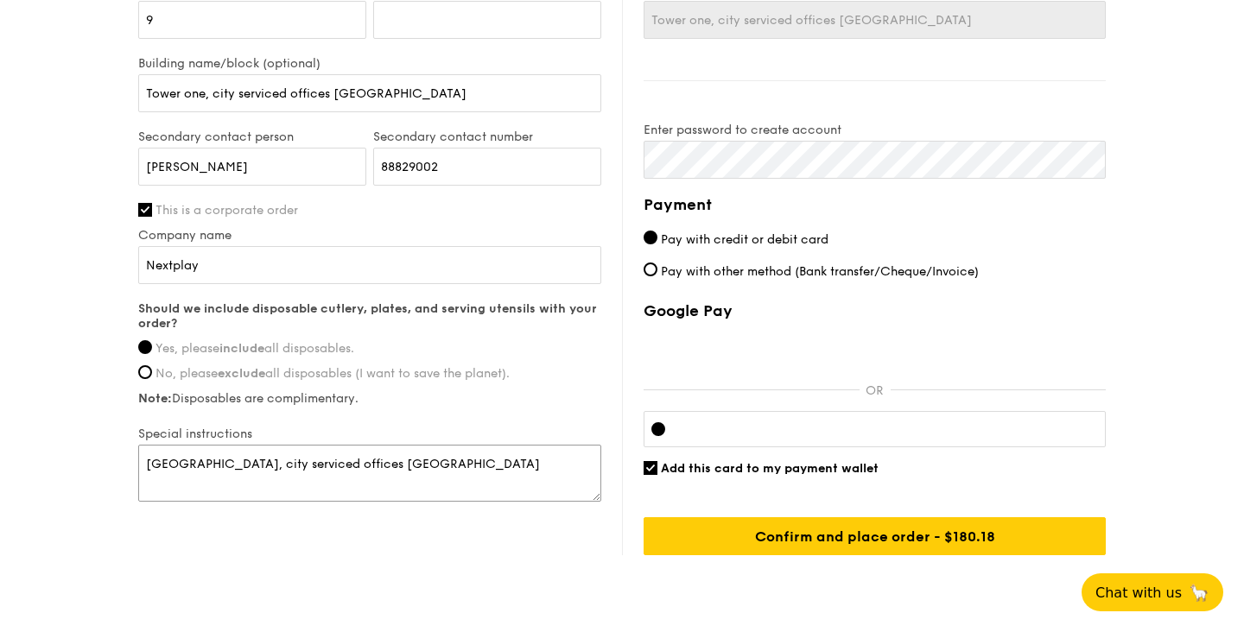
drag, startPoint x: 494, startPoint y: 463, endPoint x: 187, endPoint y: 425, distance: 309.9
click at [187, 425] on div "First name [PERSON_NAME] Last name [PERSON_NAME] address [EMAIL_ADDRESS][DOMAIN…" at bounding box center [369, 133] width 463 height 743
type textarea "c"
click at [180, 484] on textarea at bounding box center [369, 473] width 463 height 57
type textarea "X"
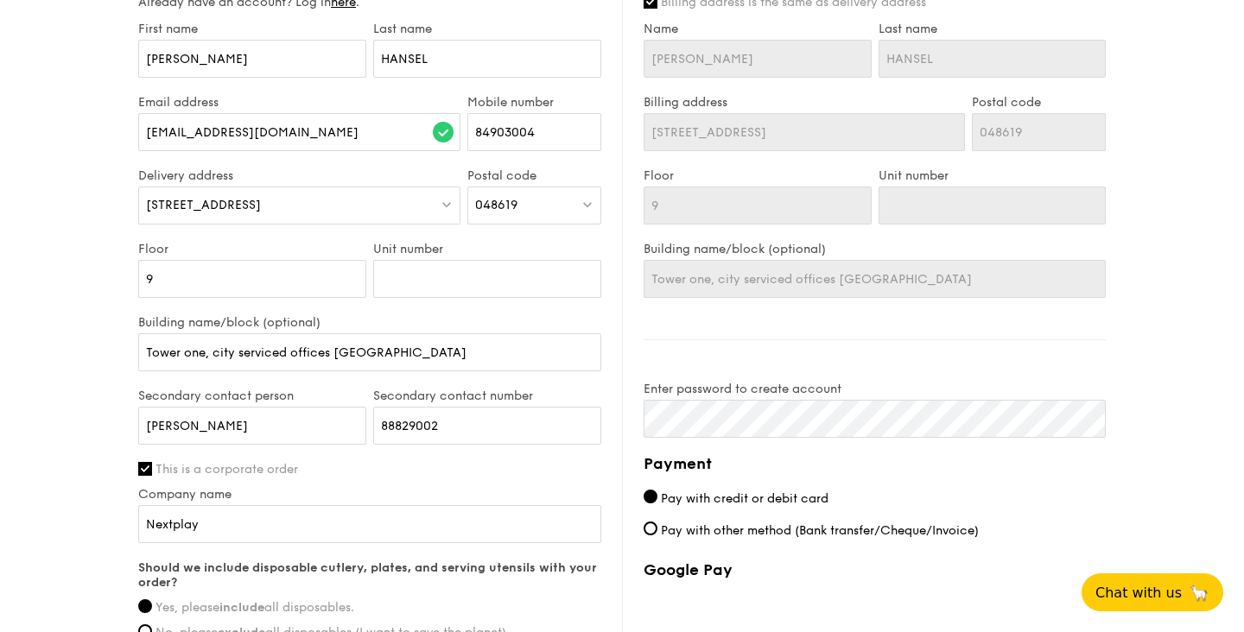
scroll to position [503, 0]
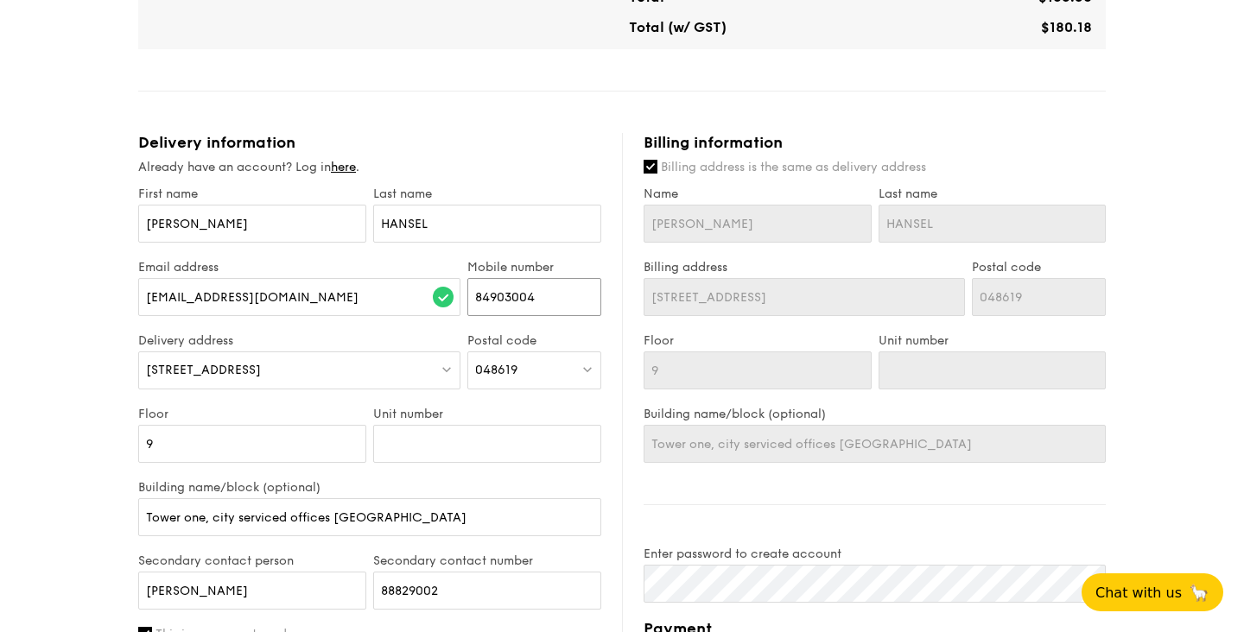
drag, startPoint x: 548, startPoint y: 308, endPoint x: 461, endPoint y: 295, distance: 87.4
click at [461, 295] on div "Email address [EMAIL_ADDRESS][DOMAIN_NAME] Mobile number 84903004" at bounding box center [370, 296] width 470 height 73
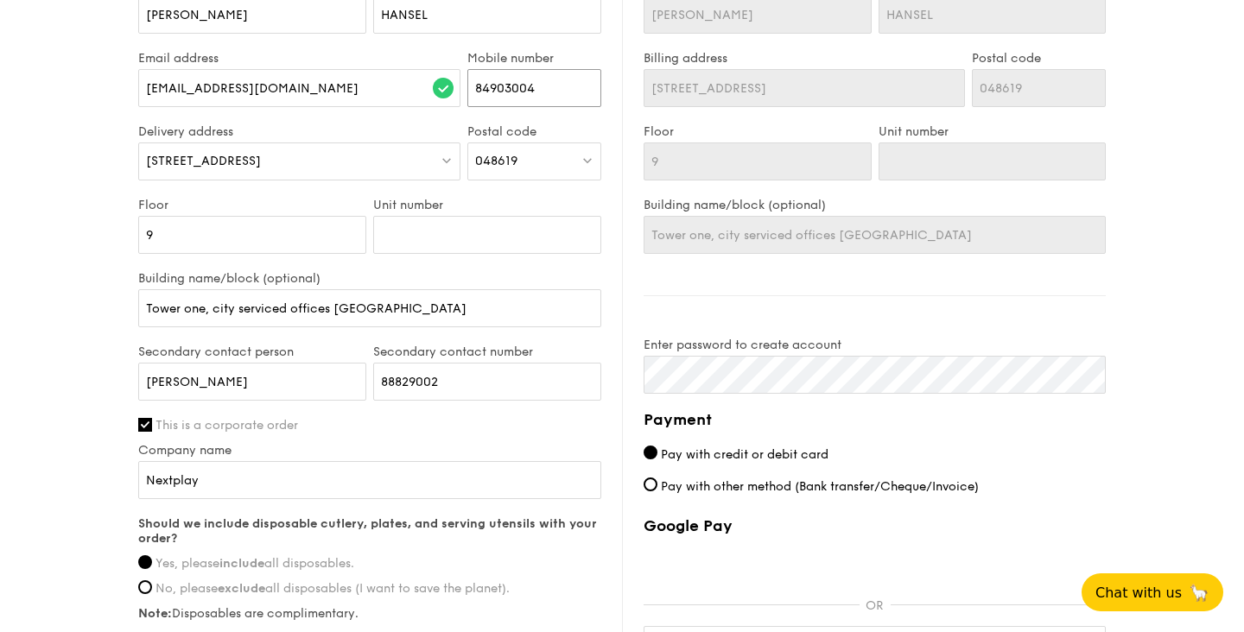
scroll to position [987, 0]
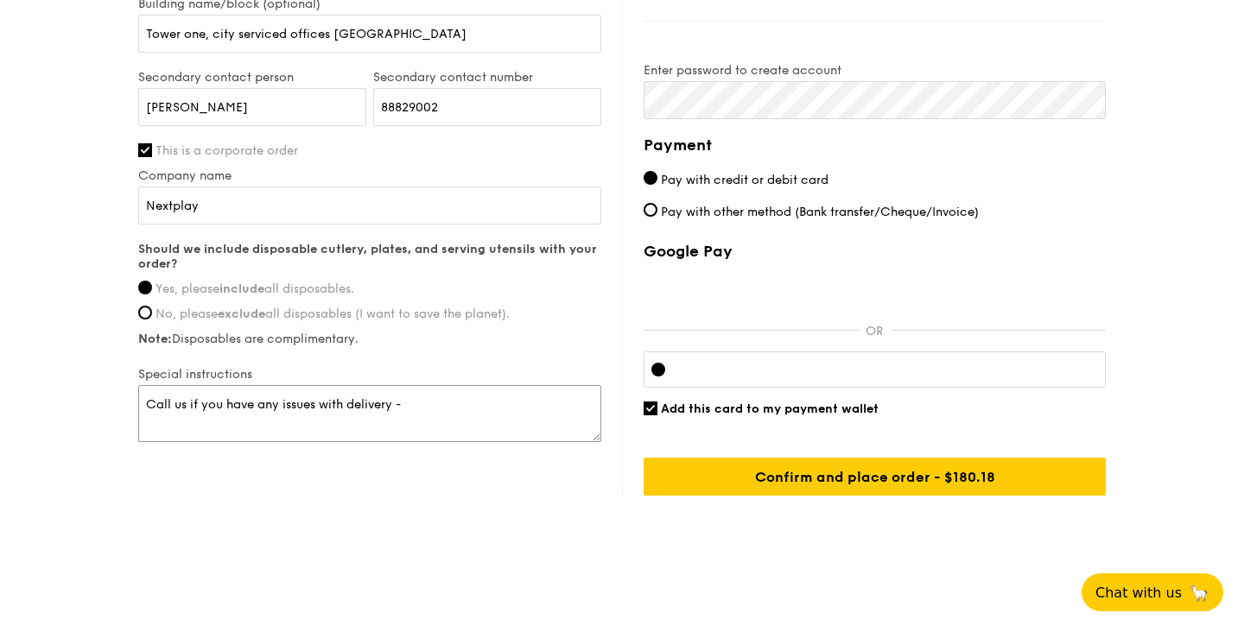
click at [437, 402] on textarea "Call us if you have any issues with delivery -" at bounding box center [369, 413] width 463 height 57
paste textarea "84903004"
click at [587, 400] on textarea "Call us if you have any issues with delivery - 84903004 ([PERSON_NAME]) or 8882…" at bounding box center [369, 413] width 463 height 57
click at [359, 434] on textarea "Call us if you have any issues with delivery - 84903004 ([PERSON_NAME]) or 8882…" at bounding box center [369, 413] width 463 height 57
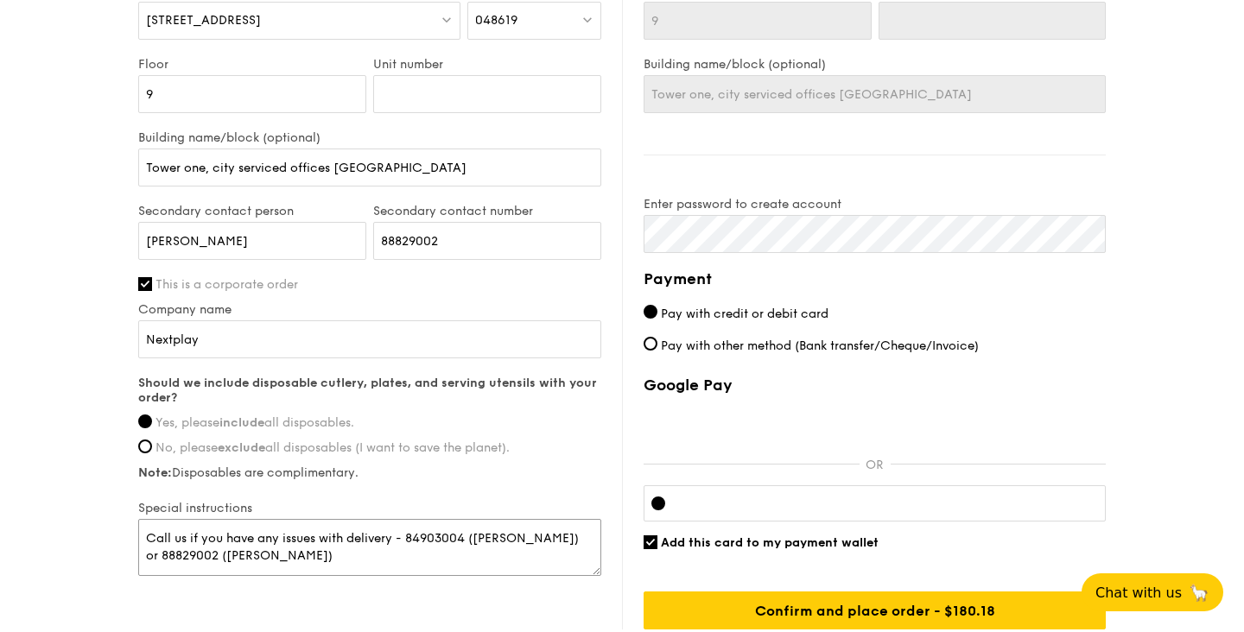
scroll to position [886, 0]
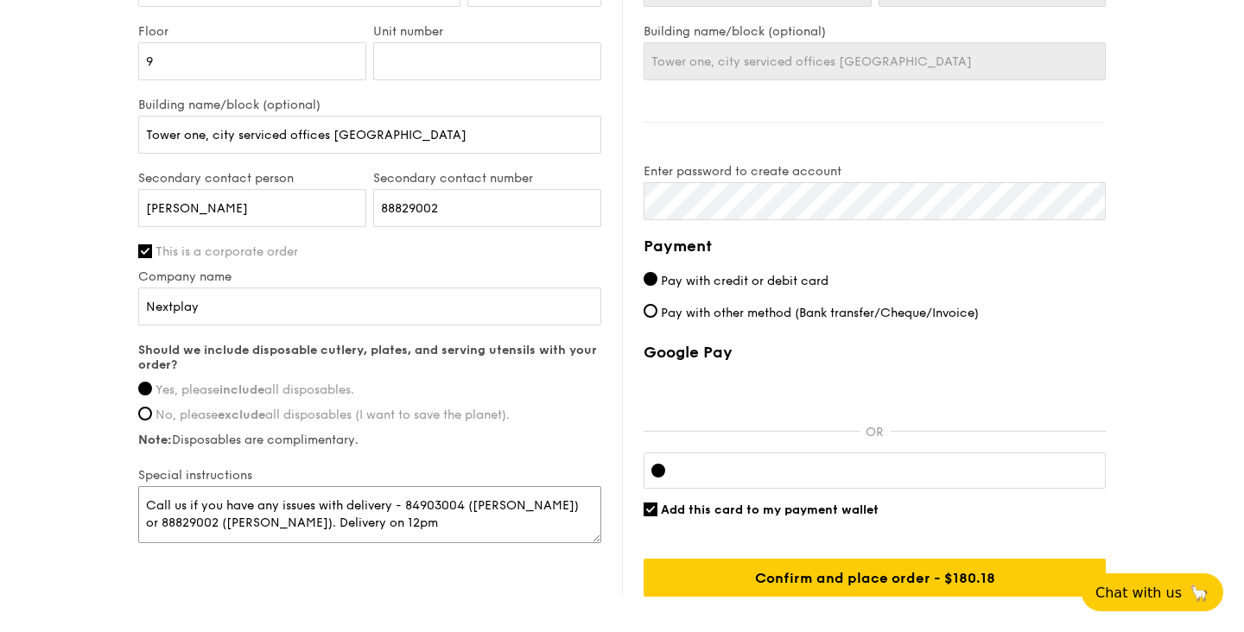
click at [273, 527] on textarea "Call us if you have any issues with delivery - 84903004 ([PERSON_NAME]) or 8882…" at bounding box center [369, 514] width 463 height 57
click at [334, 556] on div "Delivery information Already have an account? Log in here . First name [PERSON_…" at bounding box center [622, 173] width 968 height 847
click at [269, 520] on textarea "Call us if you have any issues with delivery - 84903004 ([PERSON_NAME]) or 8882…" at bounding box center [369, 514] width 463 height 57
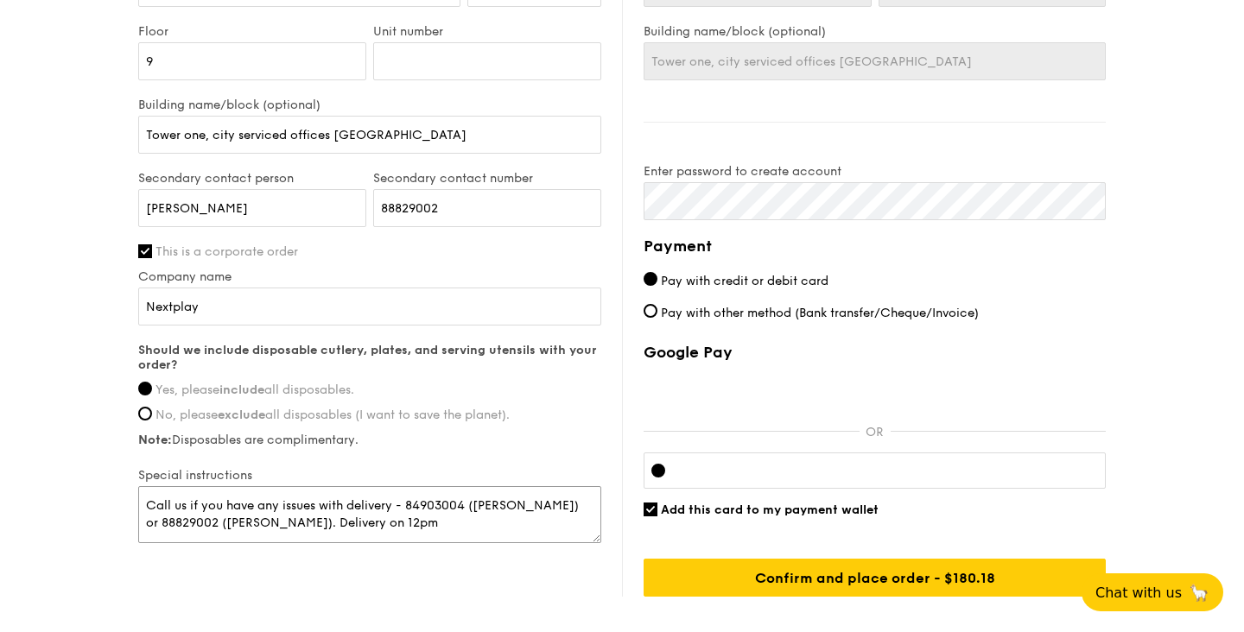
click at [325, 521] on textarea "Call us if you have any issues with delivery - 84903004 ([PERSON_NAME]) or 8882…" at bounding box center [369, 514] width 463 height 57
click at [271, 524] on textarea "Call us if you have any issues with delivery - 84903004 ([PERSON_NAME]) or 8882…" at bounding box center [369, 514] width 463 height 57
click at [353, 520] on textarea "Call us if you have any issues with delivery - 84903004 ([PERSON_NAME]) or 8882…" at bounding box center [369, 514] width 463 height 57
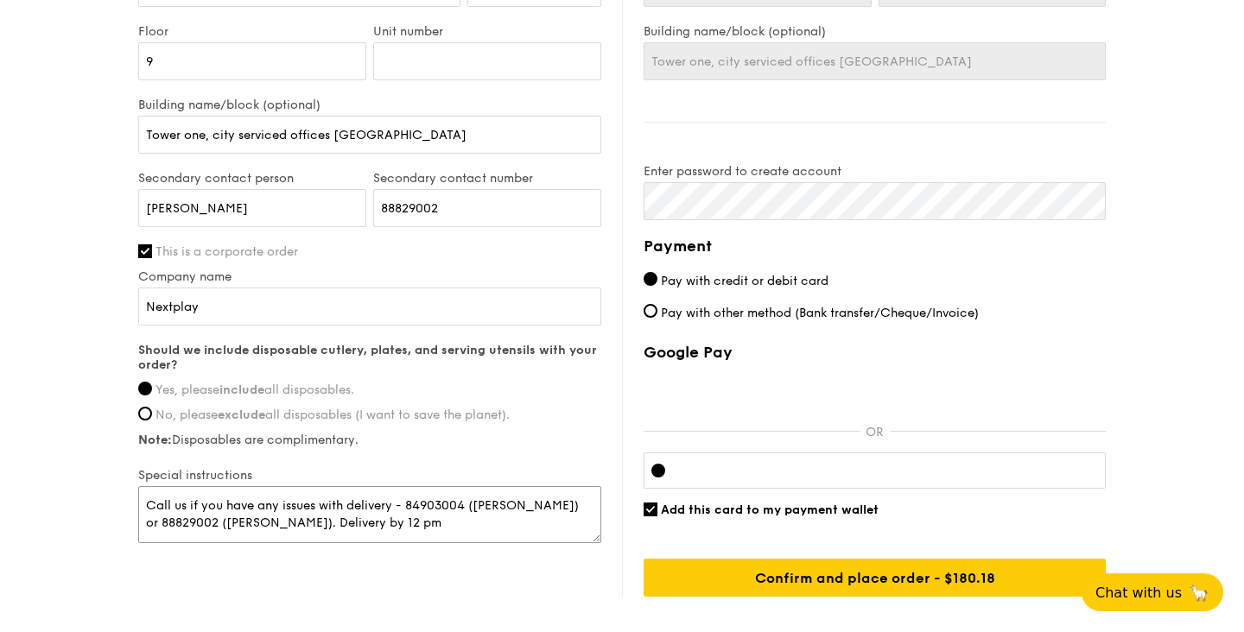
click at [358, 536] on textarea "Call us if you have any issues with delivery - 84903004 ([PERSON_NAME]) or 8882…" at bounding box center [369, 514] width 463 height 57
click at [358, 555] on div "Delivery information Already have an account? Log in here . First name [PERSON_…" at bounding box center [622, 173] width 968 height 847
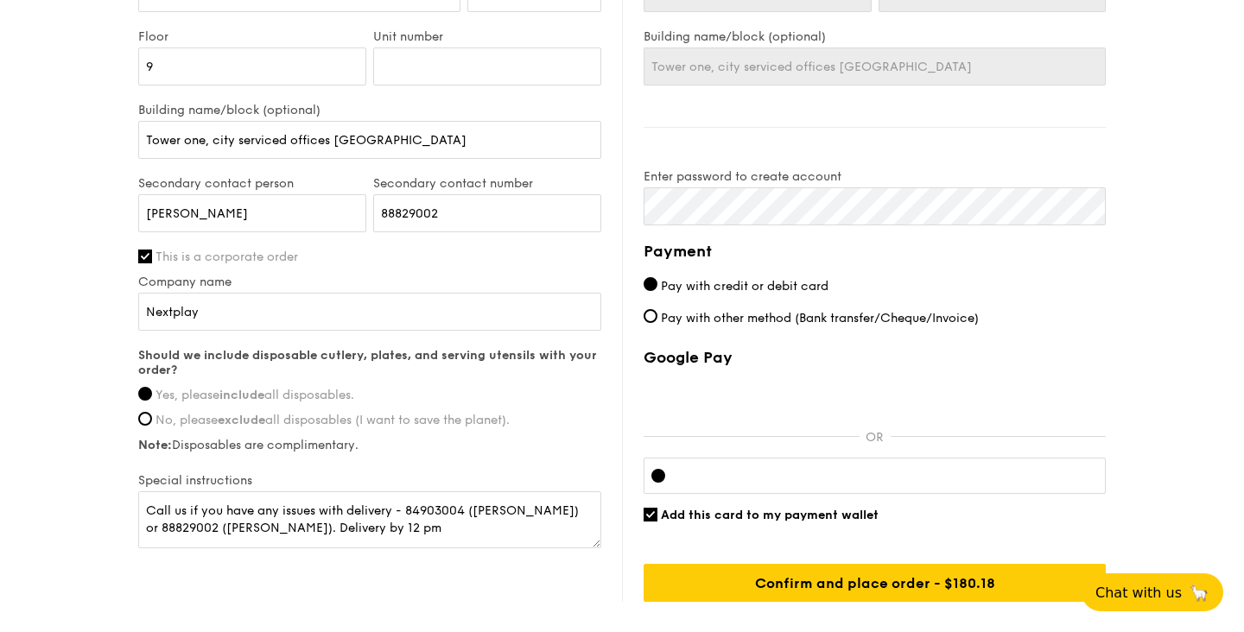
scroll to position [882, 0]
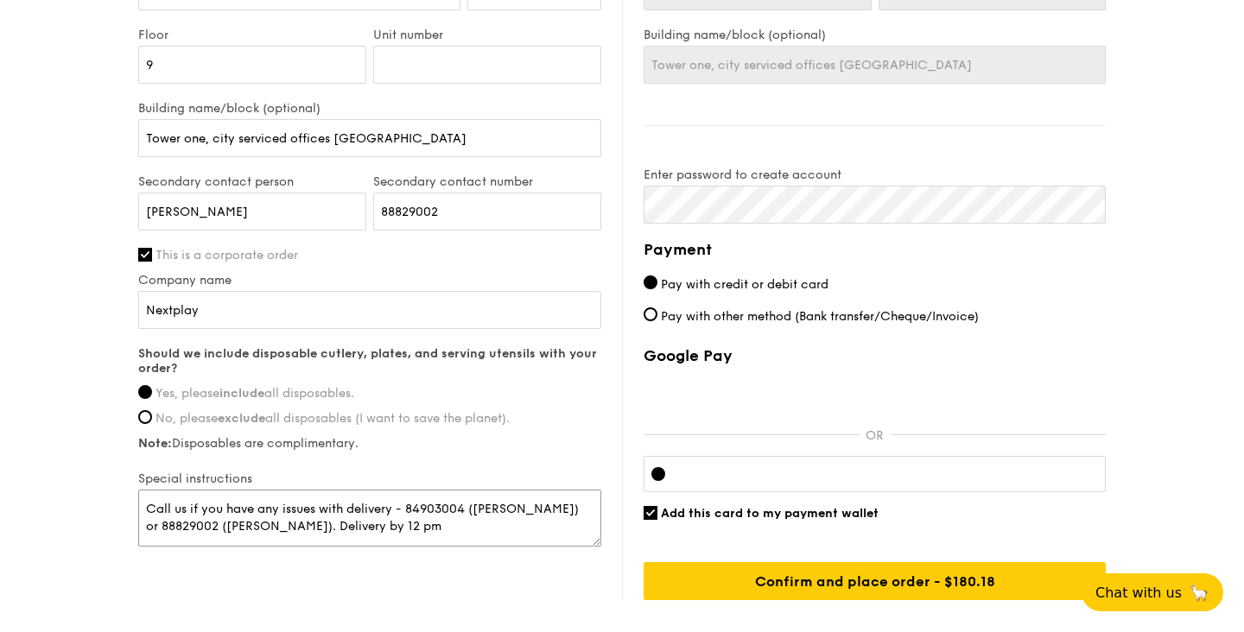
click at [274, 524] on textarea "Call us if you have any issues with delivery - 84903004 ([PERSON_NAME]) or 8882…" at bounding box center [369, 518] width 463 height 57
click at [328, 592] on div "Delivery information Already have an account? Log in here . First name [PERSON_…" at bounding box center [622, 177] width 968 height 847
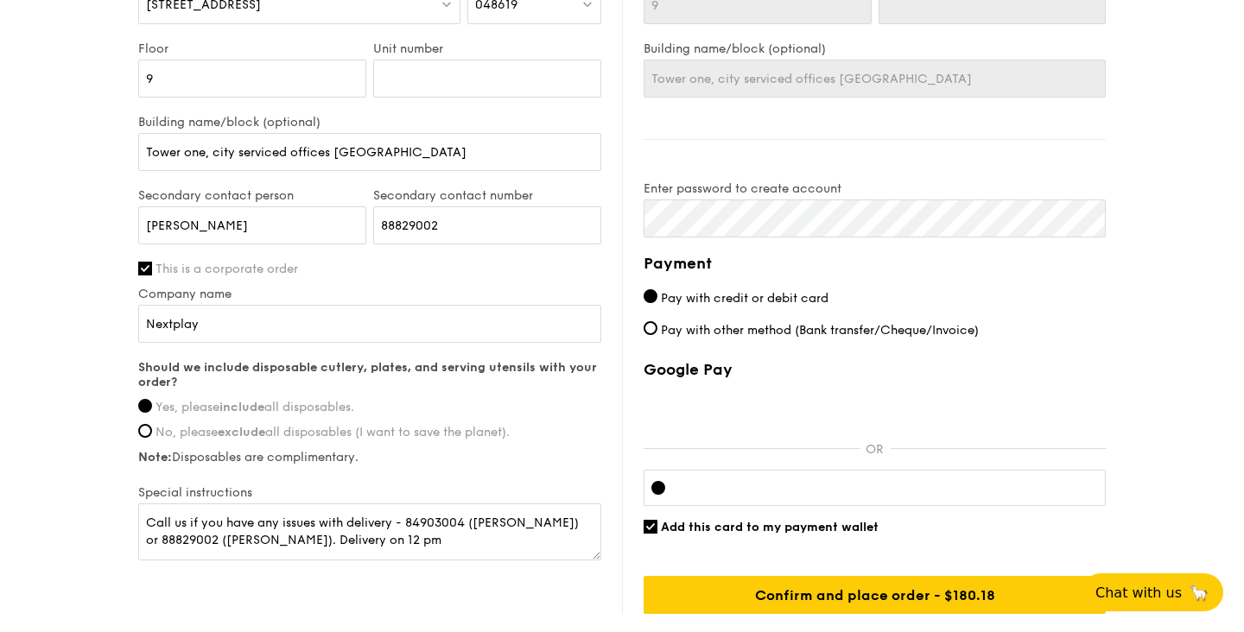
scroll to position [895, 0]
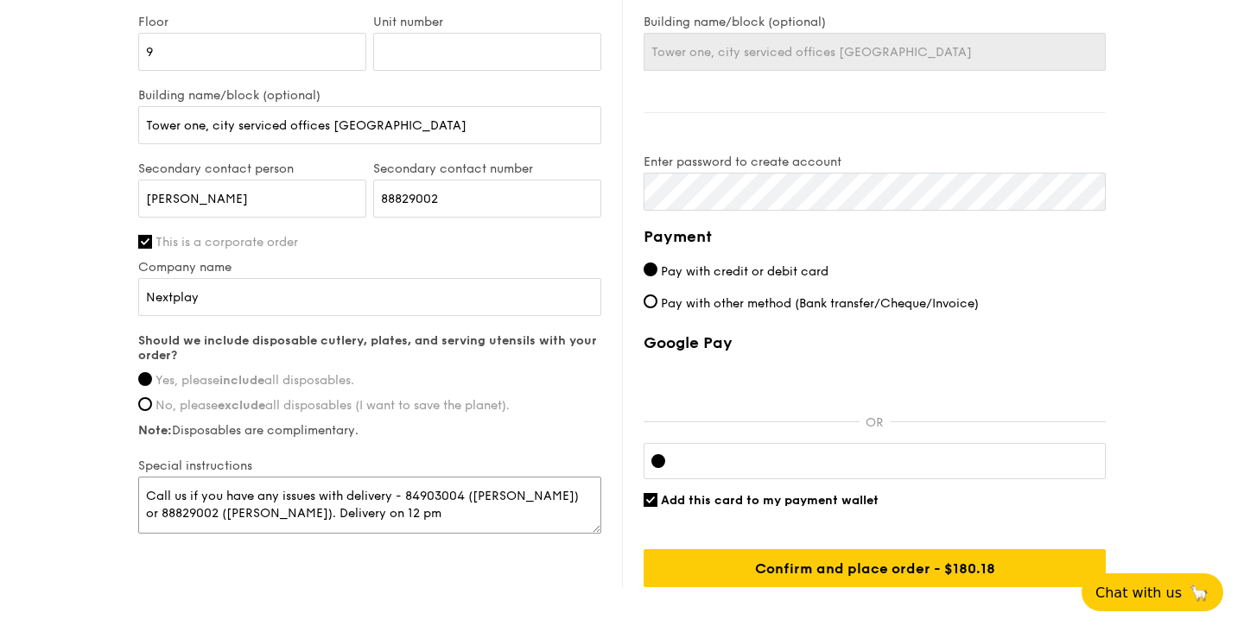
click at [278, 519] on textarea "Call us if you have any issues with delivery - 84903004 ([PERSON_NAME]) or 8882…" at bounding box center [369, 505] width 463 height 57
click at [286, 568] on div "Delivery information Already have an account? Log in here . First name [PERSON_…" at bounding box center [622, 164] width 968 height 847
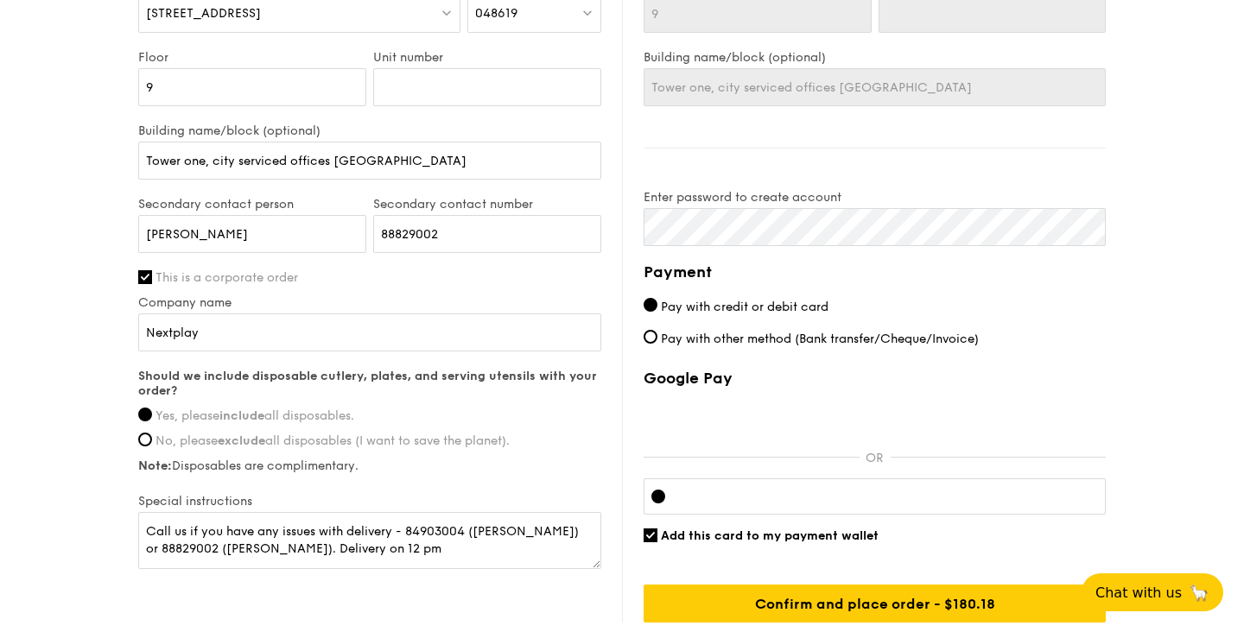
scroll to position [862, 0]
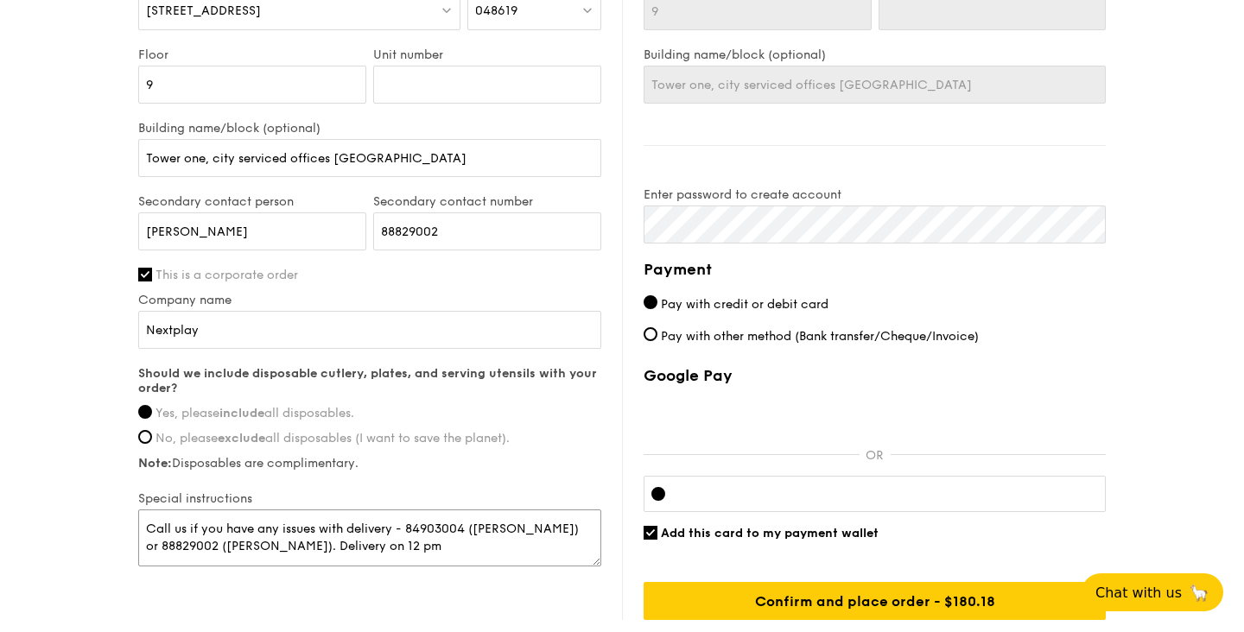
click at [351, 548] on textarea "Call us if you have any issues with delivery - 84903004 ([PERSON_NAME]) or 8882…" at bounding box center [369, 538] width 463 height 57
click at [358, 590] on div "Delivery information Already have an account? Log in here . First name [PERSON_…" at bounding box center [622, 197] width 968 height 847
click at [273, 545] on textarea "Call us if you have any issues with delivery - 84903004 ([PERSON_NAME]) or 8882…" at bounding box center [369, 538] width 463 height 57
type textarea "Call us if you have any issues with delivery - 84903004 ([PERSON_NAME]) or 8882…"
click at [341, 500] on label "Special instructions" at bounding box center [369, 499] width 463 height 15
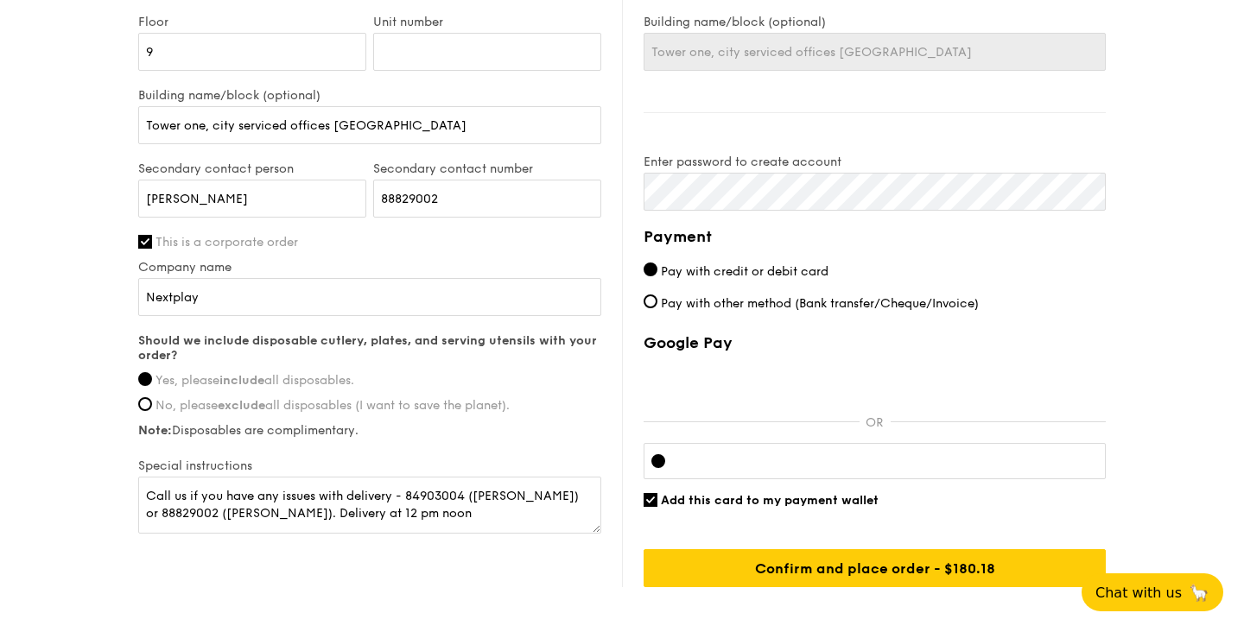
scroll to position [937, 0]
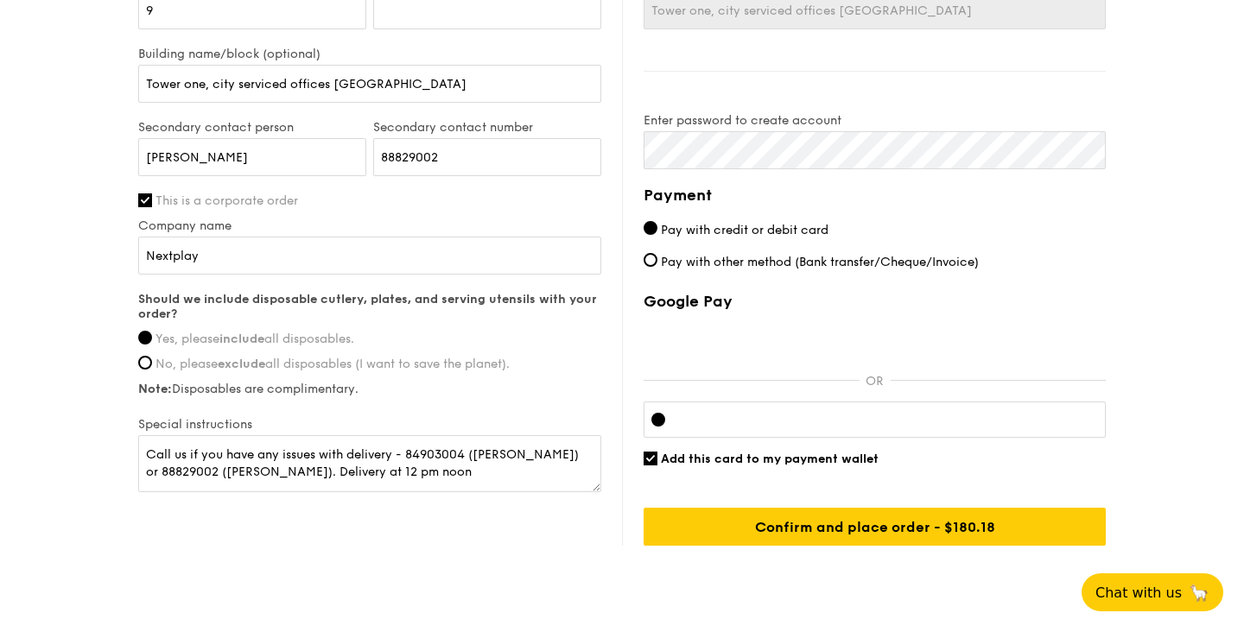
click at [947, 464] on div "Add this card to my payment wallet" at bounding box center [875, 459] width 462 height 15
click at [651, 454] on input "Add this card to my payment wallet" at bounding box center [651, 459] width 14 height 14
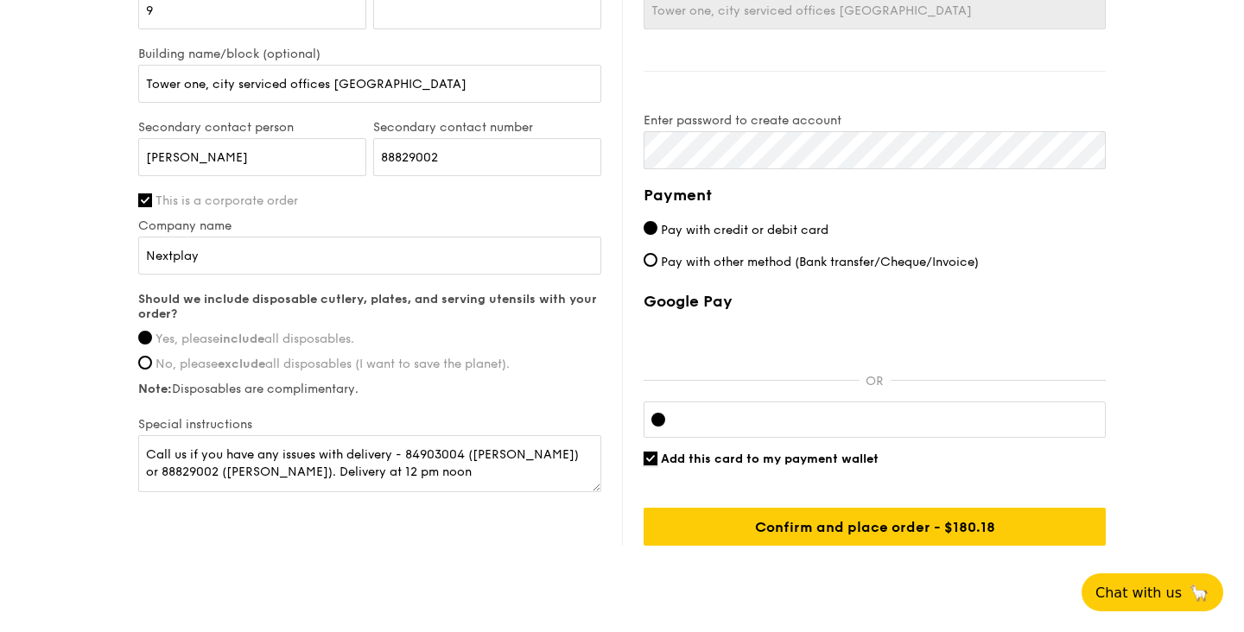
click at [651, 454] on input "Add this card to my payment wallet" at bounding box center [651, 459] width 14 height 14
checkbox input "false"
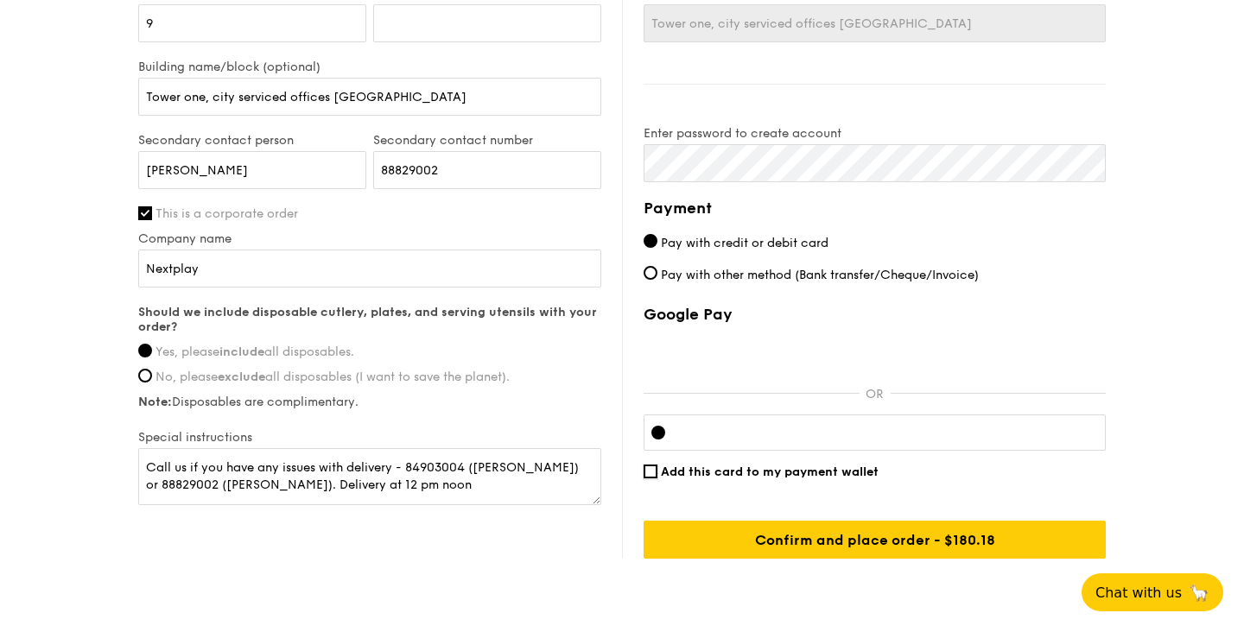
scroll to position [919, 0]
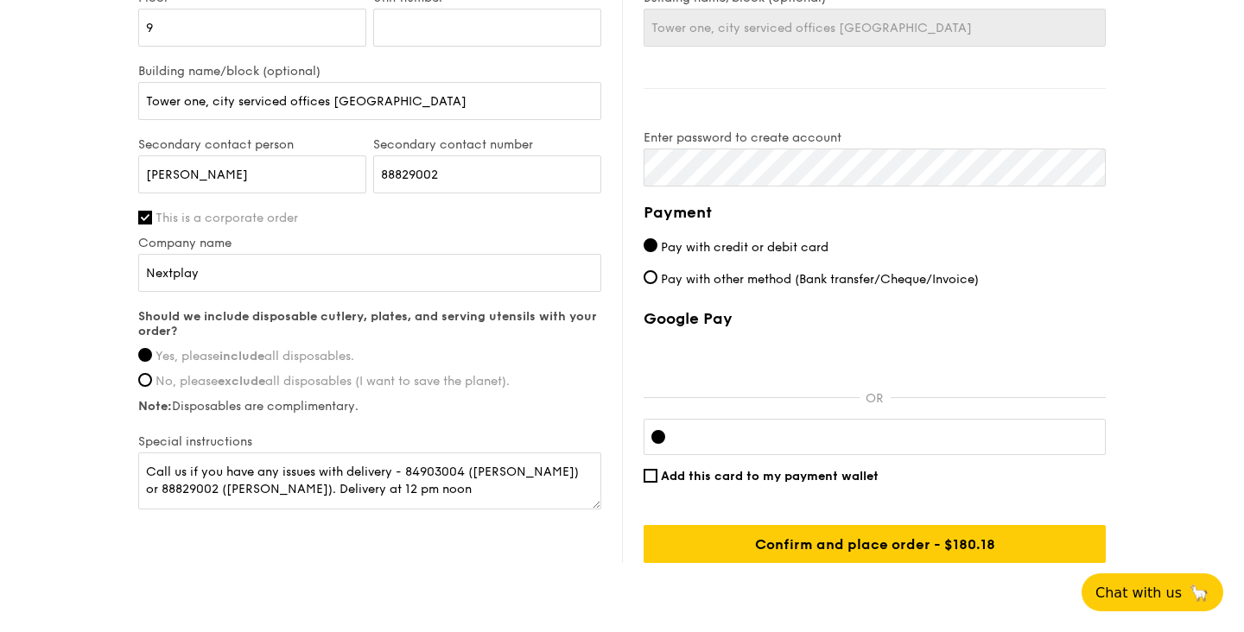
click at [655, 481] on div "Add this card to my payment wallet" at bounding box center [875, 476] width 462 height 15
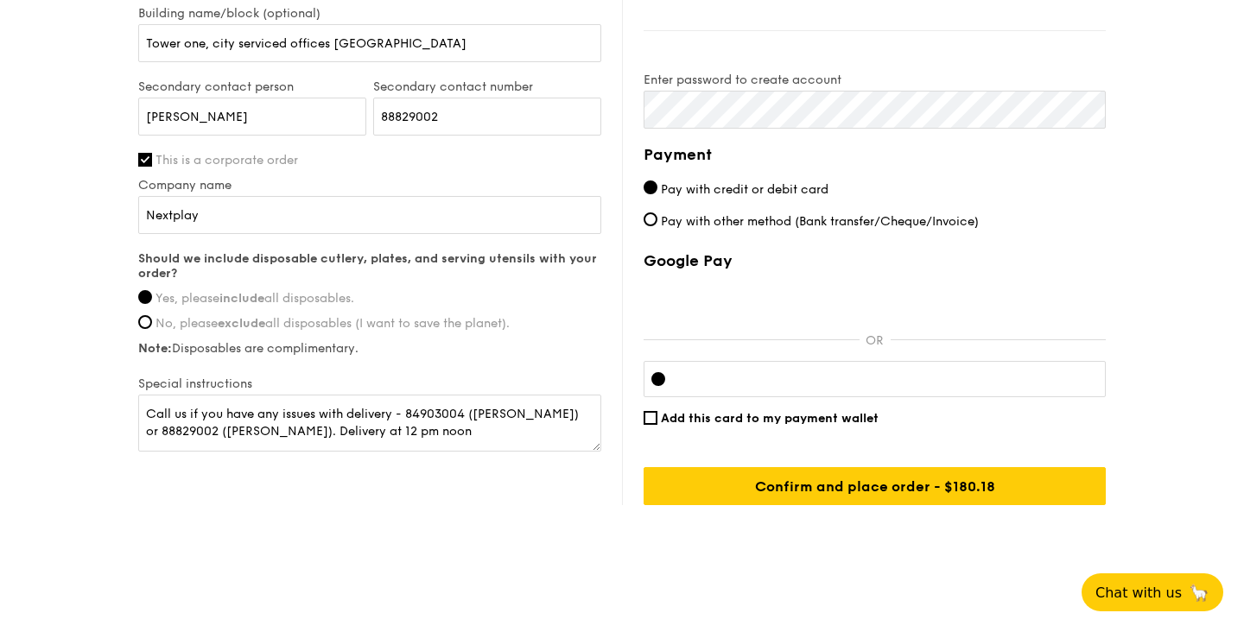
scroll to position [981, 0]
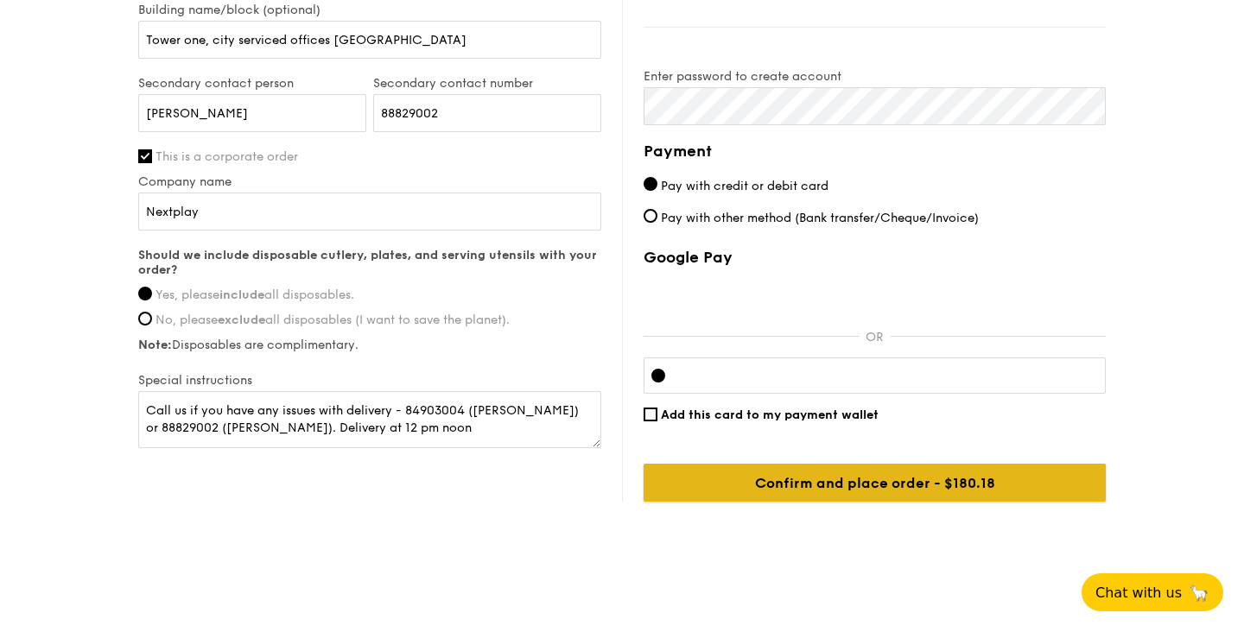
click at [700, 475] on input "Confirm and place order - $180.18" at bounding box center [875, 483] width 462 height 38
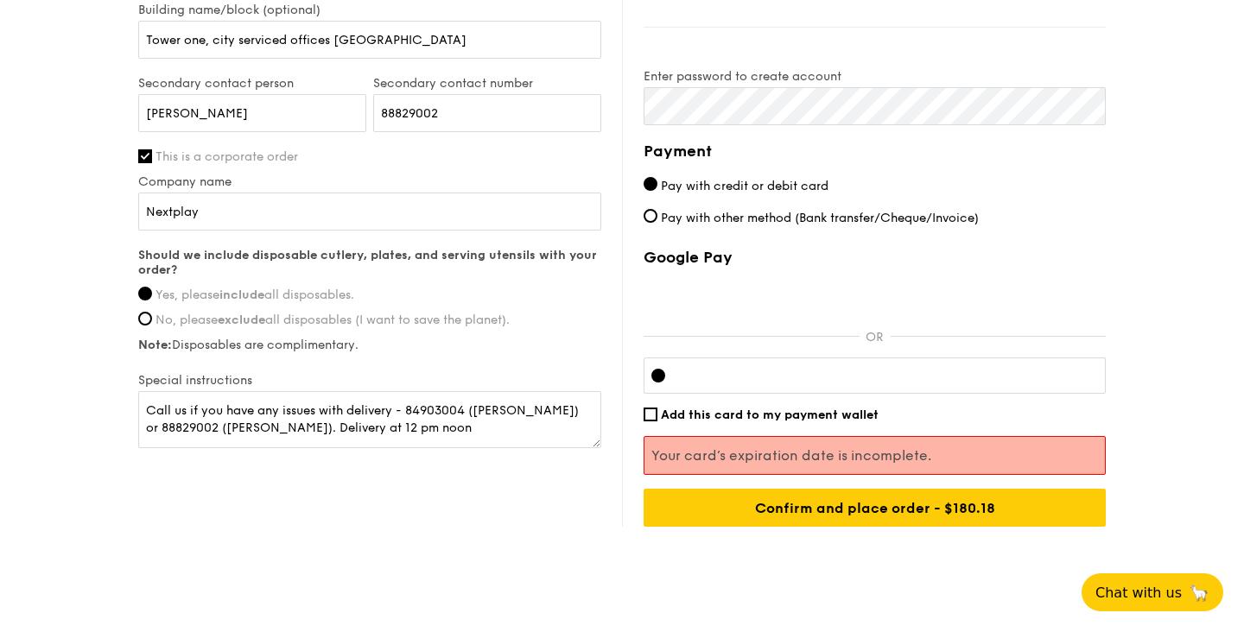
scroll to position [950, 0]
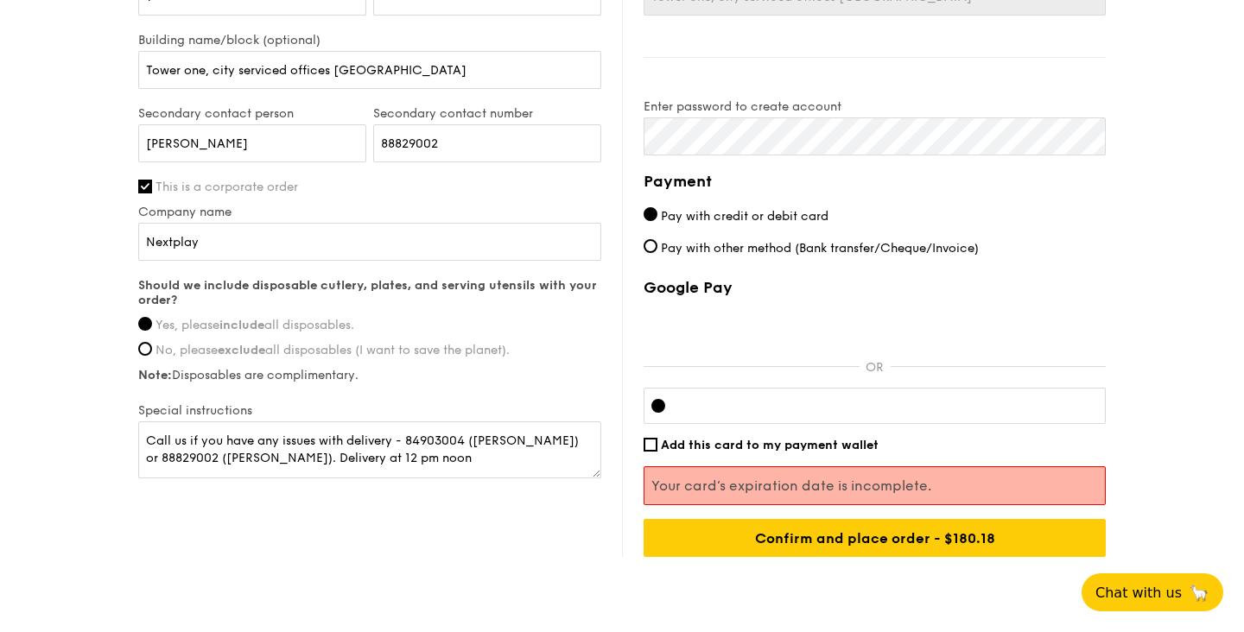
click at [1016, 431] on div "Google Pay OR Add this card to my payment wallet Your card’s expiration date is…" at bounding box center [875, 417] width 462 height 279
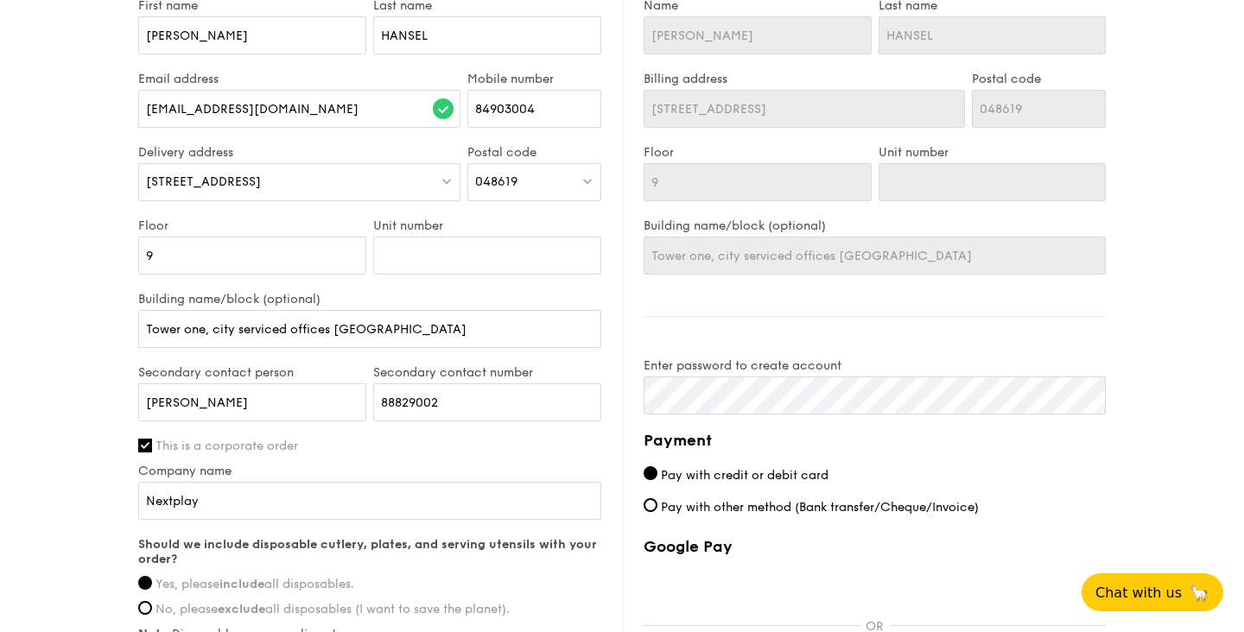
scroll to position [1012, 0]
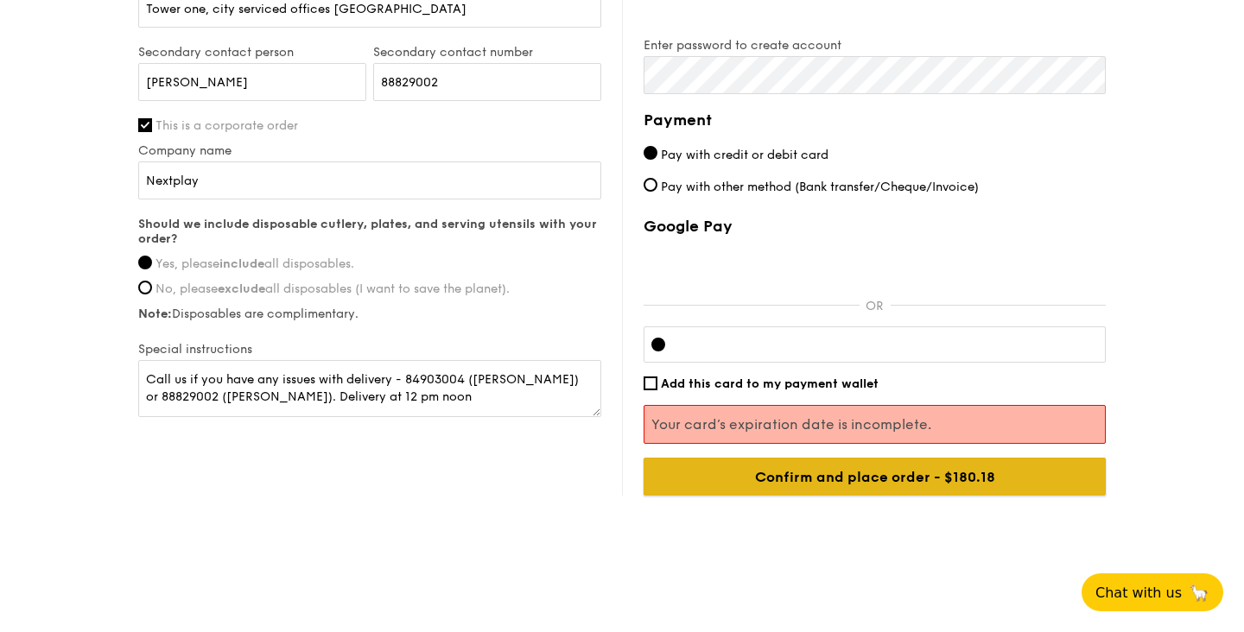
click at [721, 467] on input "Confirm and place order - $180.18" at bounding box center [875, 477] width 462 height 38
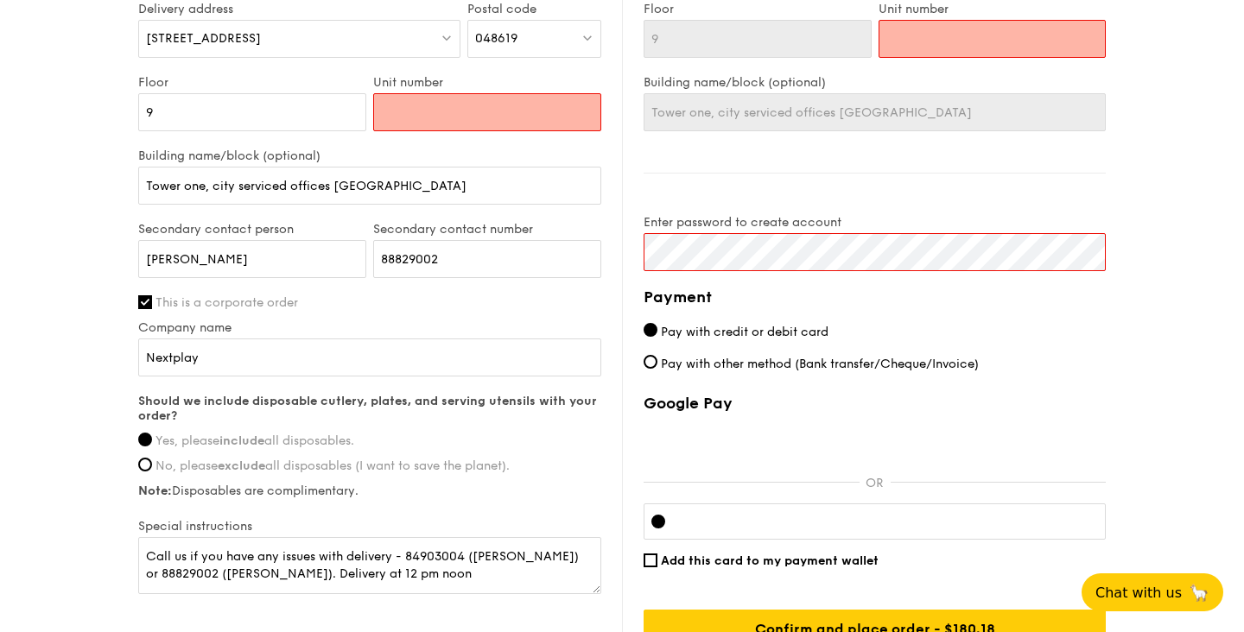
scroll to position [721, 0]
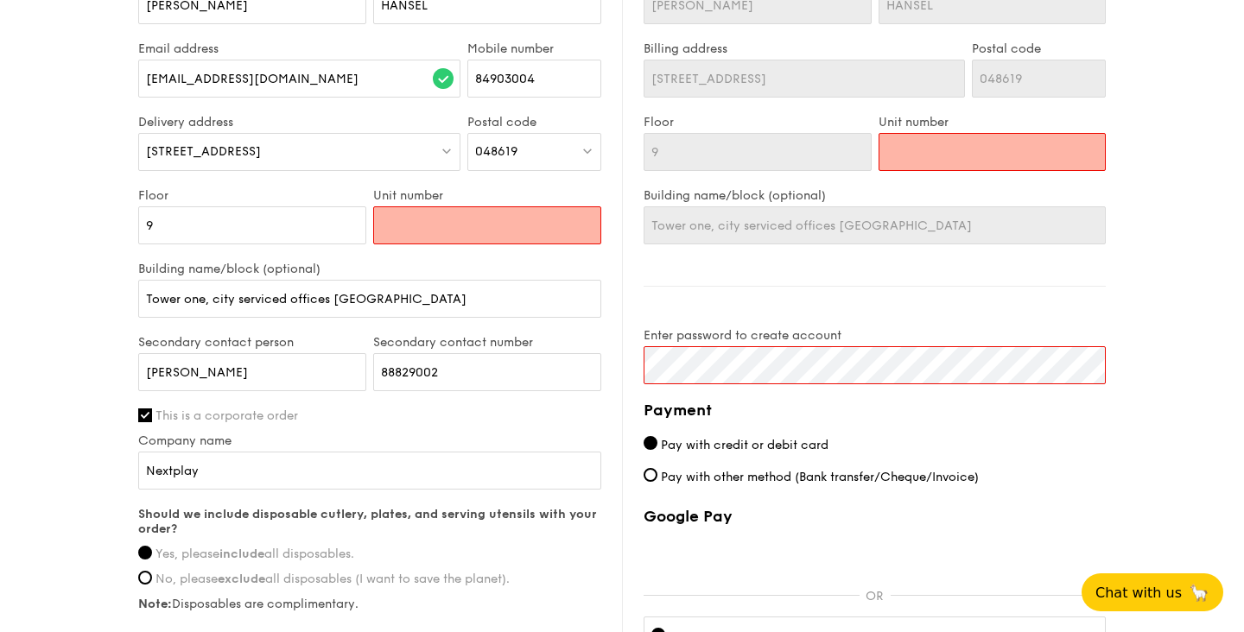
click at [504, 226] on input "Unit number" at bounding box center [487, 225] width 228 height 38
type input "0"
type input "01"
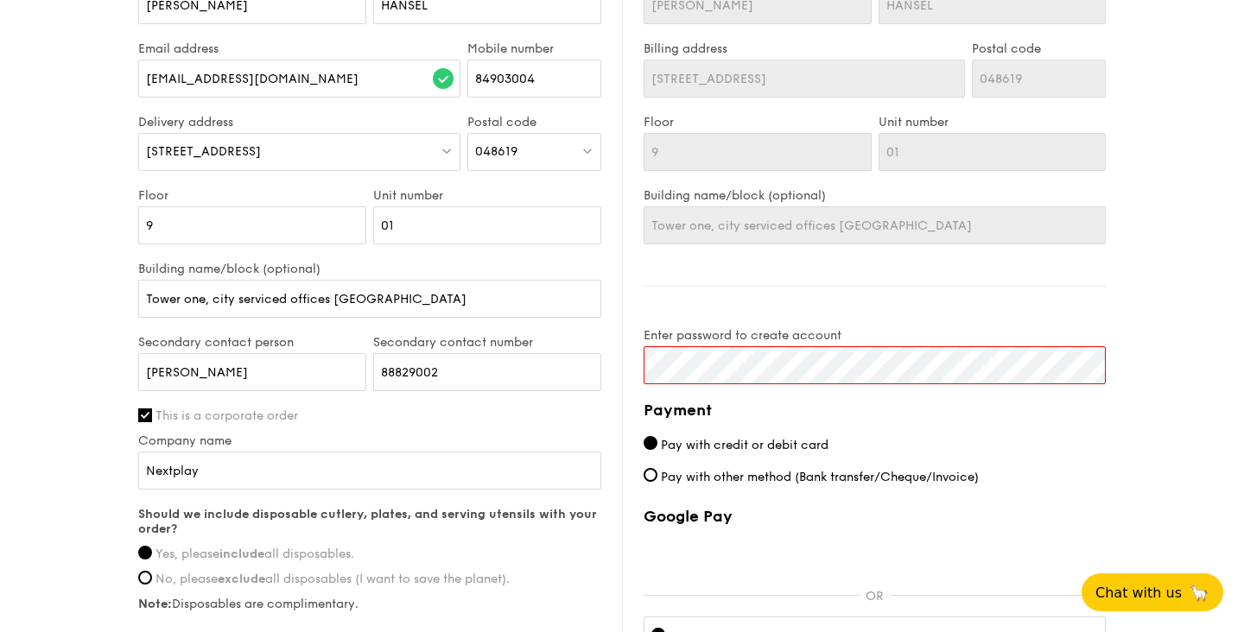
click at [704, 281] on div "Billing information Billing address is the same as delivery address Name [PERSO…" at bounding box center [864, 337] width 484 height 847
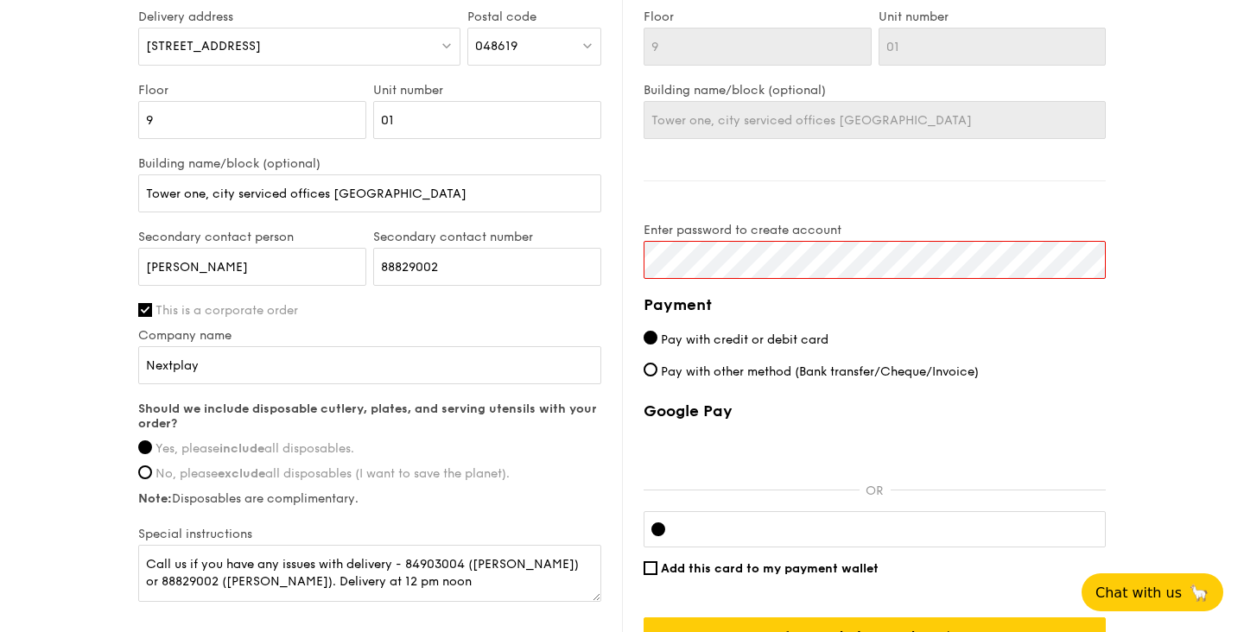
scroll to position [847, 0]
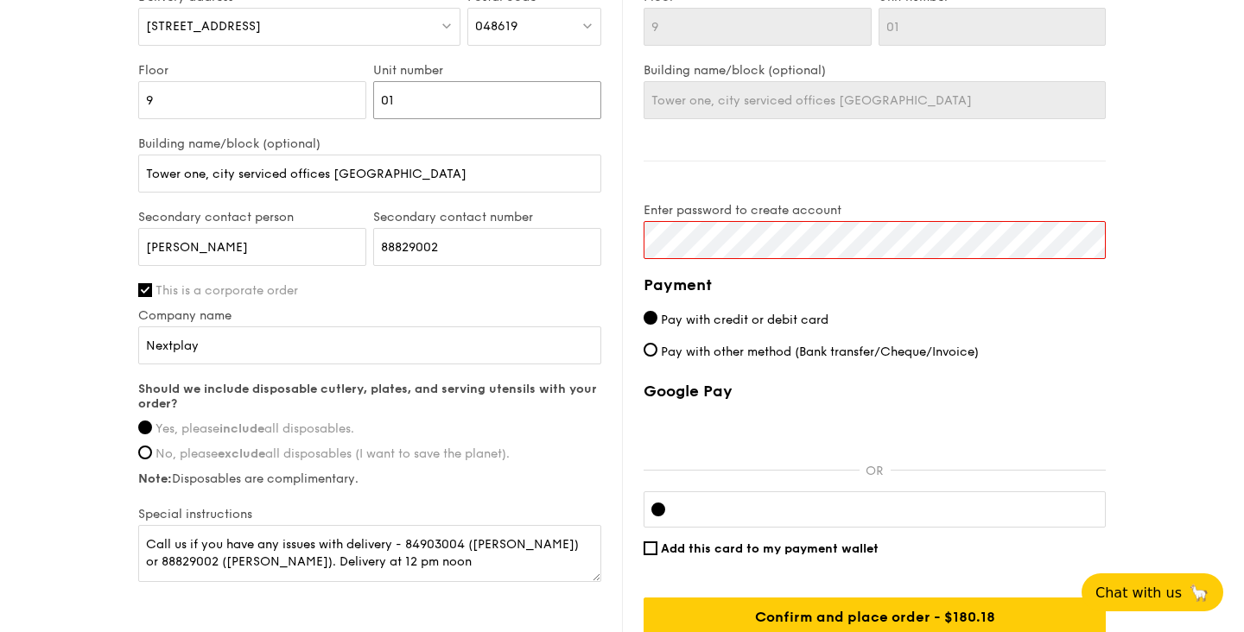
click at [427, 110] on input "01" at bounding box center [487, 100] width 228 height 38
type input "0"
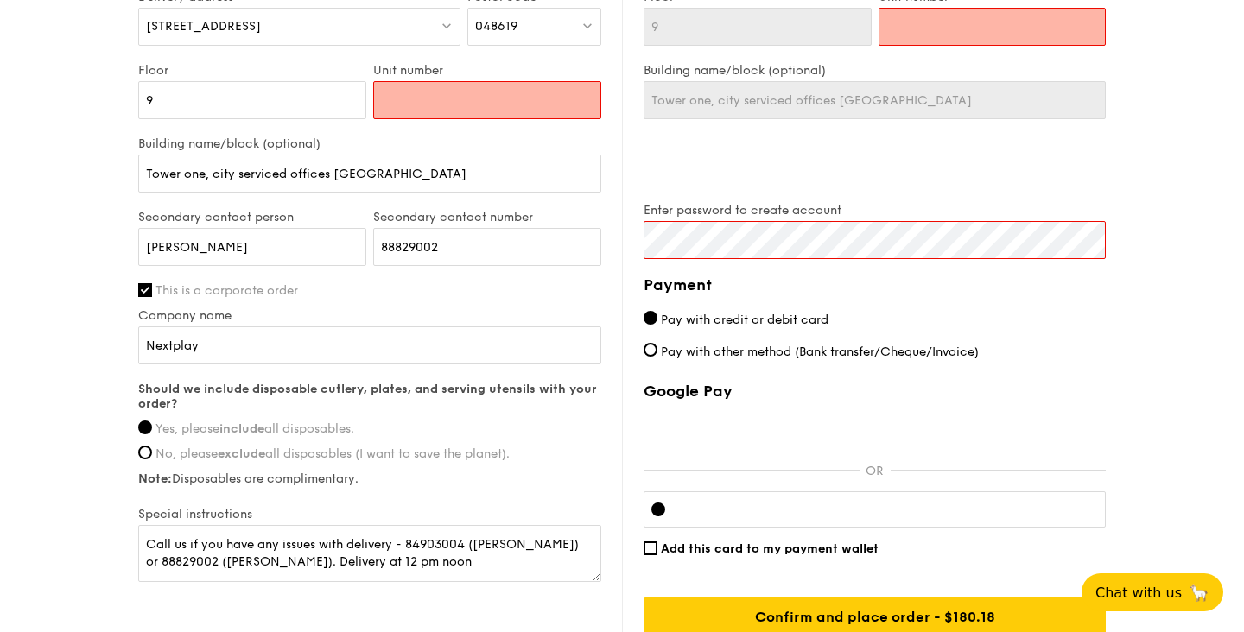
type input "5"
type input "58"
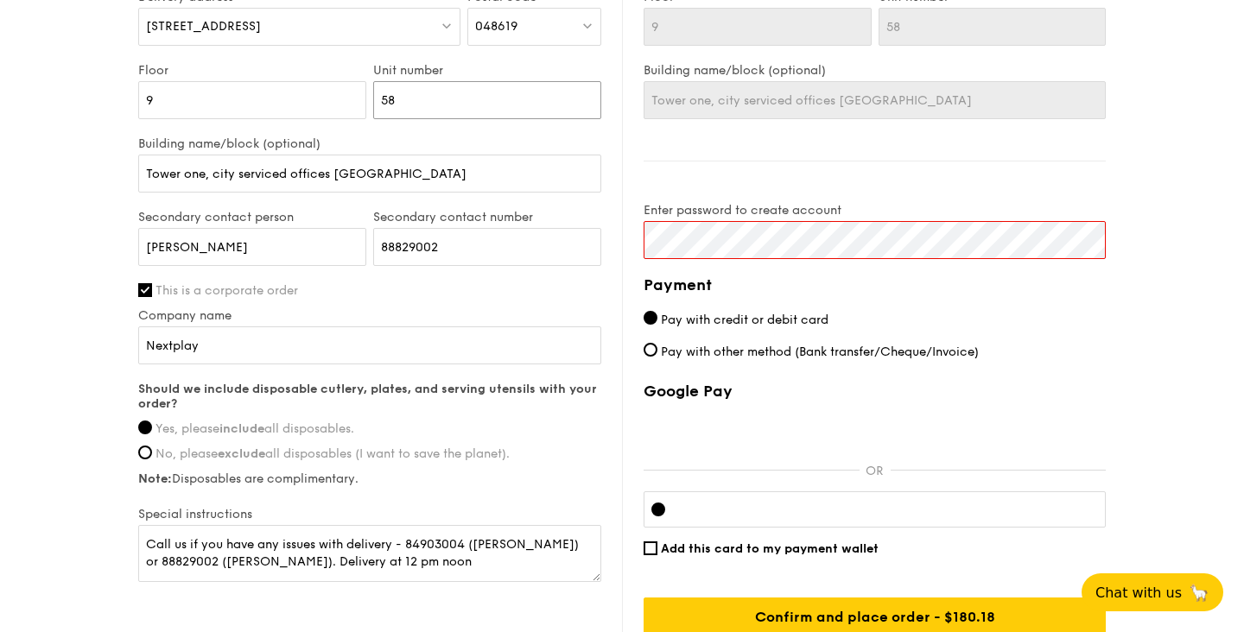
type input "58"
click at [429, 135] on div "Unit number 58" at bounding box center [487, 99] width 235 height 73
click at [423, 139] on label "Building name/block (optional)" at bounding box center [369, 144] width 463 height 15
click at [423, 155] on input "Tower one, city serviced offices [GEOGRAPHIC_DATA]" at bounding box center [369, 174] width 463 height 38
click at [719, 164] on div "Billing information Billing address is the same as delivery address Name [PERSO…" at bounding box center [864, 212] width 484 height 847
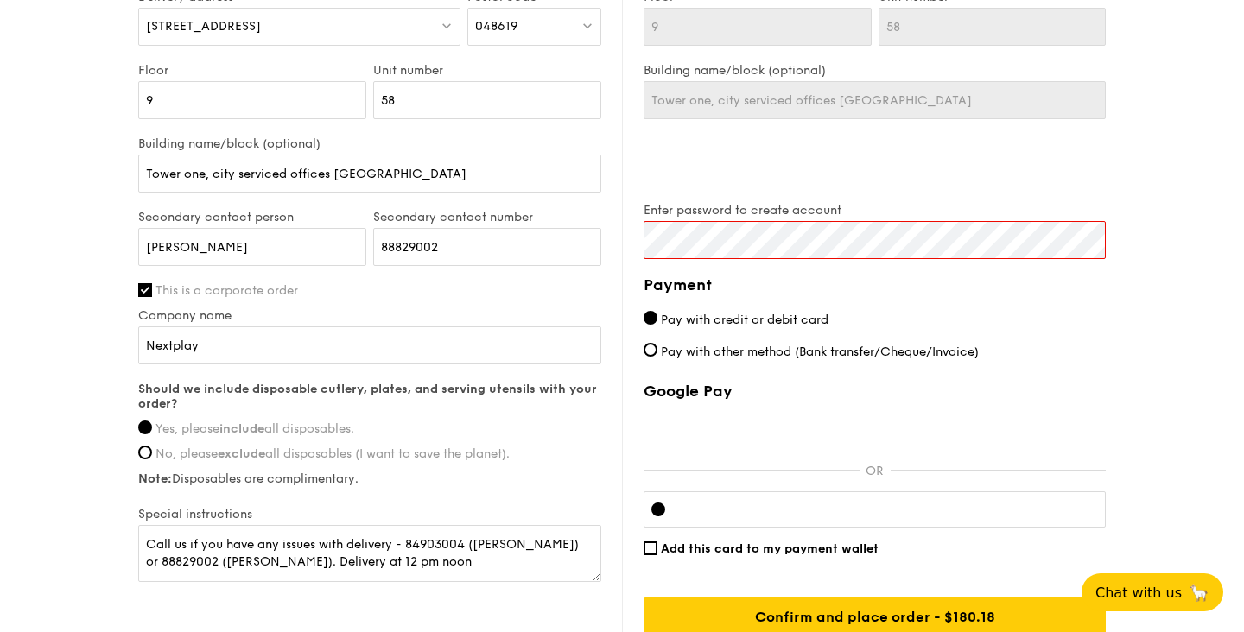
click at [492, 138] on label "Building name/block (optional)" at bounding box center [369, 144] width 463 height 15
click at [492, 155] on input "Tower one, city serviced offices [GEOGRAPHIC_DATA]" at bounding box center [369, 174] width 463 height 38
click at [492, 138] on label "Building name/block (optional)" at bounding box center [369, 144] width 463 height 15
click at [492, 155] on input "Tower one, city serviced offices [GEOGRAPHIC_DATA]" at bounding box center [369, 174] width 463 height 38
click at [492, 138] on label "Building name/block (optional)" at bounding box center [369, 144] width 463 height 15
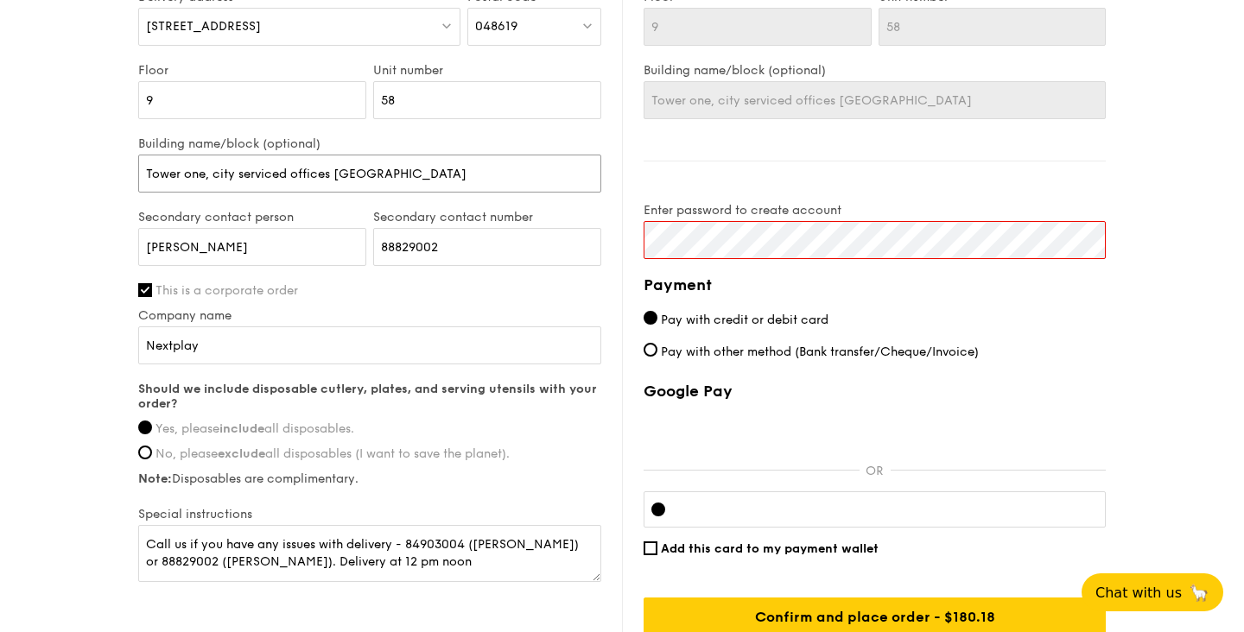
click at [492, 155] on input "Tower one, city serviced offices [GEOGRAPHIC_DATA]" at bounding box center [369, 174] width 463 height 38
click at [490, 137] on label "Building name/block (optional)" at bounding box center [369, 144] width 463 height 15
click at [490, 155] on input "Tower one, city serviced offices [GEOGRAPHIC_DATA]" at bounding box center [369, 174] width 463 height 38
click at [479, 161] on input "Tower one, city serviced offices [GEOGRAPHIC_DATA]" at bounding box center [369, 174] width 463 height 38
click at [479, 134] on div "Unit number 58" at bounding box center [487, 99] width 235 height 73
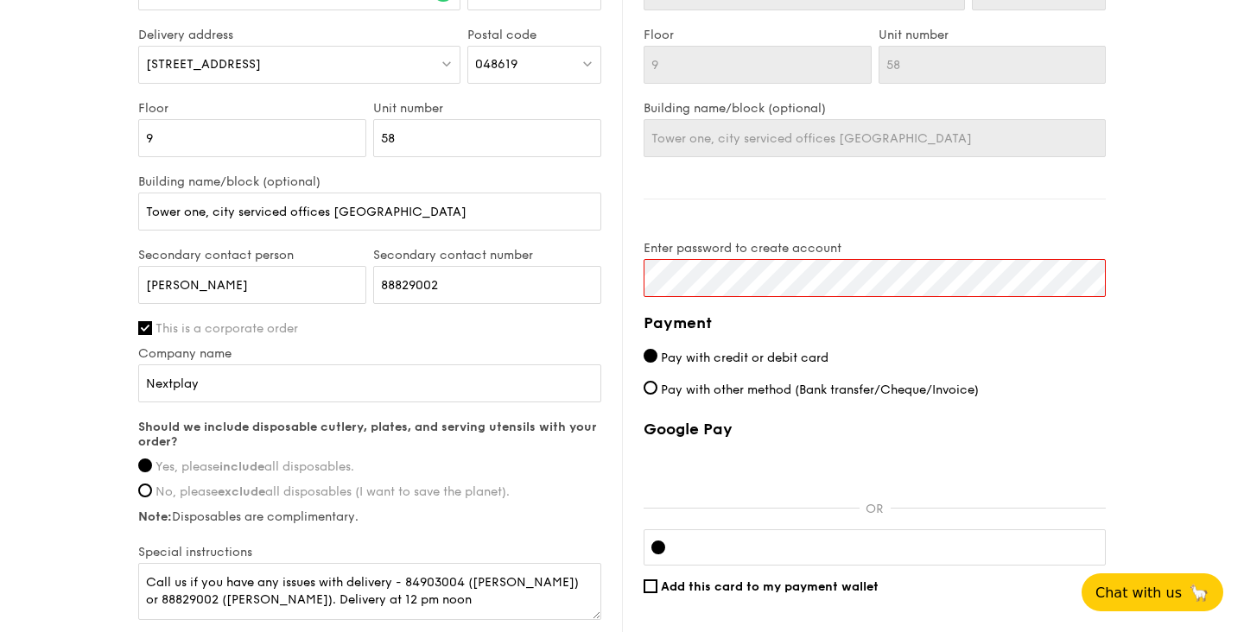
scroll to position [924, 0]
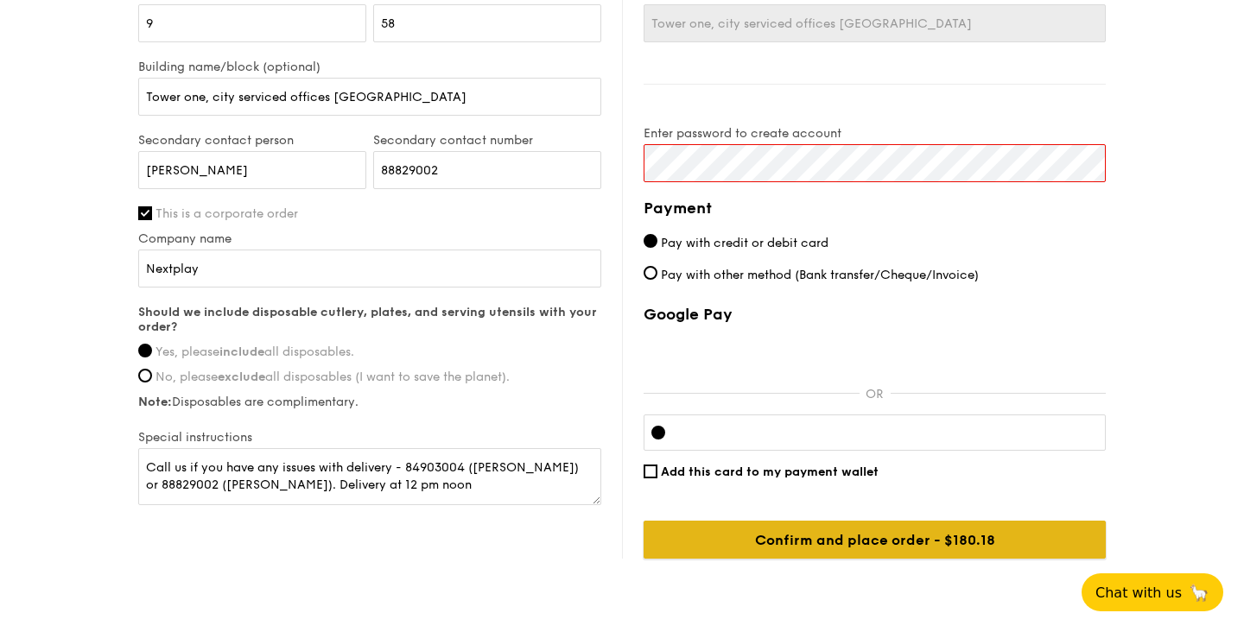
click at [688, 527] on input "Confirm and place order - $180.18" at bounding box center [875, 540] width 462 height 38
click at [803, 524] on input "Confirm and place order - $180.18" at bounding box center [875, 540] width 462 height 38
click at [801, 543] on input "Confirm and place order - $180.18" at bounding box center [875, 540] width 462 height 38
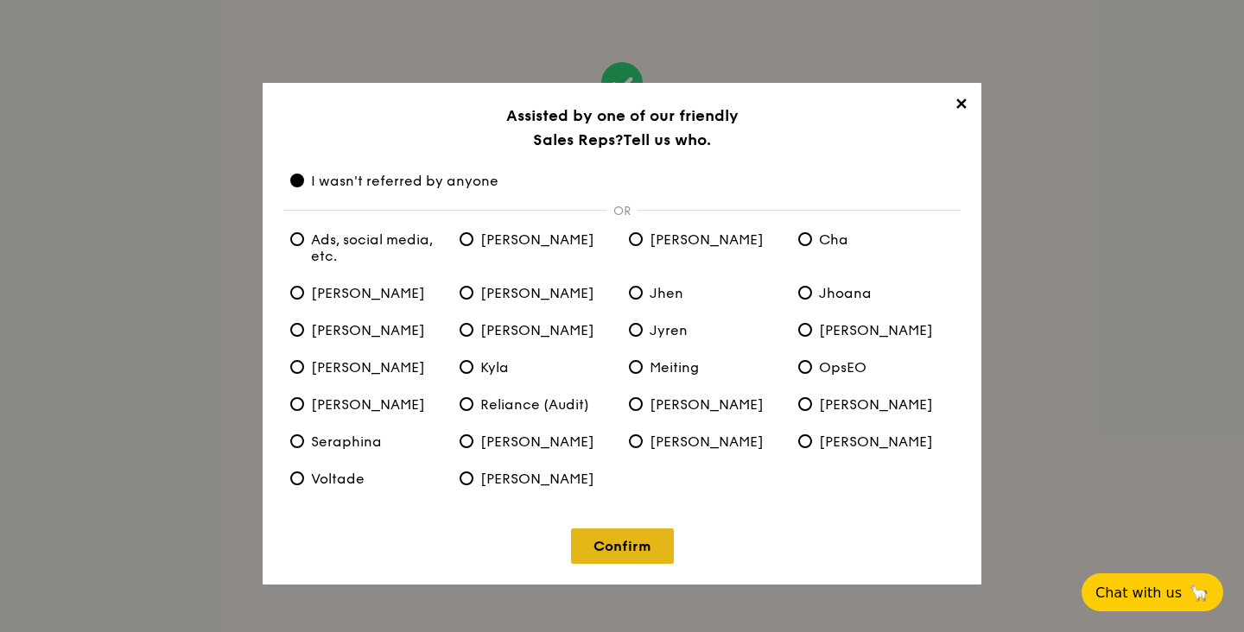
click at [639, 535] on link "Confirm" at bounding box center [622, 546] width 103 height 35
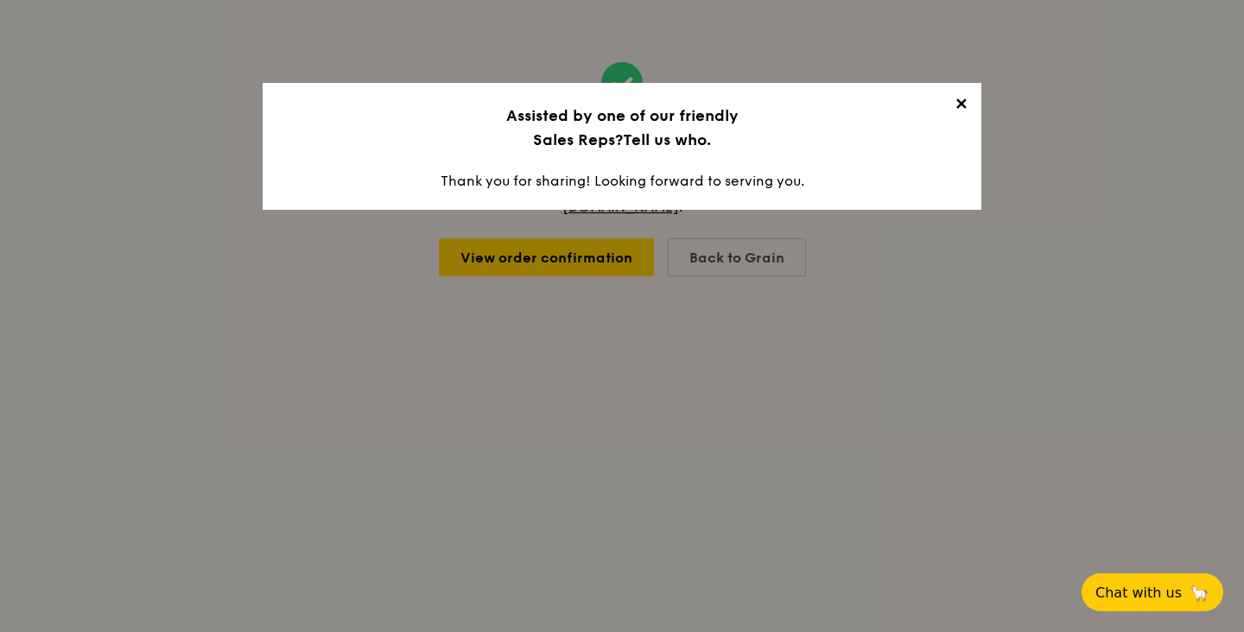
click at [962, 107] on span "✕" at bounding box center [961, 107] width 24 height 24
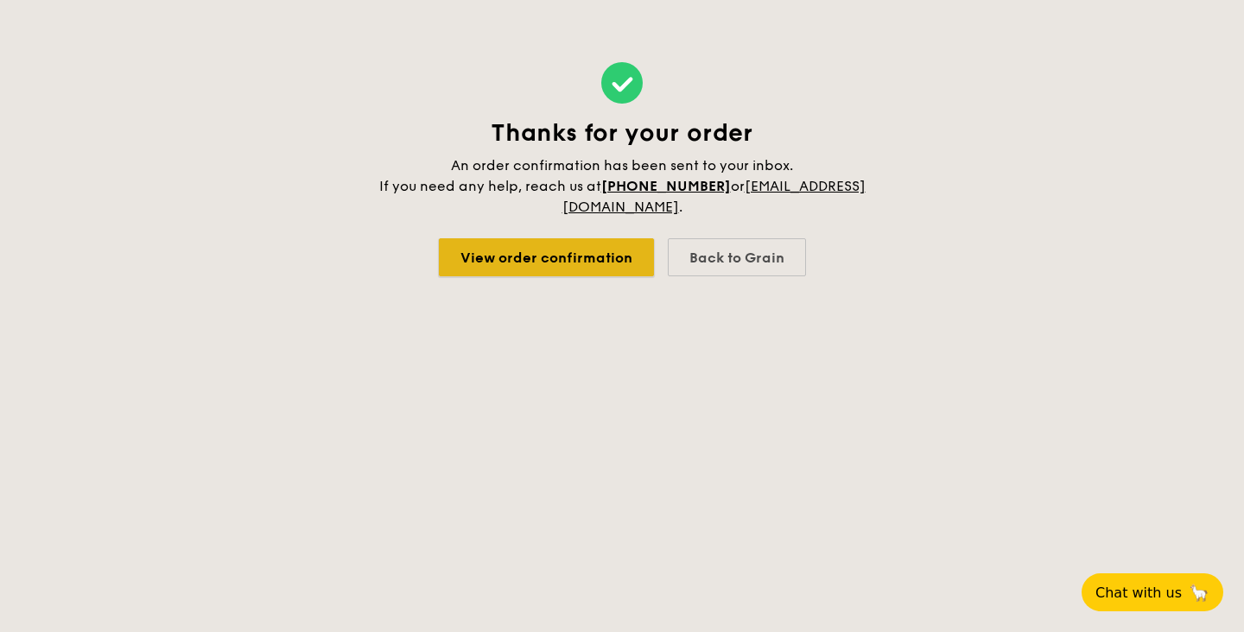
click at [600, 248] on link "View order confirmation" at bounding box center [546, 257] width 215 height 38
